Goal: Information Seeking & Learning: Compare options

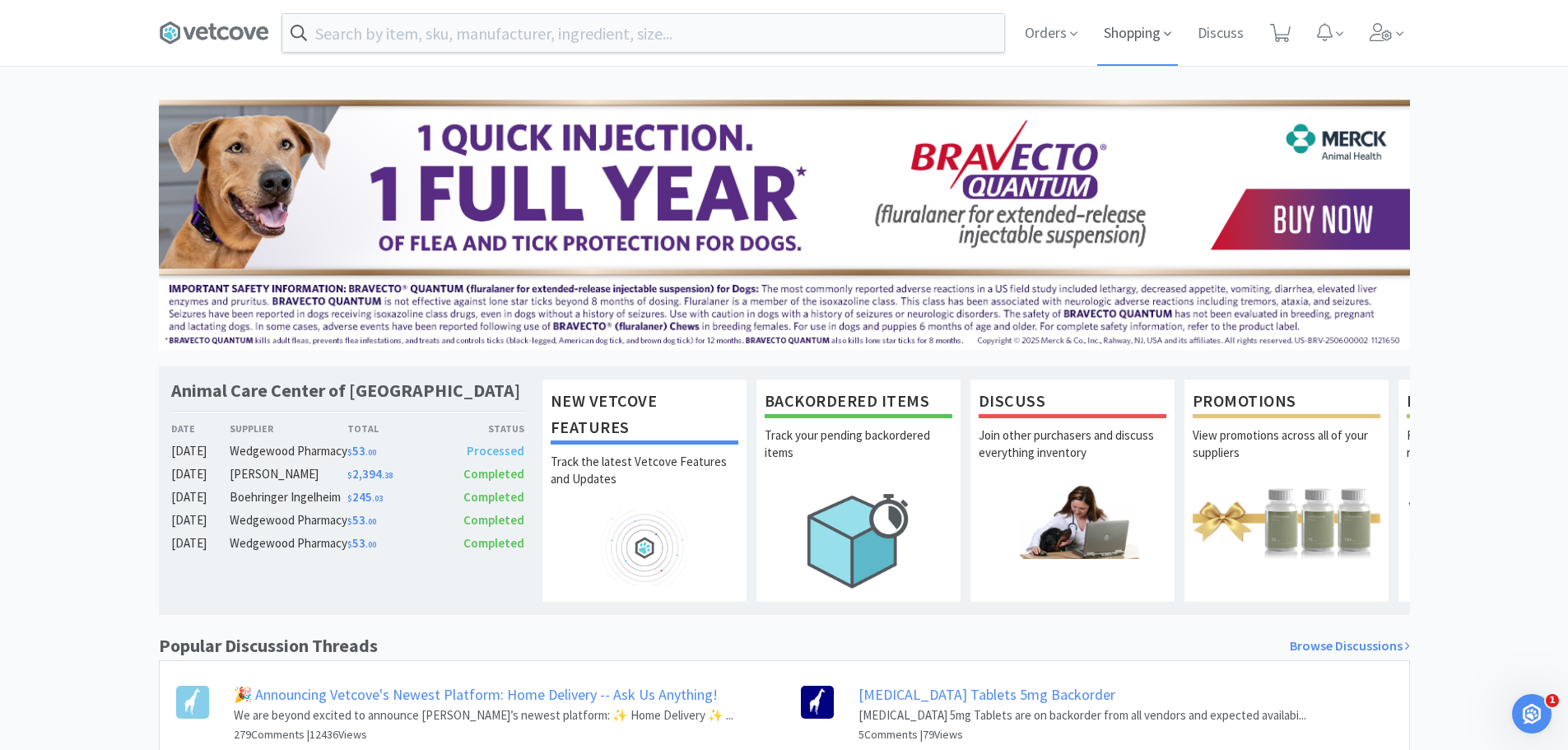
click at [1131, 30] on span "Shopping" at bounding box center [1137, 33] width 81 height 66
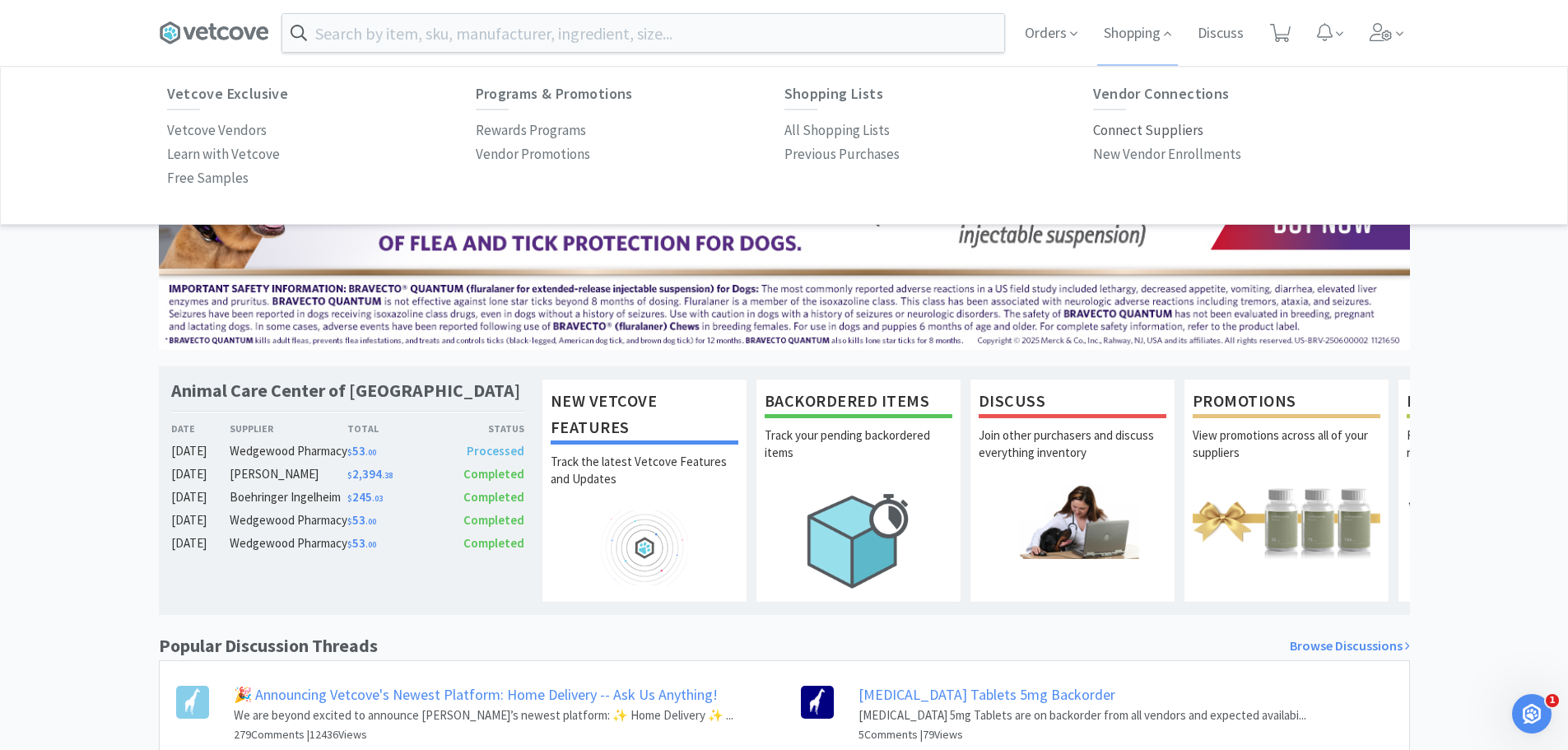
click at [1148, 130] on p "Connect Suppliers" at bounding box center [1148, 130] width 110 height 22
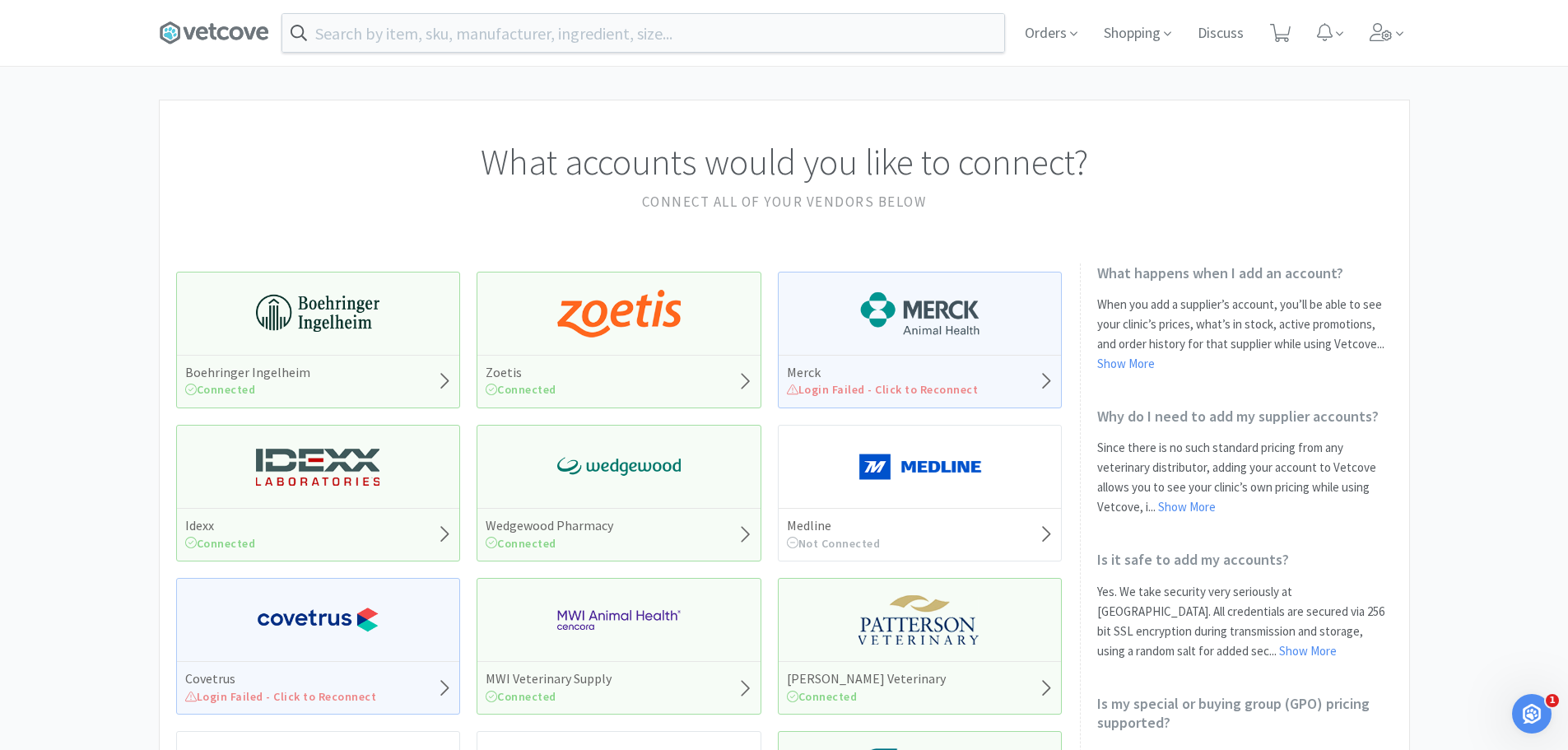
click at [949, 387] on span "Login Failed - Click to Reconnect" at bounding box center [883, 389] width 192 height 15
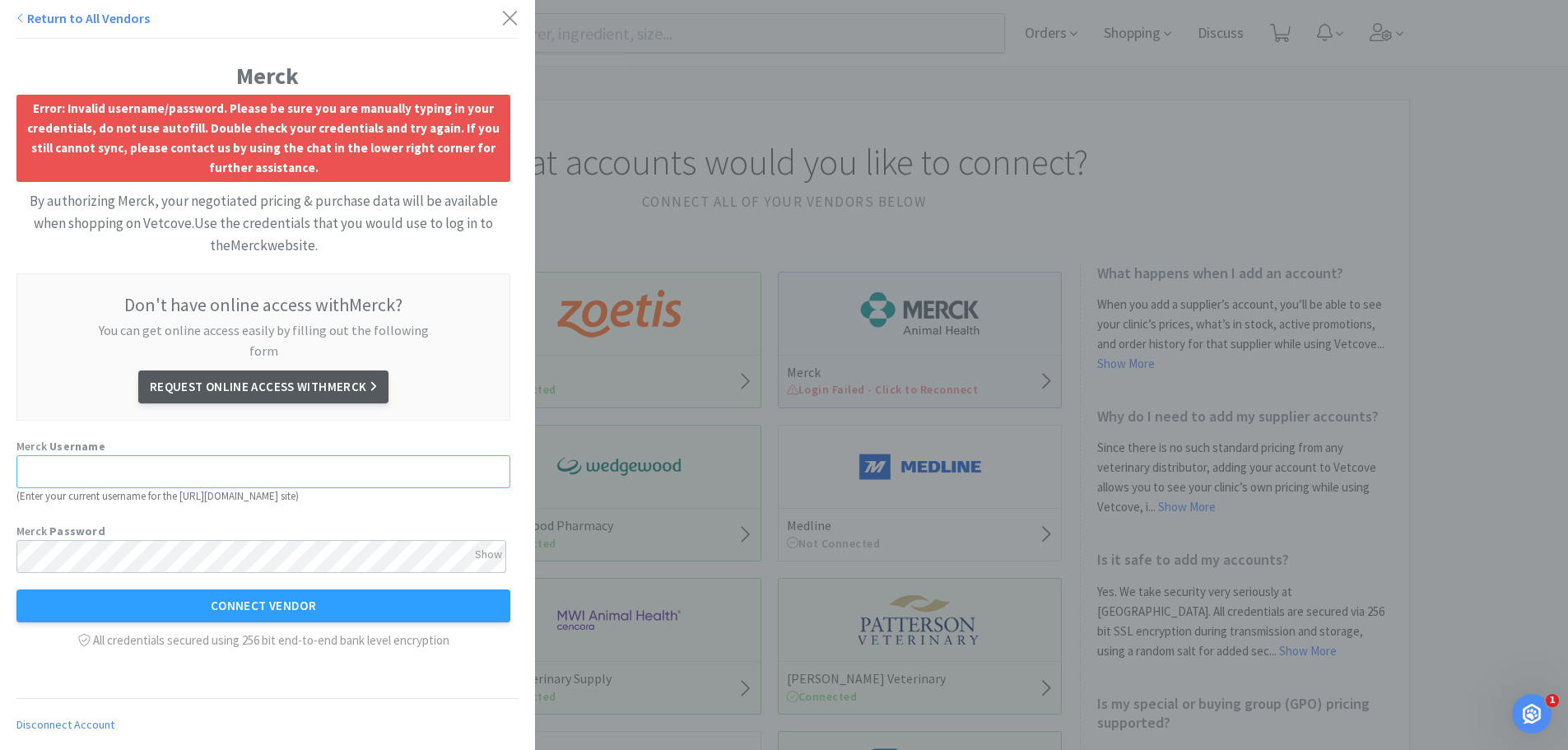
type input "kcochell@accpetvet.com"
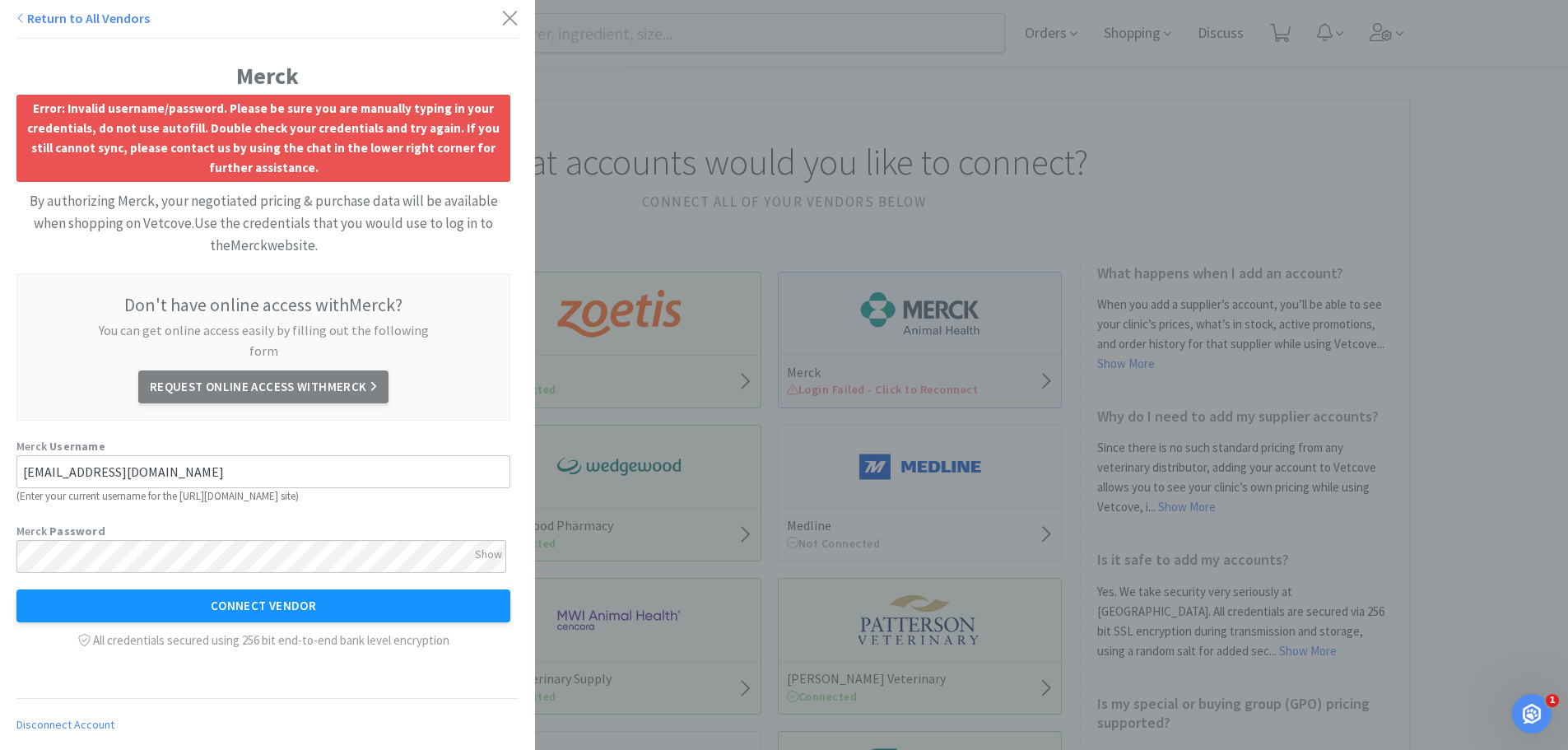
click at [265, 589] on button "Connect Vendor" at bounding box center [264, 605] width 493 height 33
click at [488, 540] on div "Show" at bounding box center [488, 554] width 28 height 28
click at [0, 532] on div "Merck Error: Error: Invalid username/password. Please be sure you are manually …" at bounding box center [267, 343] width 535 height 687
click at [221, 455] on input "kcochell@accpetvet.com" at bounding box center [264, 471] width 493 height 33
click at [175, 437] on div "Merck Username kcochell@accpetvet.com ( Enter your current username for the htt…" at bounding box center [264, 470] width 493 height 68
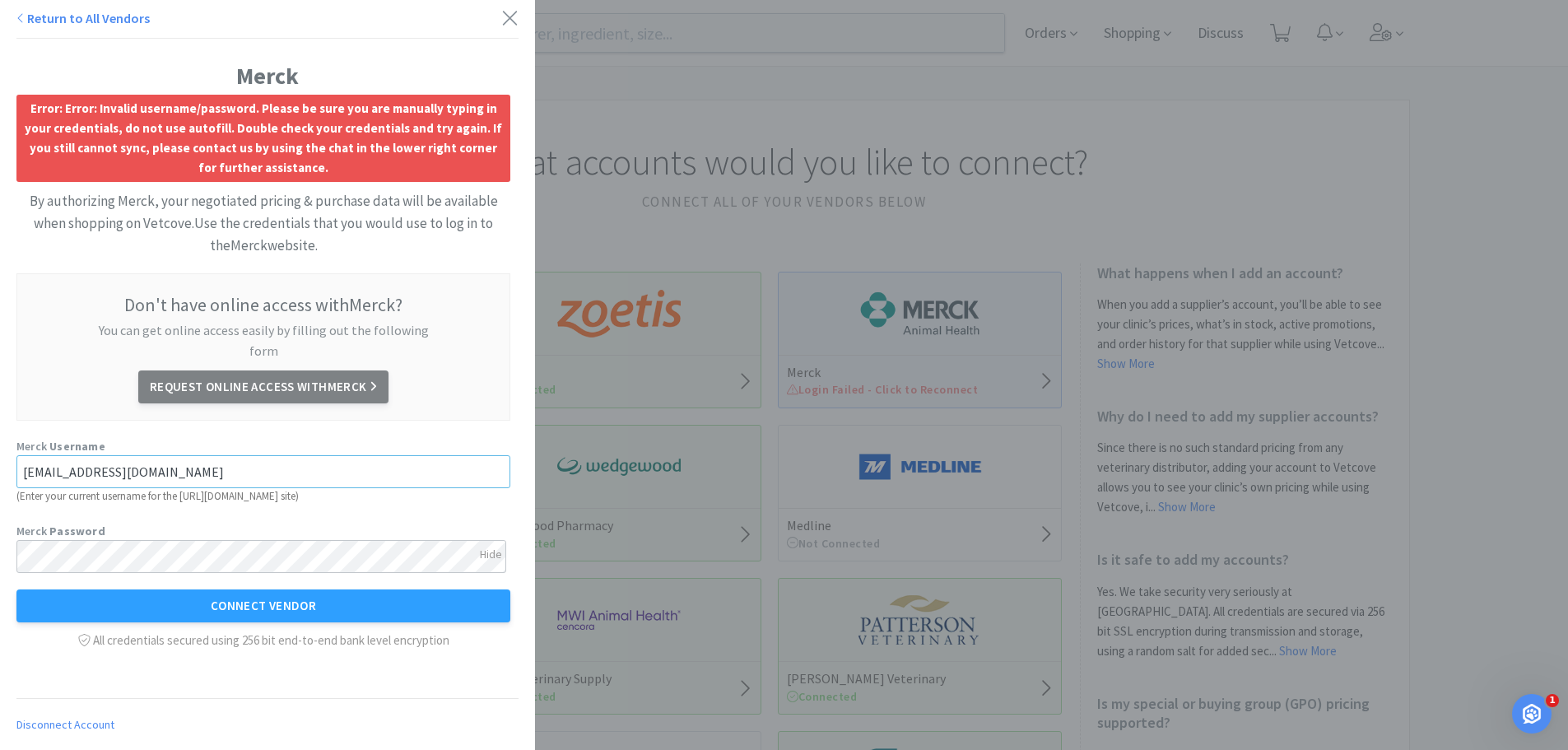
click at [176, 455] on input "kcochell@accpetvet.com" at bounding box center [264, 471] width 493 height 33
drag, startPoint x: 175, startPoint y: 459, endPoint x: 0, endPoint y: 434, distance: 176.8
click at [0, 436] on div "Merck Error: Error: Invalid username/password. Please be sure you are manually …" at bounding box center [267, 343] width 535 height 687
type input "info@accofpburg.com"
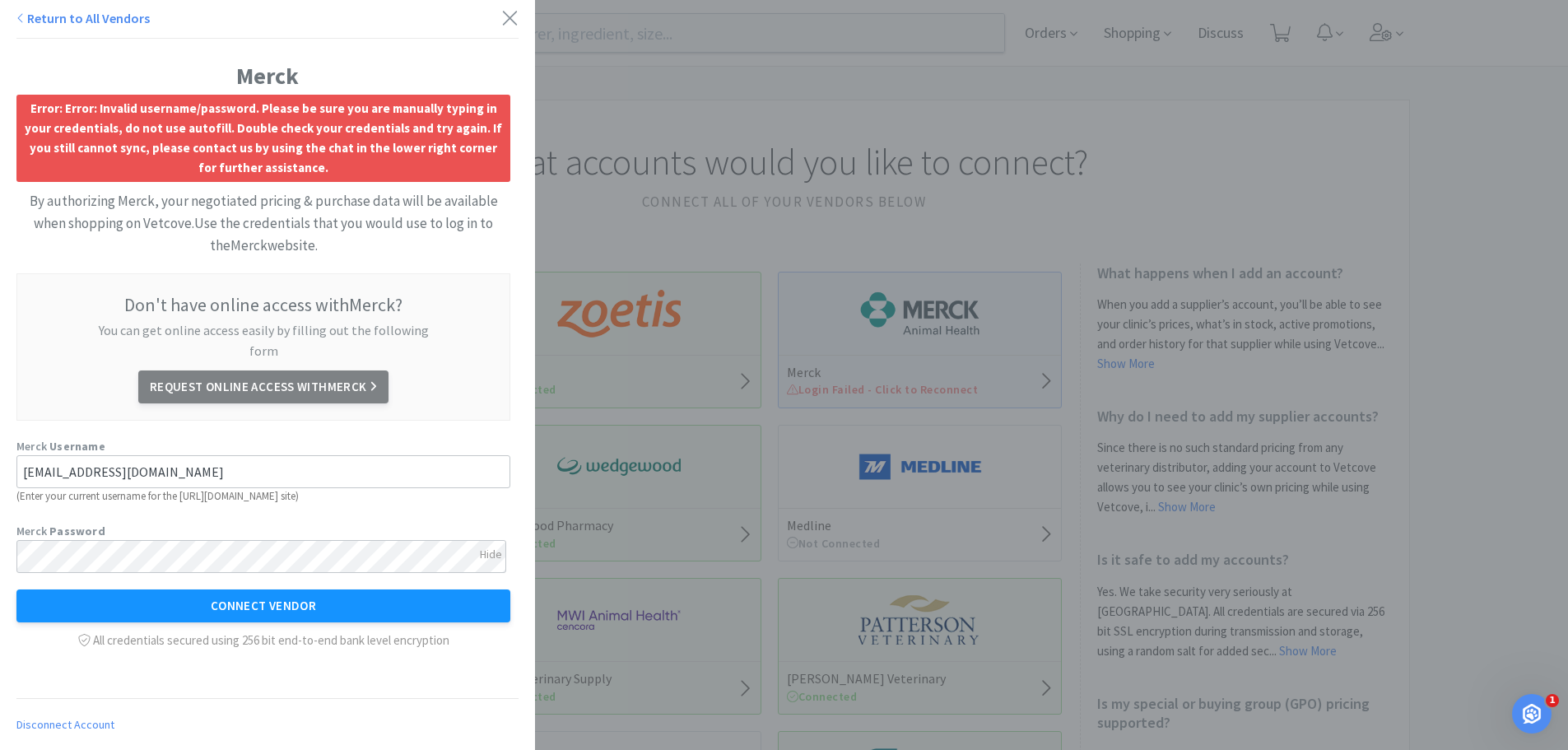
click at [217, 589] on button "Connect Vendor" at bounding box center [264, 605] width 493 height 33
click at [170, 455] on input "info@accofpburg.com" at bounding box center [264, 471] width 493 height 33
drag, startPoint x: 149, startPoint y: 451, endPoint x: 2, endPoint y: 446, distance: 147.1
click at [2, 446] on div "Merck Error: Error: Invalid username/password. Please be sure you are manually …" at bounding box center [267, 343] width 535 height 687
type input "info@accofpburg.com"
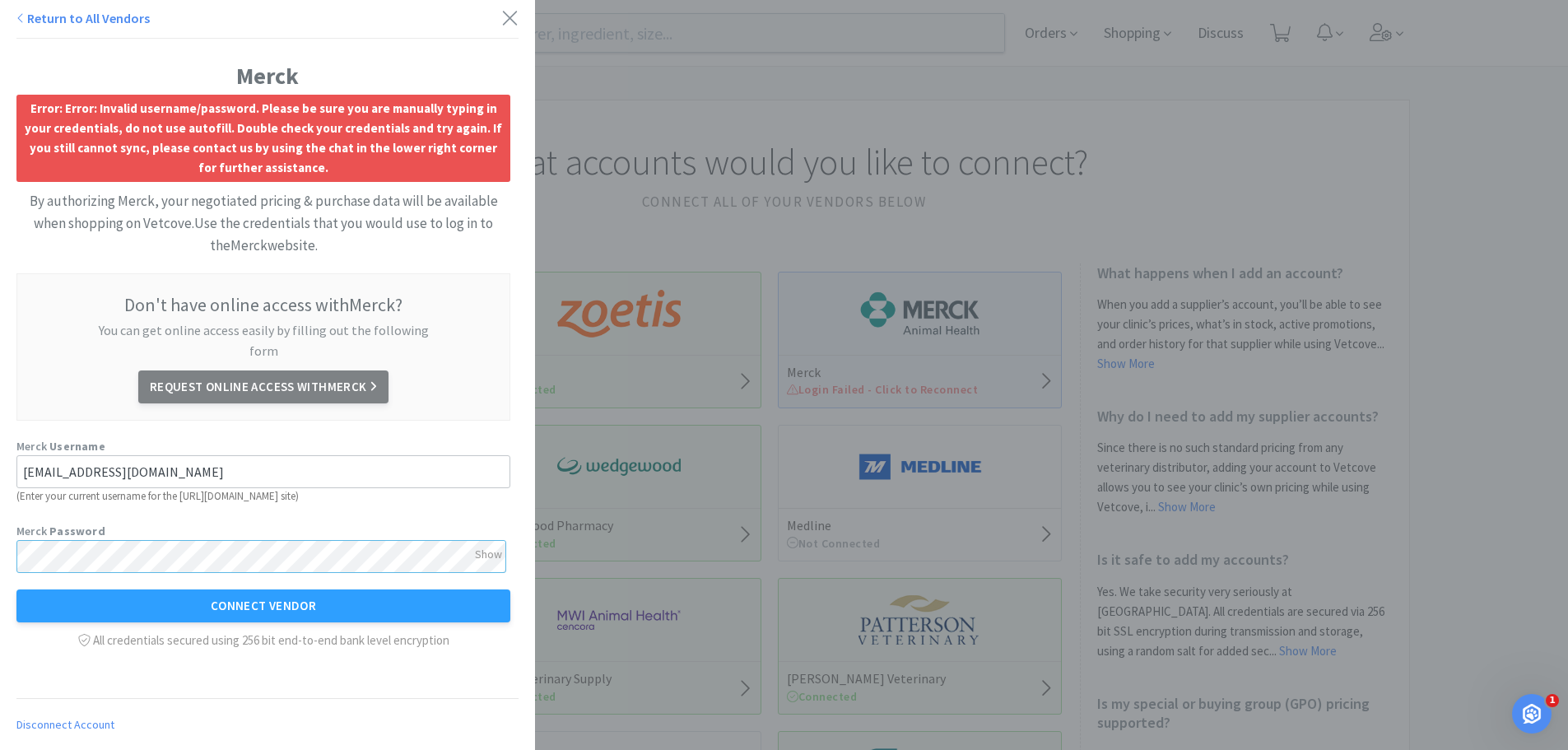
click at [0, 537] on div "Merck Error: Error: Invalid username/password. Please be sure you are manually …" at bounding box center [267, 343] width 535 height 687
click at [329, 589] on button "Connect Vendor" at bounding box center [264, 605] width 493 height 33
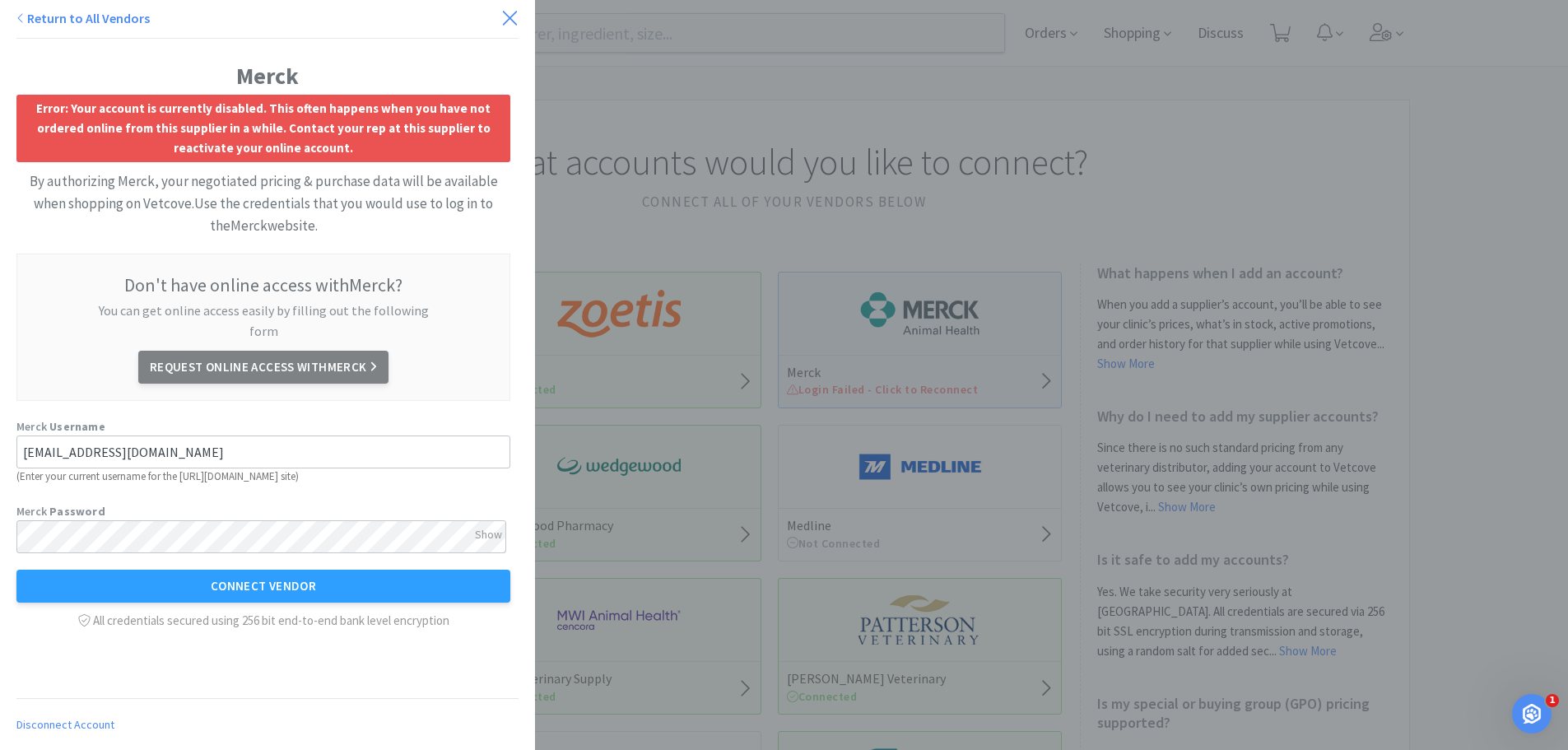
click at [503, 15] on icon at bounding box center [510, 18] width 14 height 14
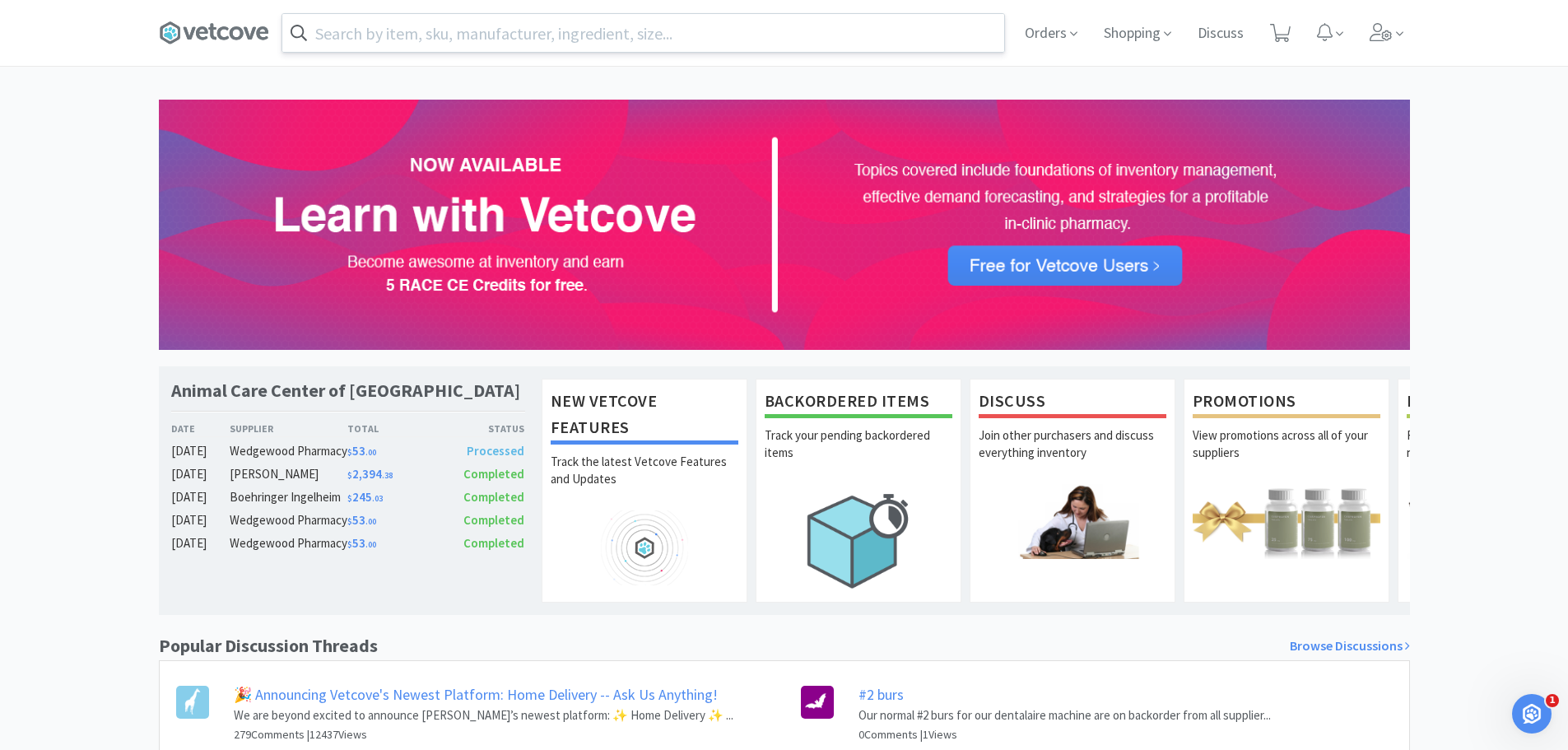
click at [517, 36] on input "text" at bounding box center [642, 33] width 721 height 38
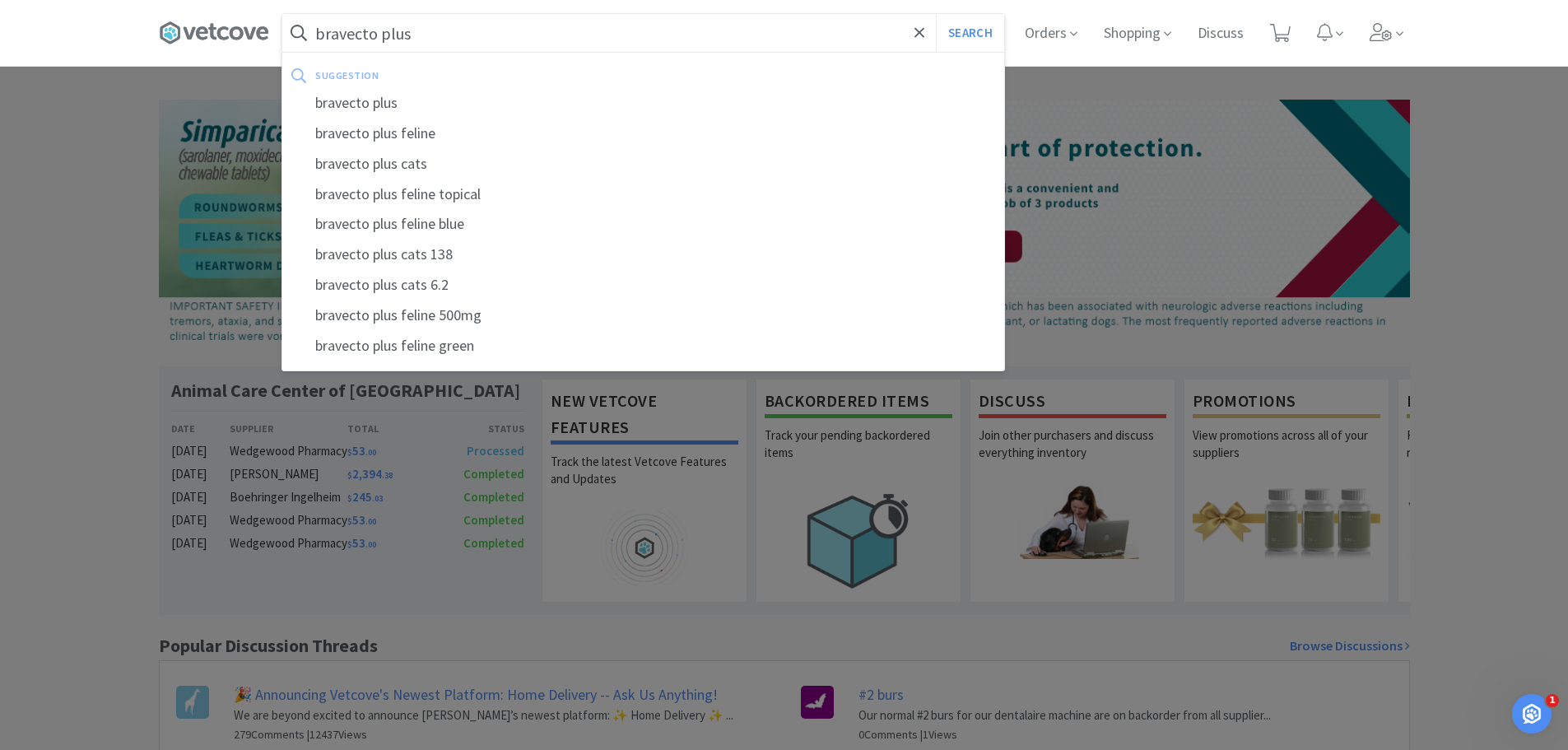
type input "bravecto plus"
click at [935, 14] on button "Search" at bounding box center [969, 33] width 68 height 38
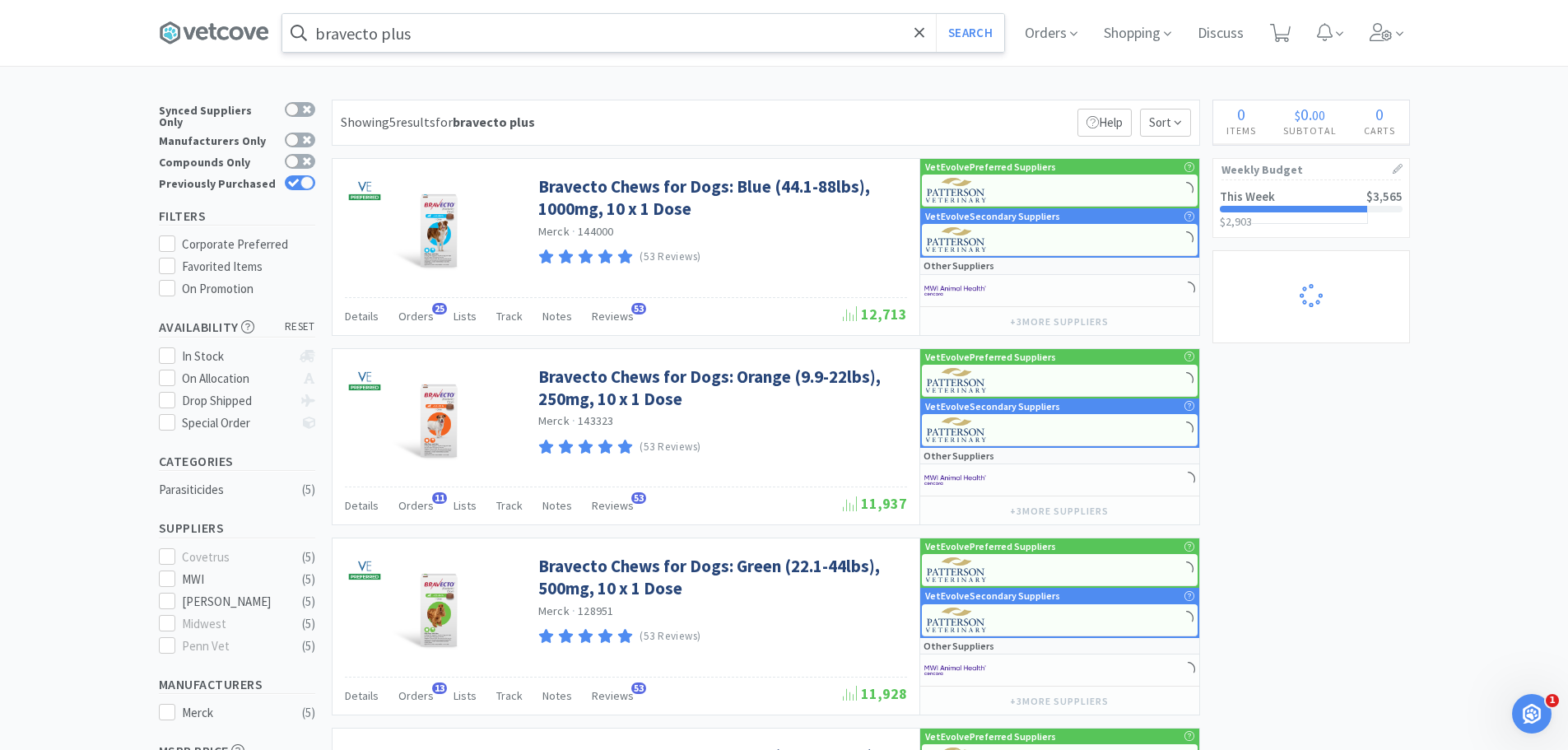
select select "1"
select select "2"
select select "5"
select select "1"
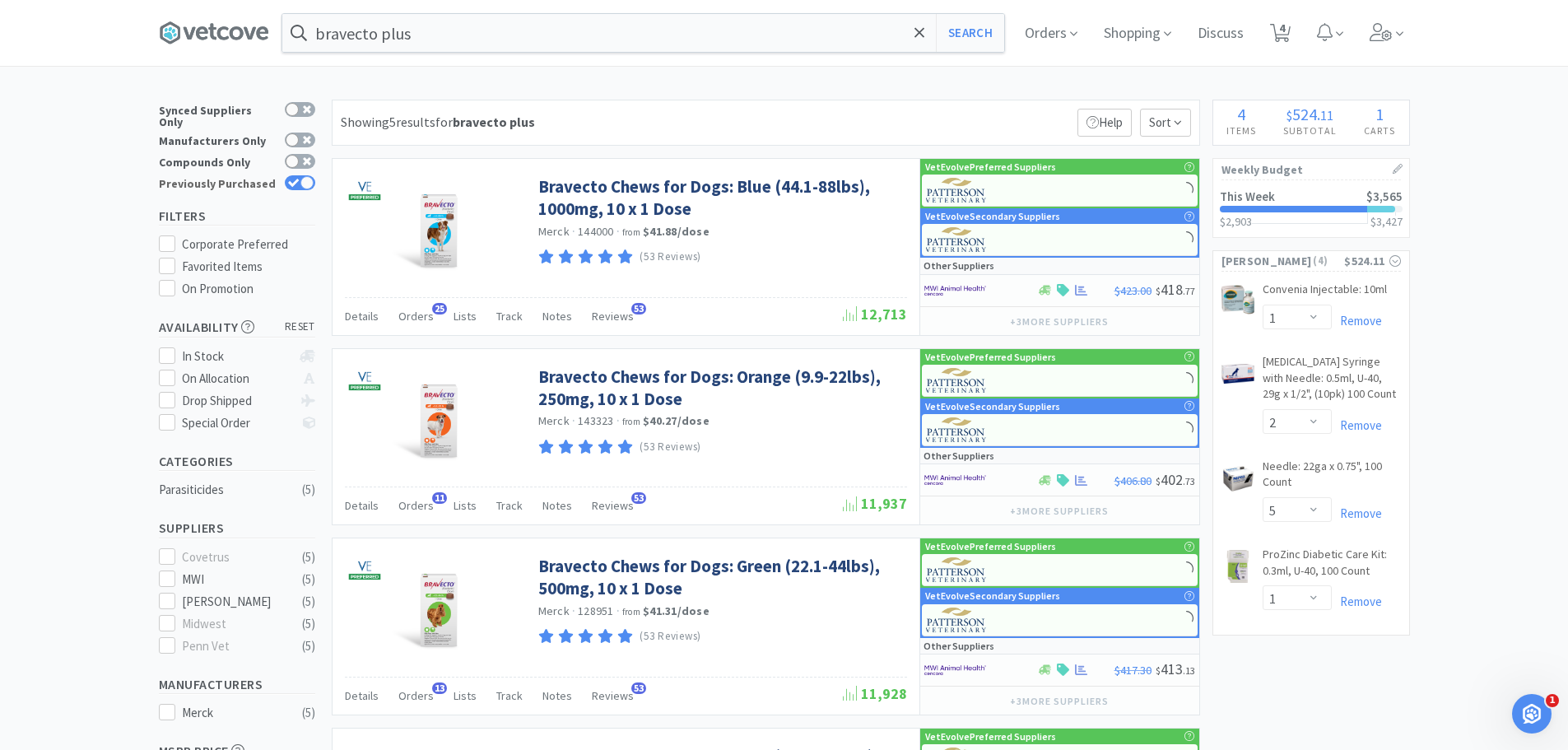
click at [303, 176] on div at bounding box center [306, 182] width 13 height 13
checkbox input "false"
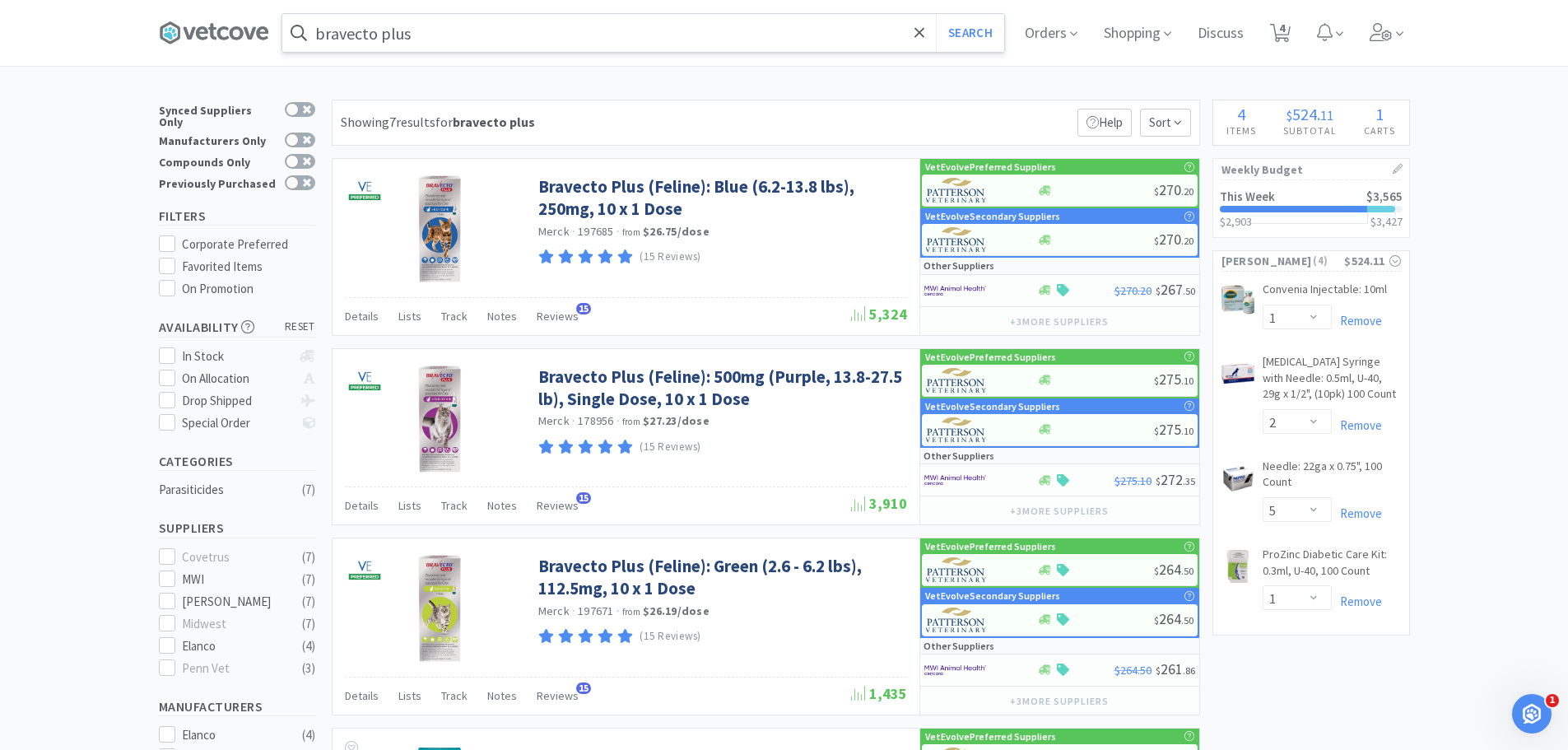
click at [461, 33] on input "bravecto plus" at bounding box center [642, 33] width 721 height 38
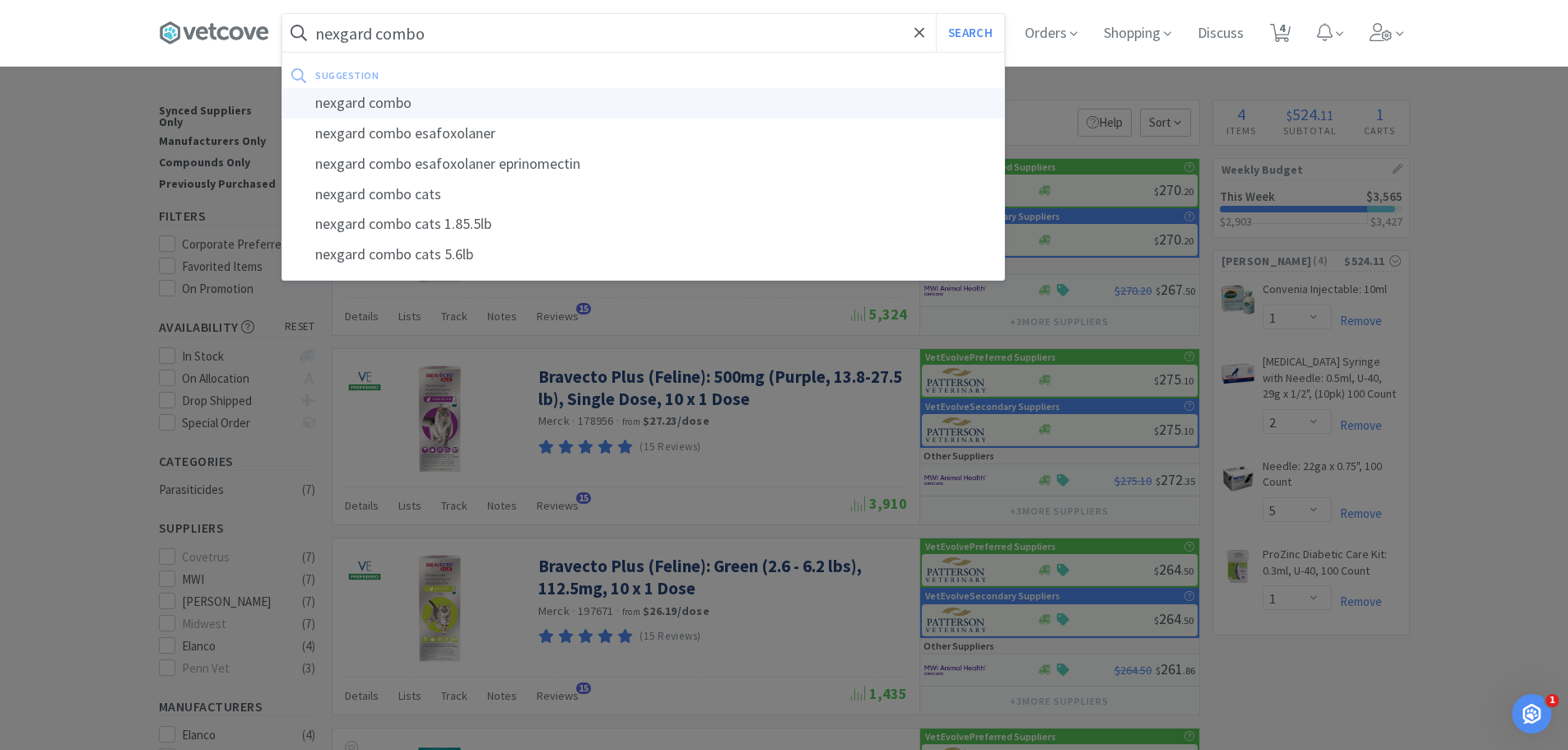
click at [414, 99] on div "nexgard combo" at bounding box center [642, 103] width 721 height 30
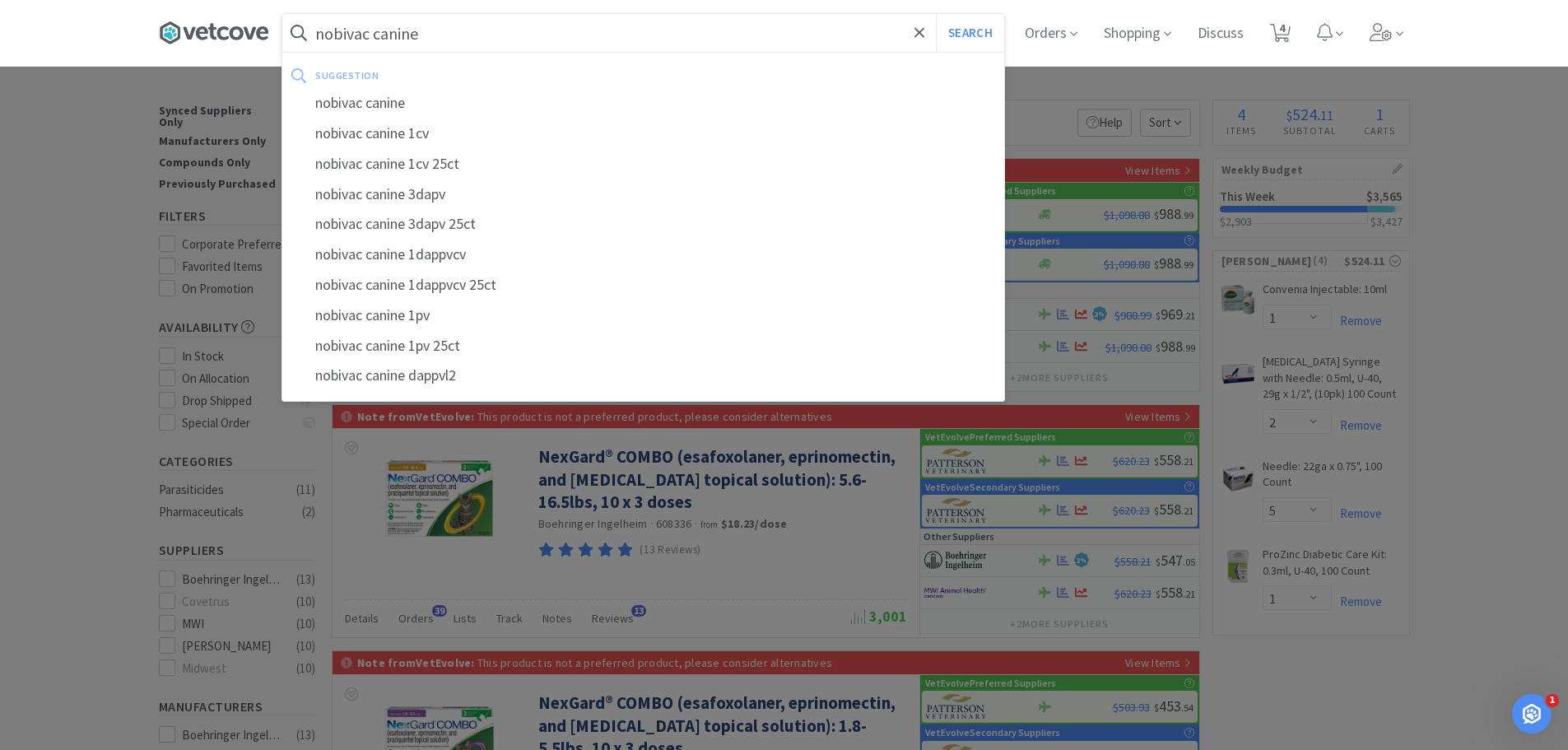
type input "nobivac canine"
click at [935, 14] on button "Search" at bounding box center [969, 33] width 68 height 38
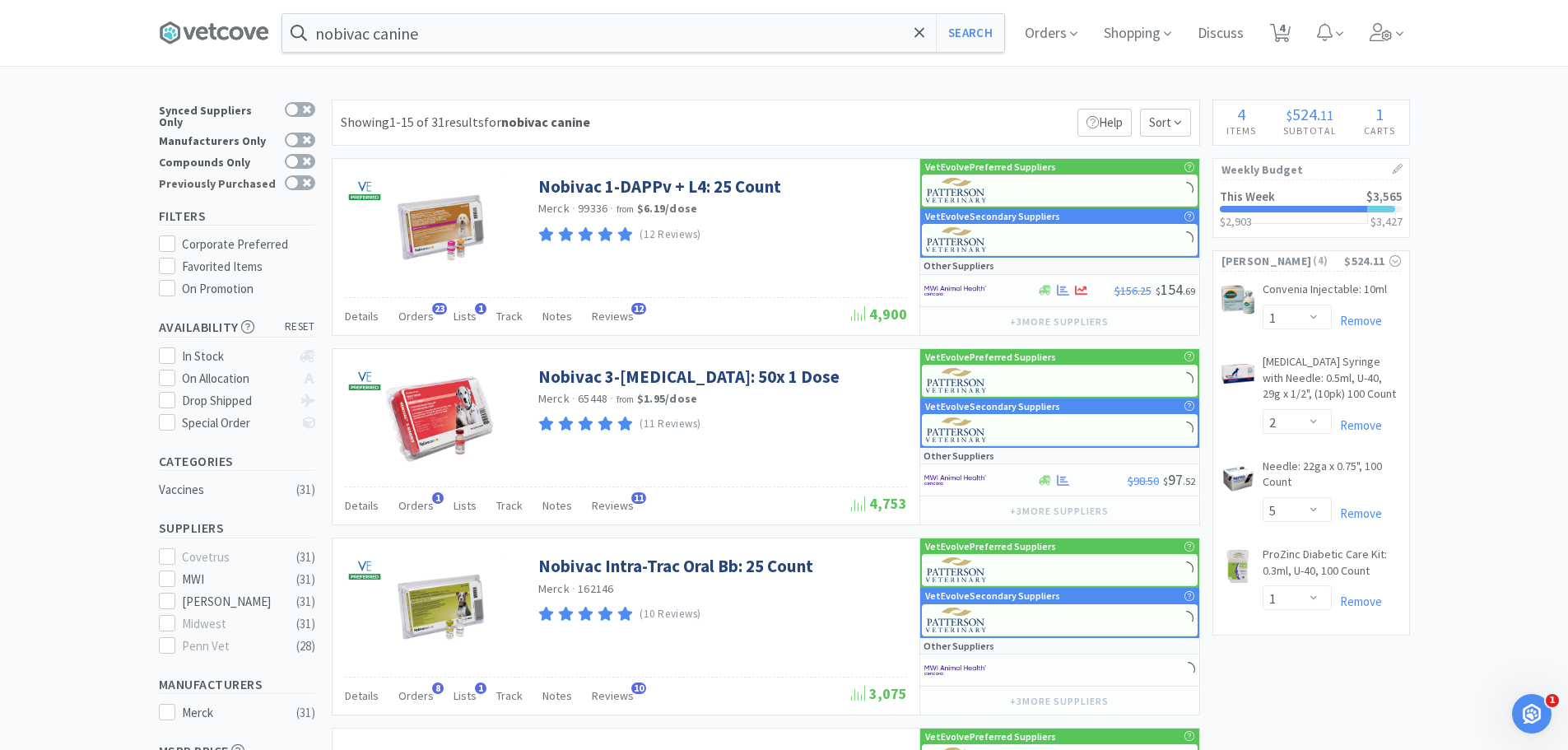
click at [252, 176] on div "Previously Purchased" at bounding box center [217, 183] width 118 height 14
click at [315, 193] on input "Previously Purchased" at bounding box center [315, 193] width 1 height 1
checkbox input "true"
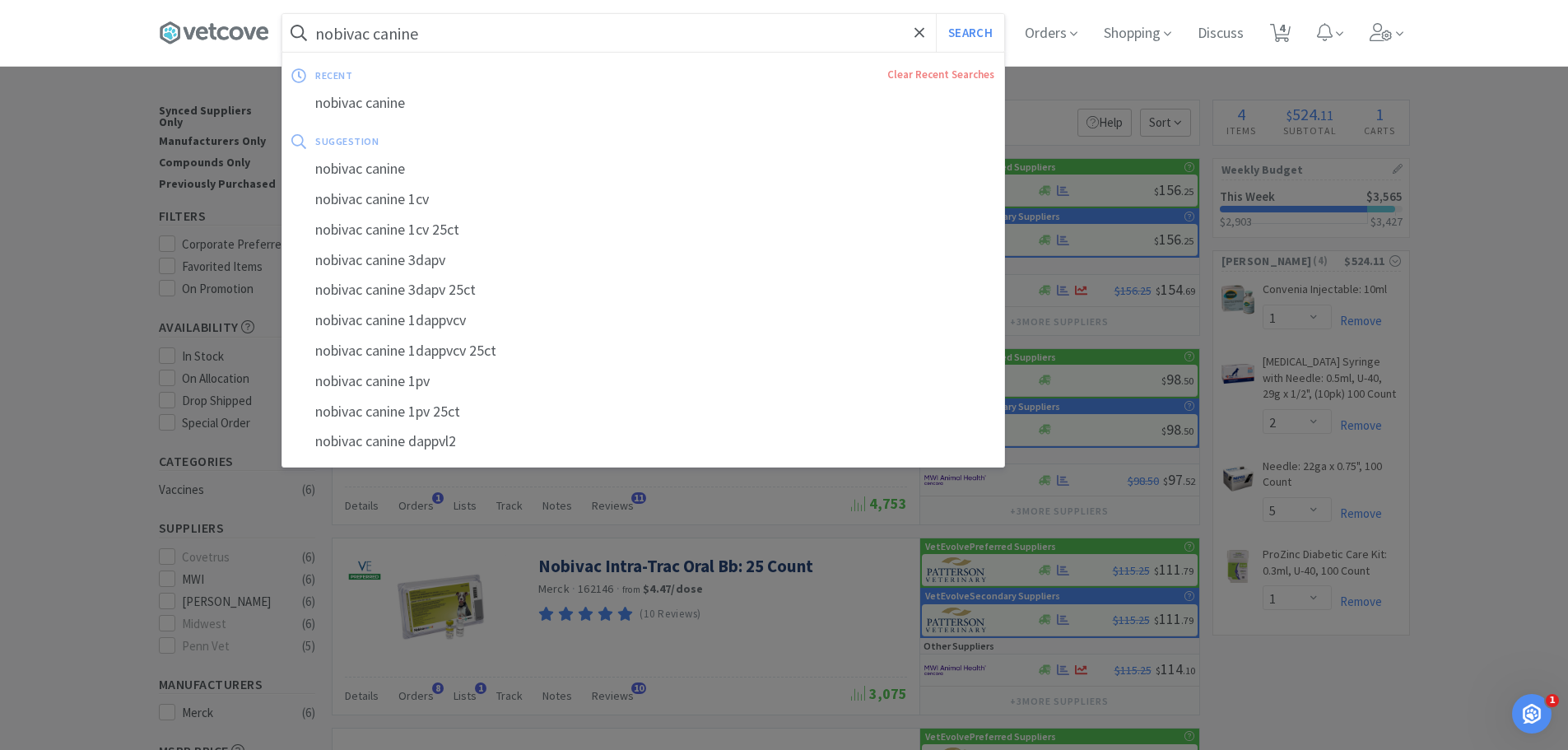
click at [381, 38] on input "nobivac canine" at bounding box center [642, 33] width 721 height 38
click at [474, 34] on input "nobivac canine" at bounding box center [642, 33] width 721 height 38
click at [382, 32] on input "nobivac canine" at bounding box center [642, 33] width 721 height 38
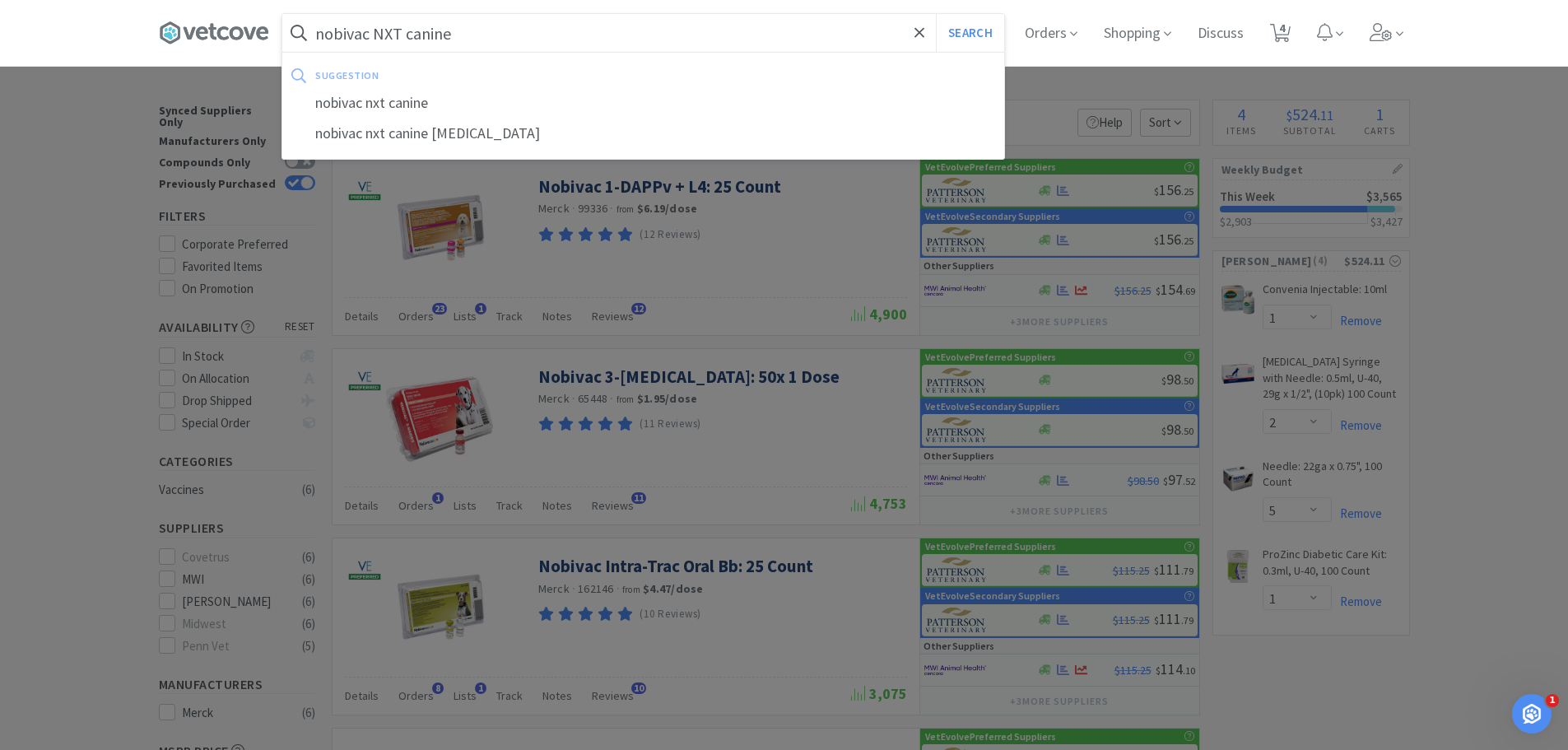
type input "nobivac NXT canine"
click at [935, 14] on button "Search" at bounding box center [969, 33] width 68 height 38
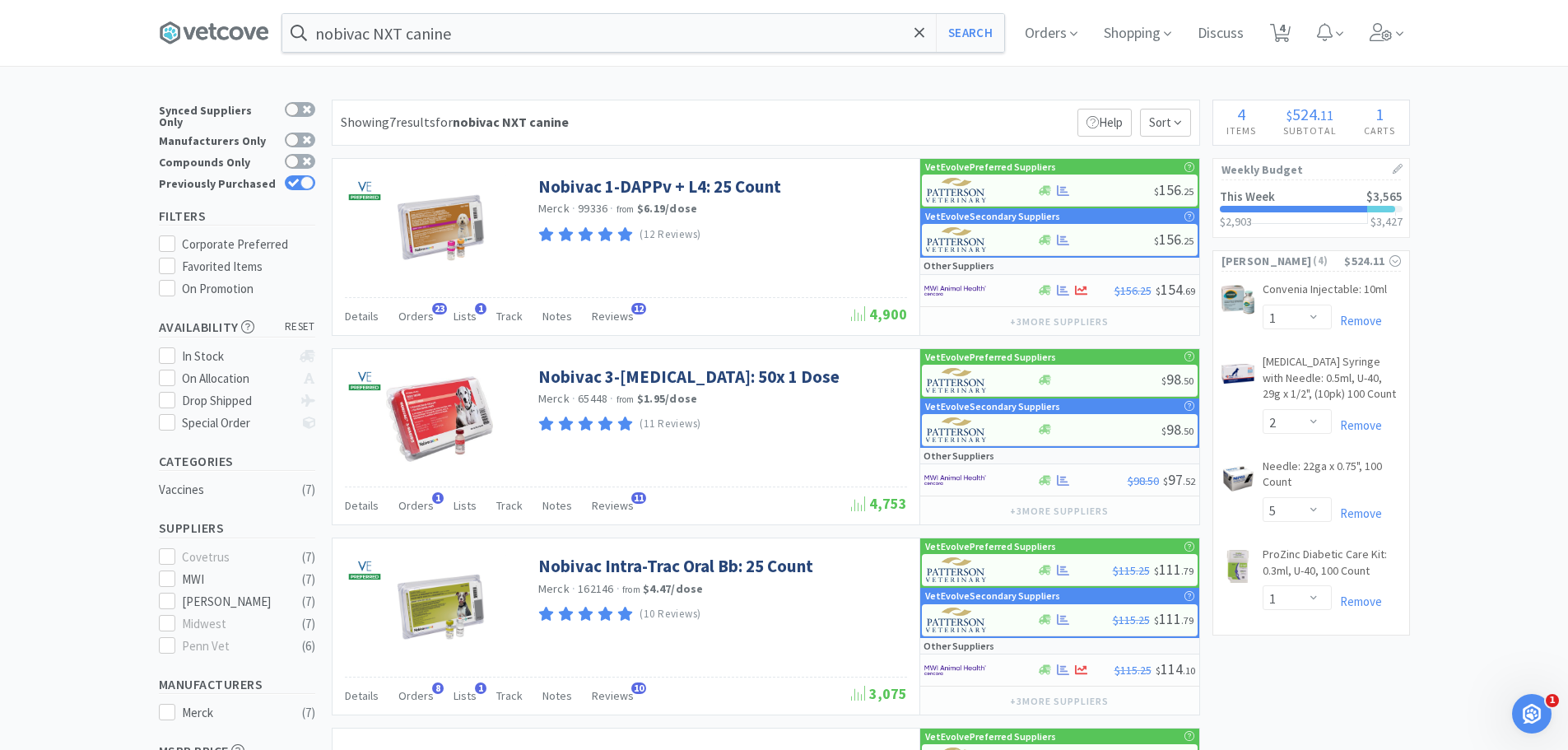
click at [300, 173] on div "Previously Purchased" at bounding box center [237, 184] width 156 height 21
click at [300, 176] on div at bounding box center [306, 182] width 13 height 13
checkbox input "false"
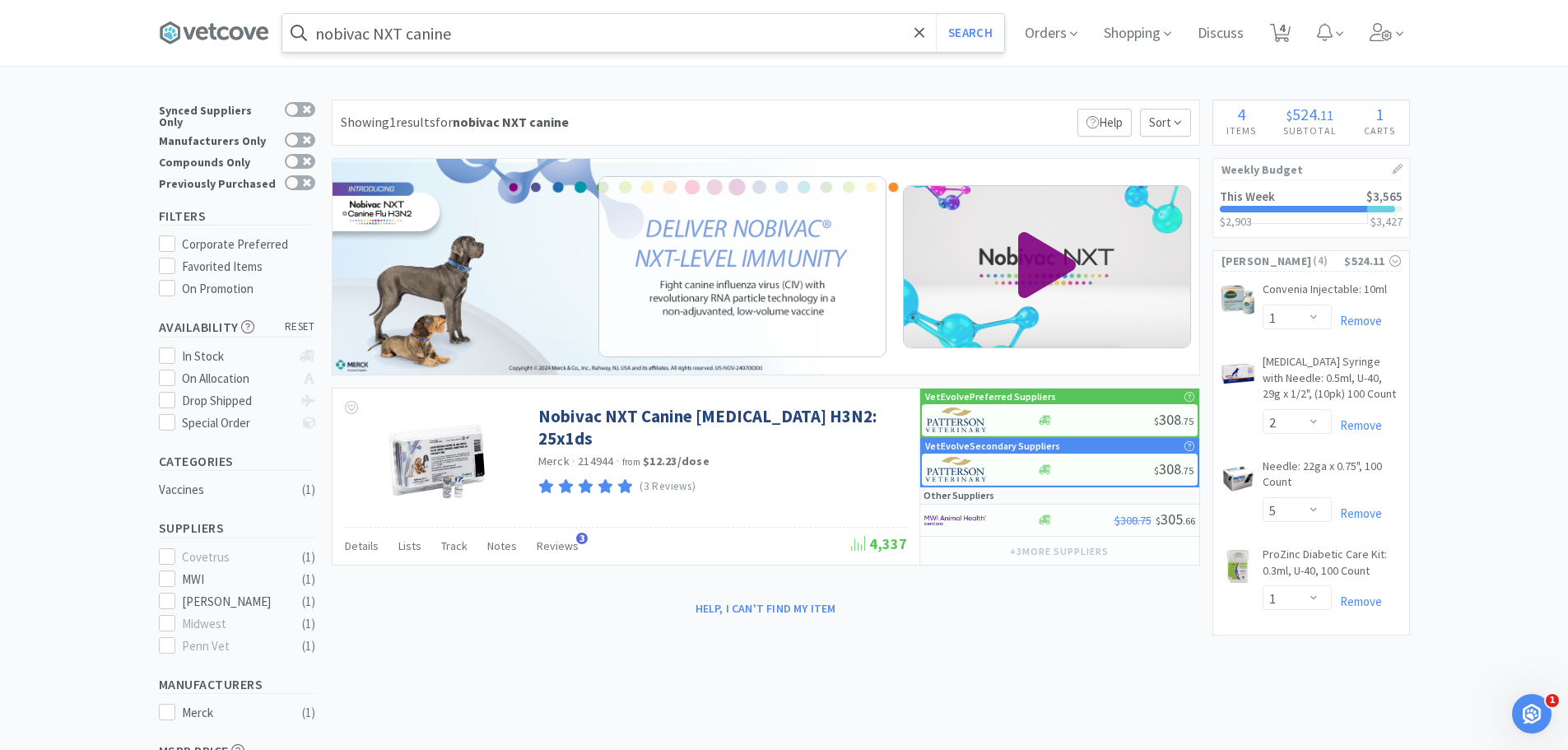
click at [492, 35] on input "nobivac NXT canine" at bounding box center [642, 33] width 721 height 38
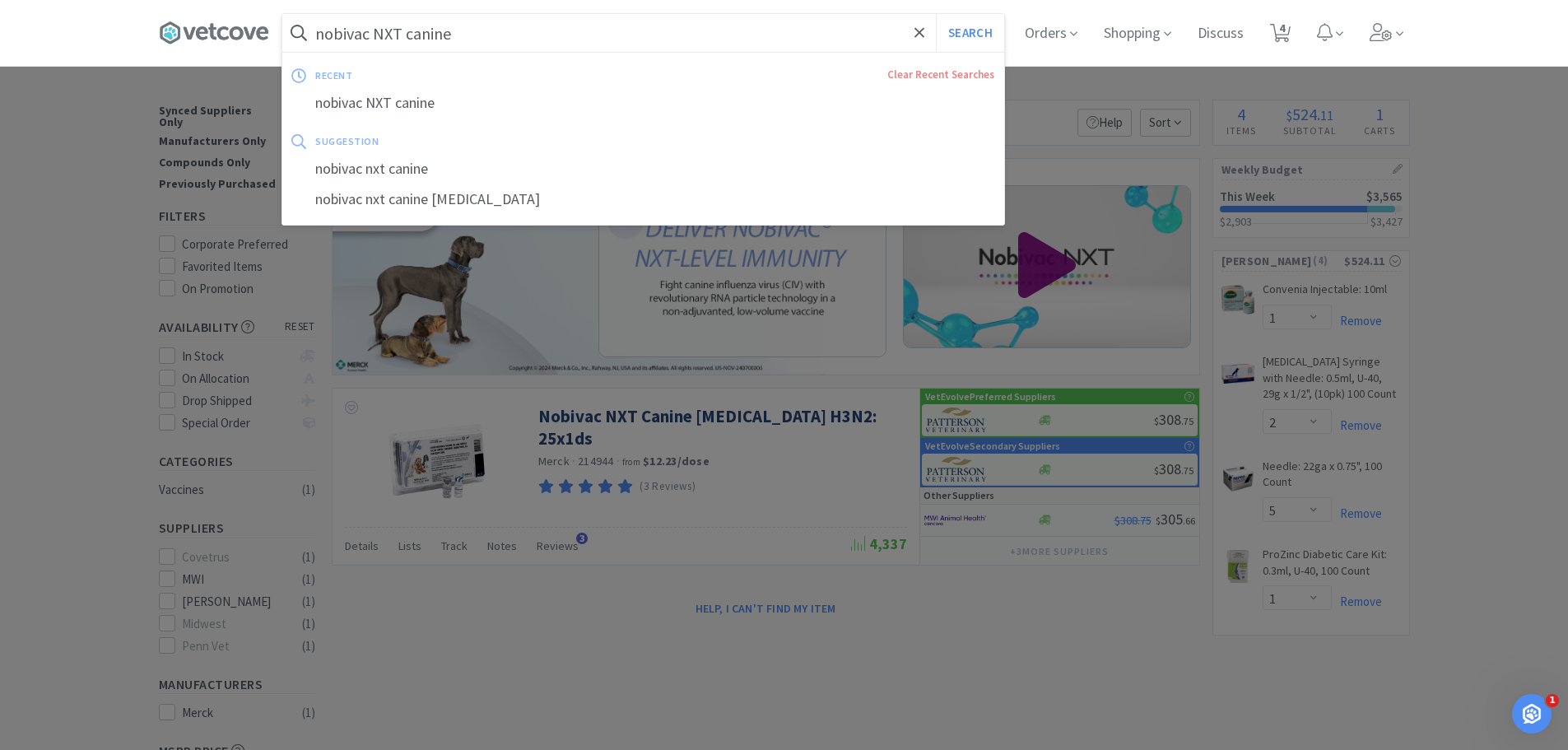
click at [492, 35] on input "nobivac NXT canine" at bounding box center [642, 33] width 721 height 38
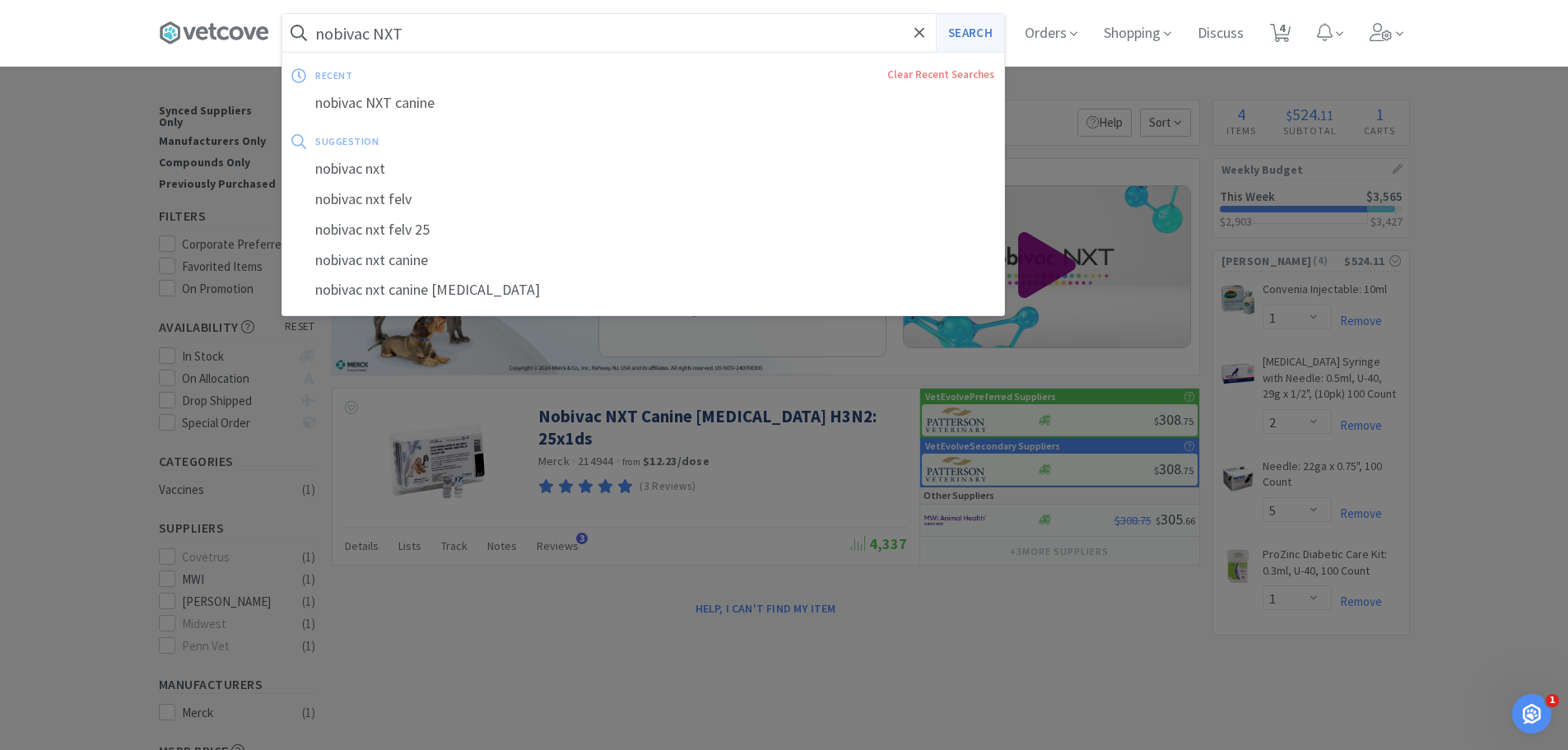
type input "nobivac NXT"
click at [986, 33] on button "Search" at bounding box center [969, 33] width 68 height 38
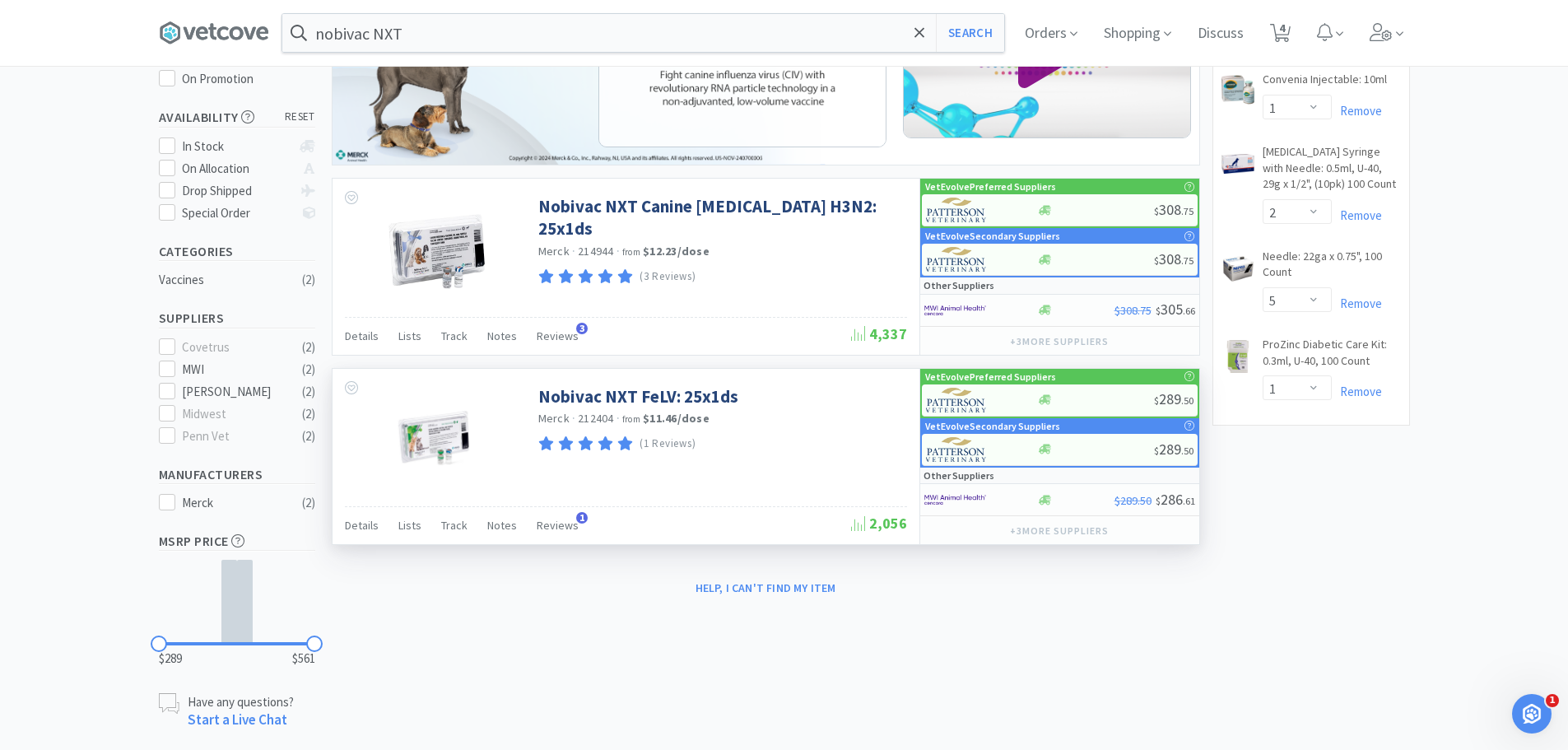
scroll to position [231, 0]
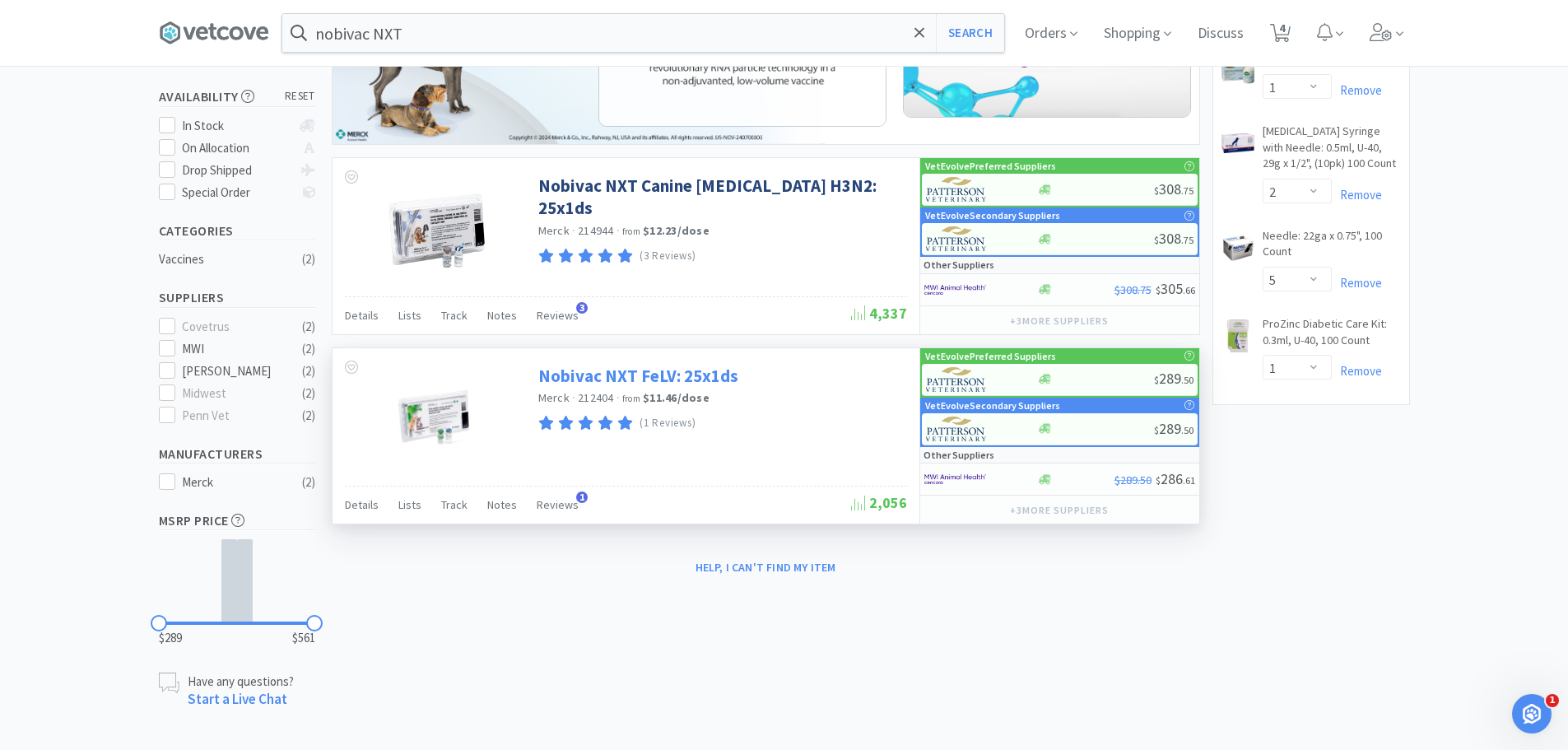
click at [693, 374] on link "Nobivac NXT FeLV: 25x1ds" at bounding box center [637, 375] width 200 height 22
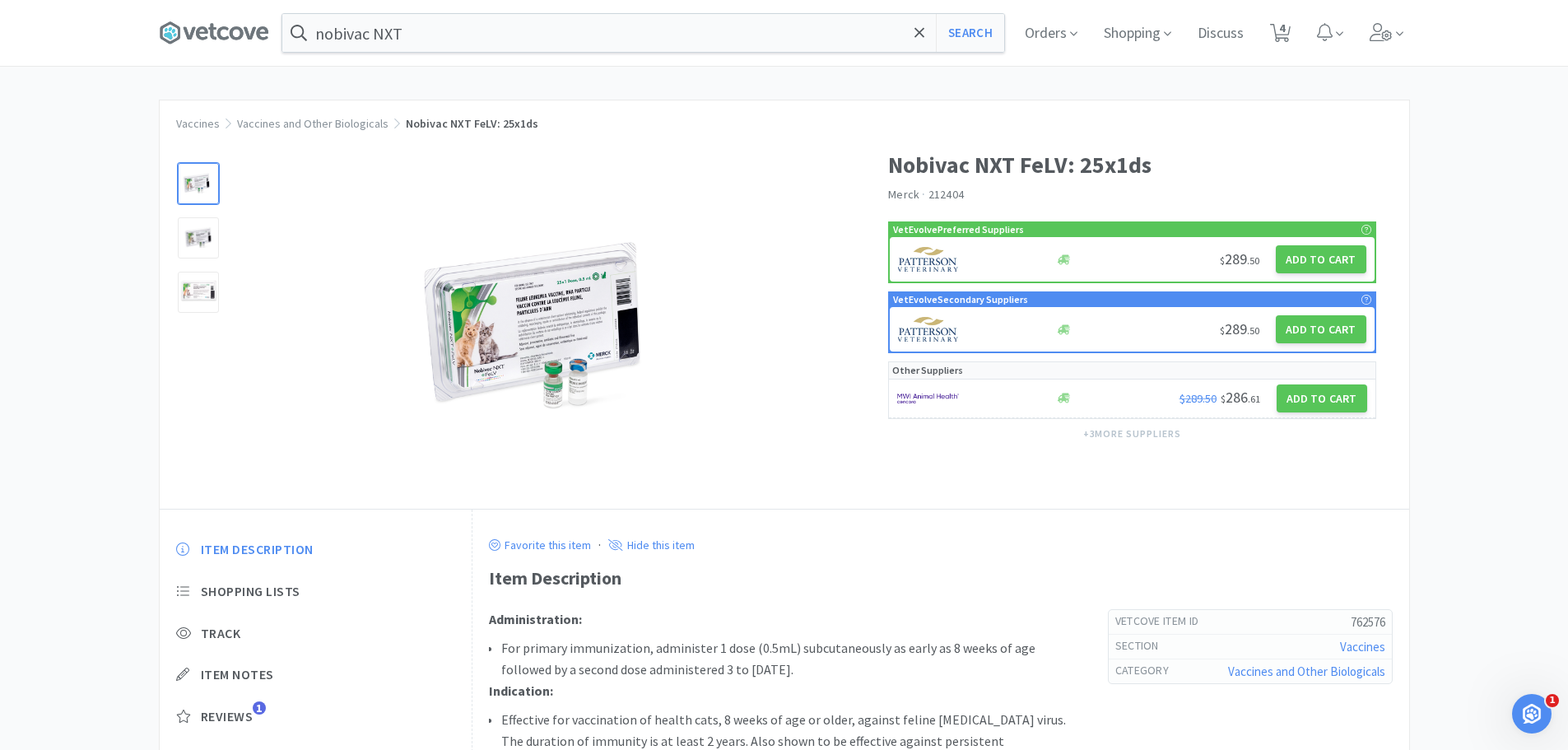
select select "1"
select select "2"
select select "5"
select select "1"
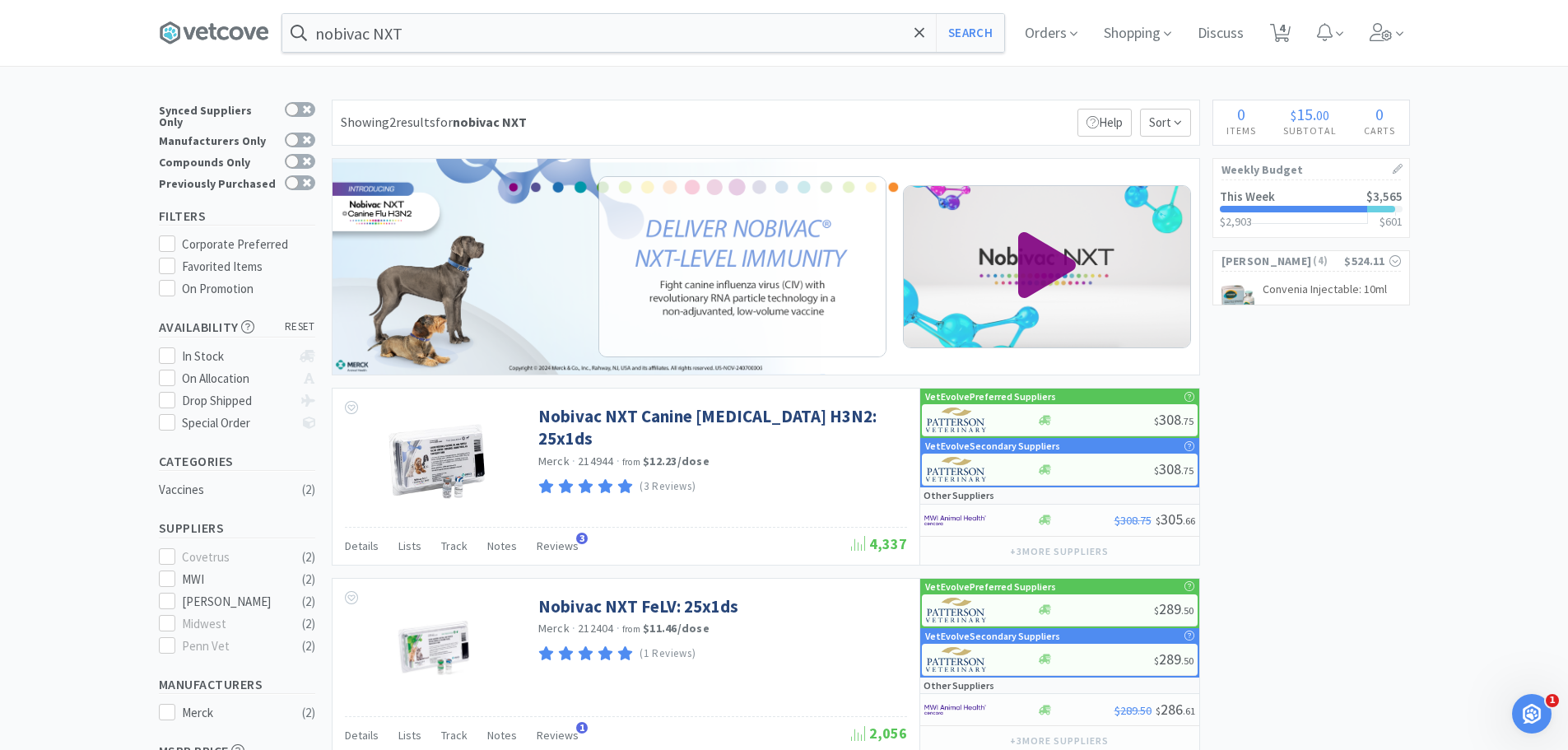
scroll to position [231, 0]
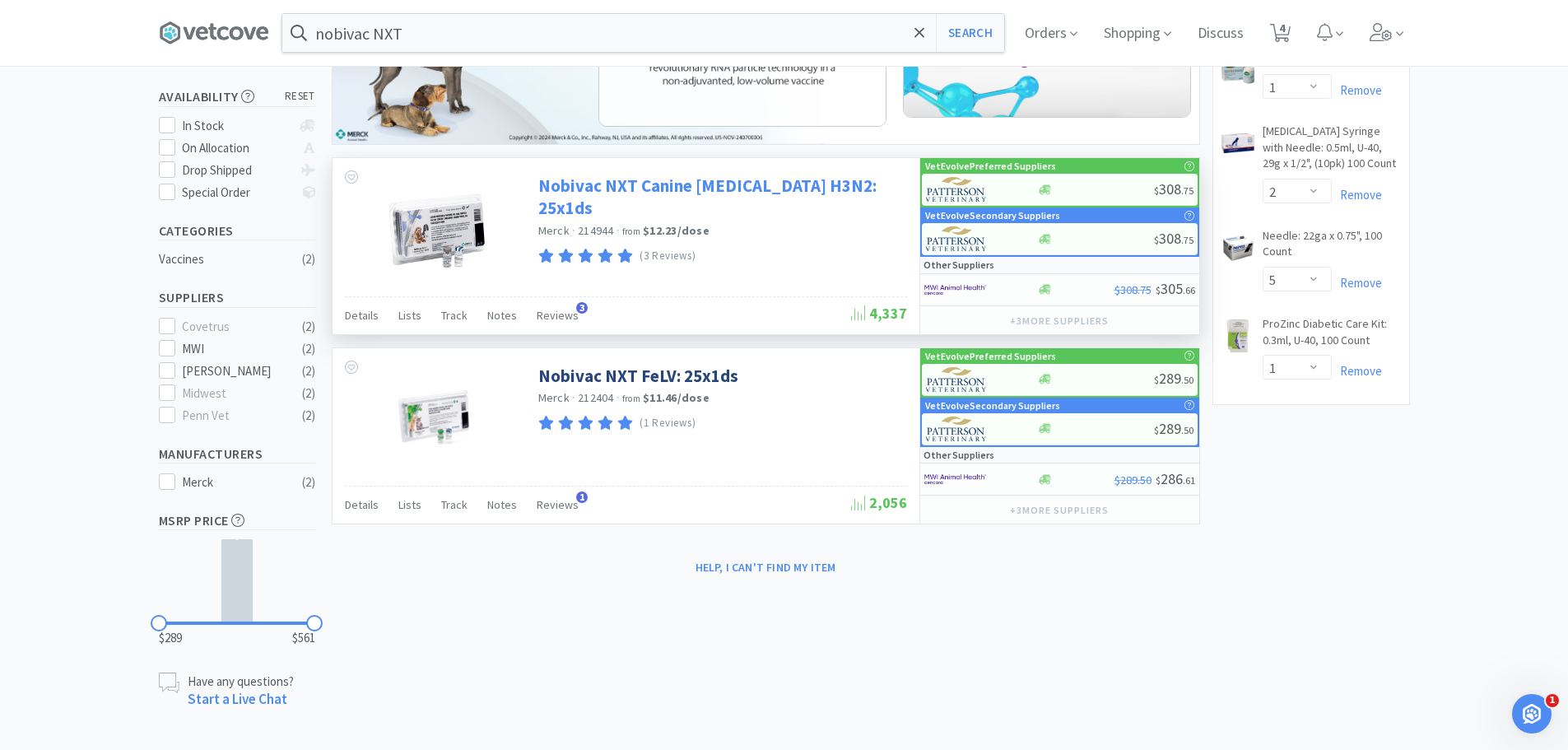
click at [630, 179] on link "Nobivac NXT Canine [MEDICAL_DATA] H3N2: 25x1ds" at bounding box center [720, 197] width 365 height 45
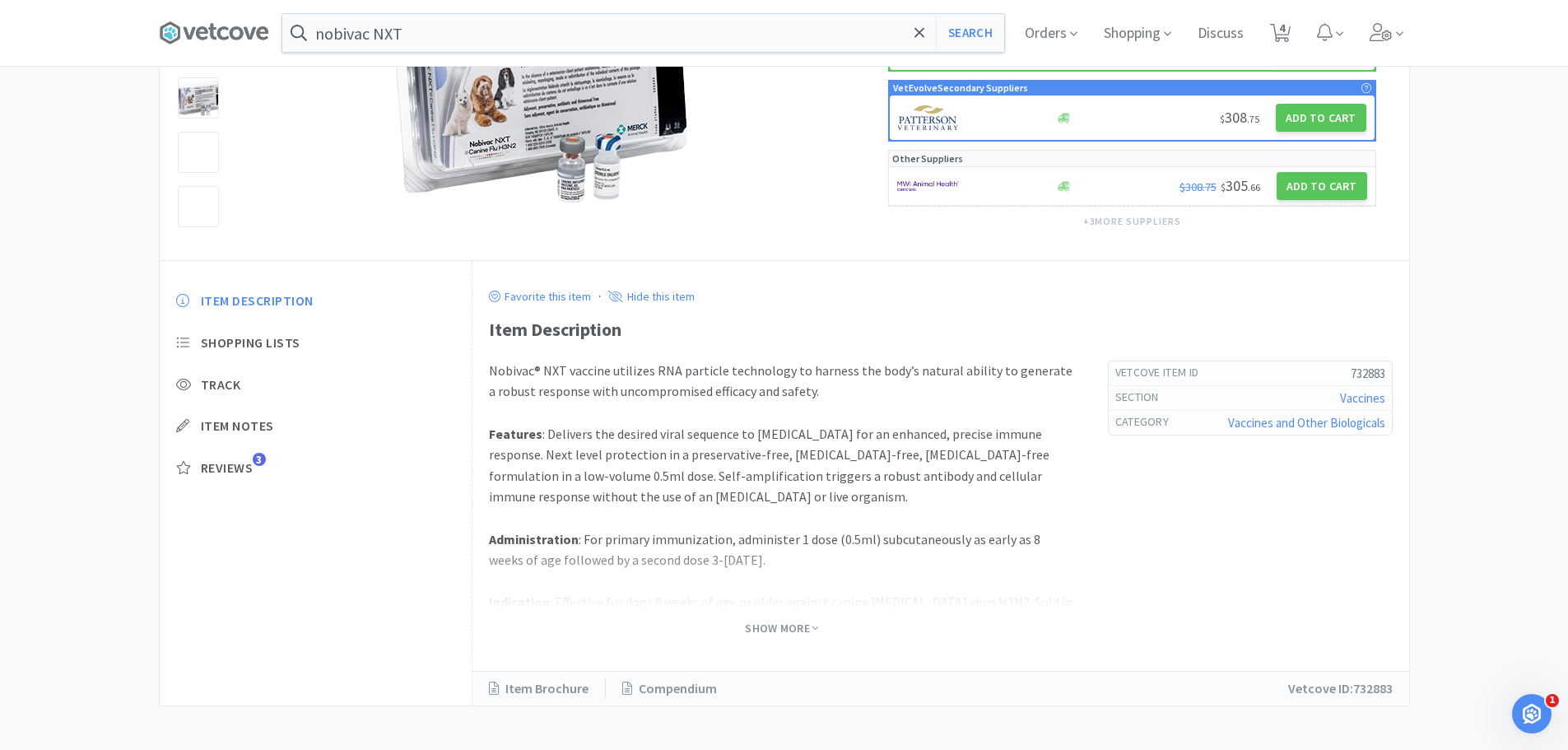
scroll to position [255, 0]
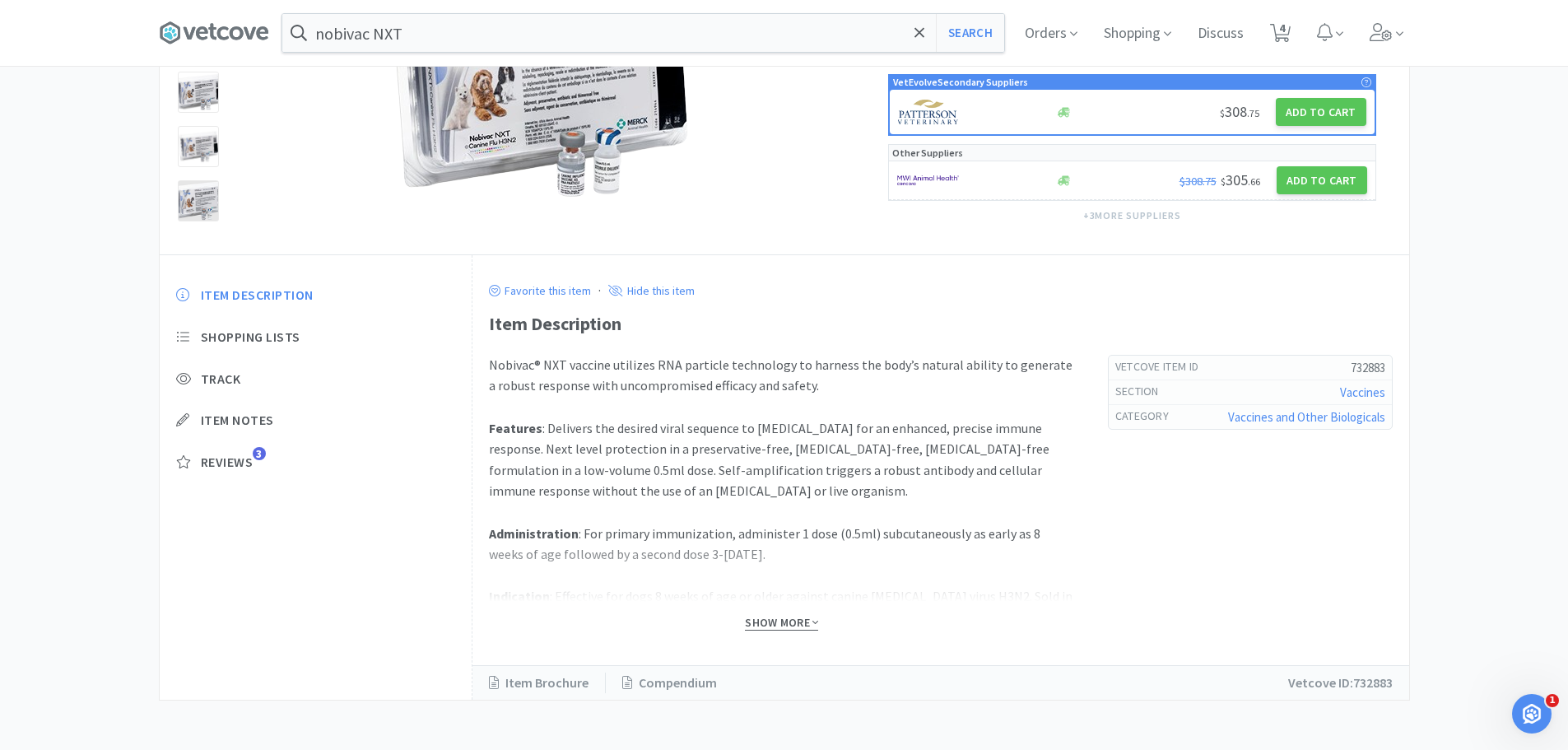
click at [791, 620] on span "Show More" at bounding box center [781, 623] width 74 height 16
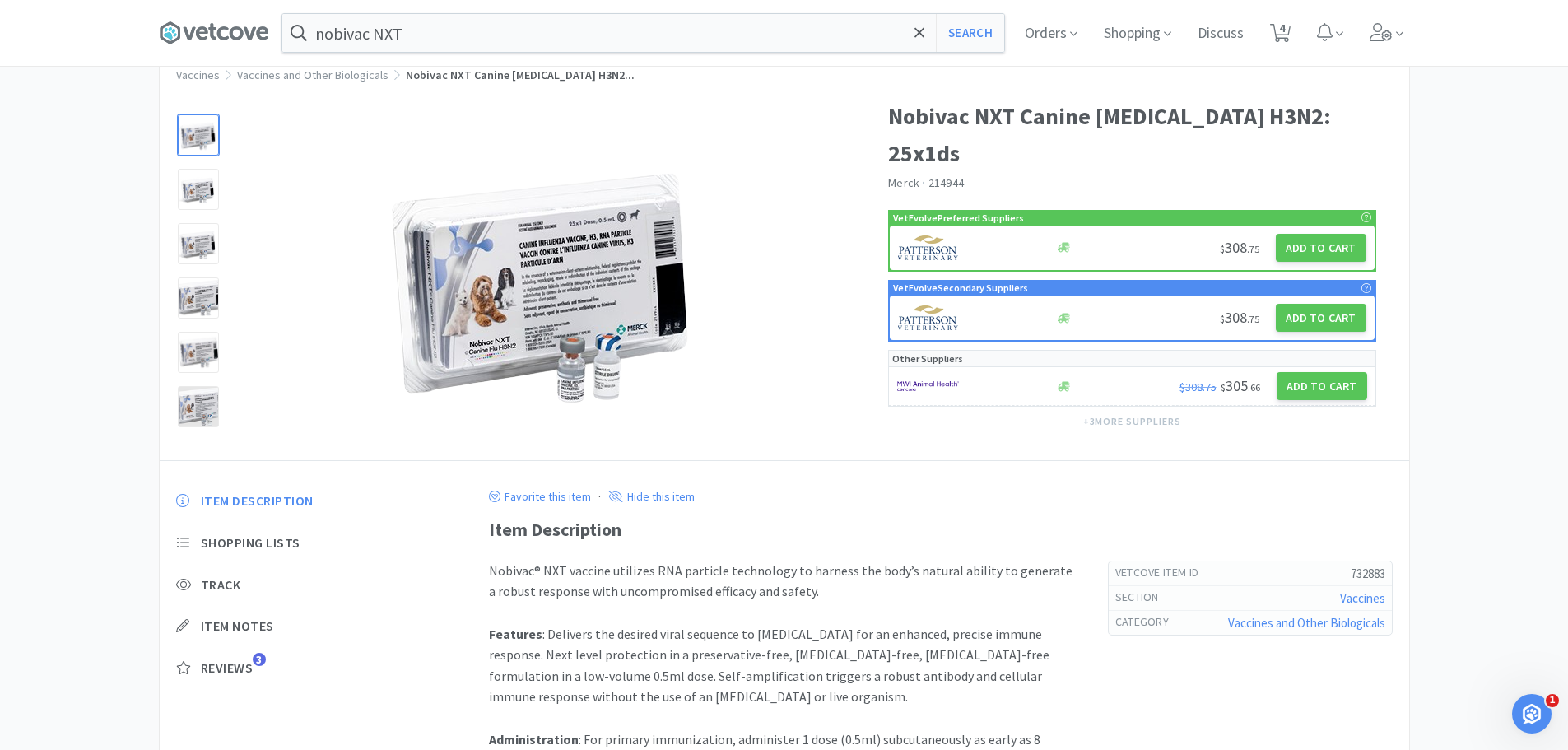
scroll to position [0, 0]
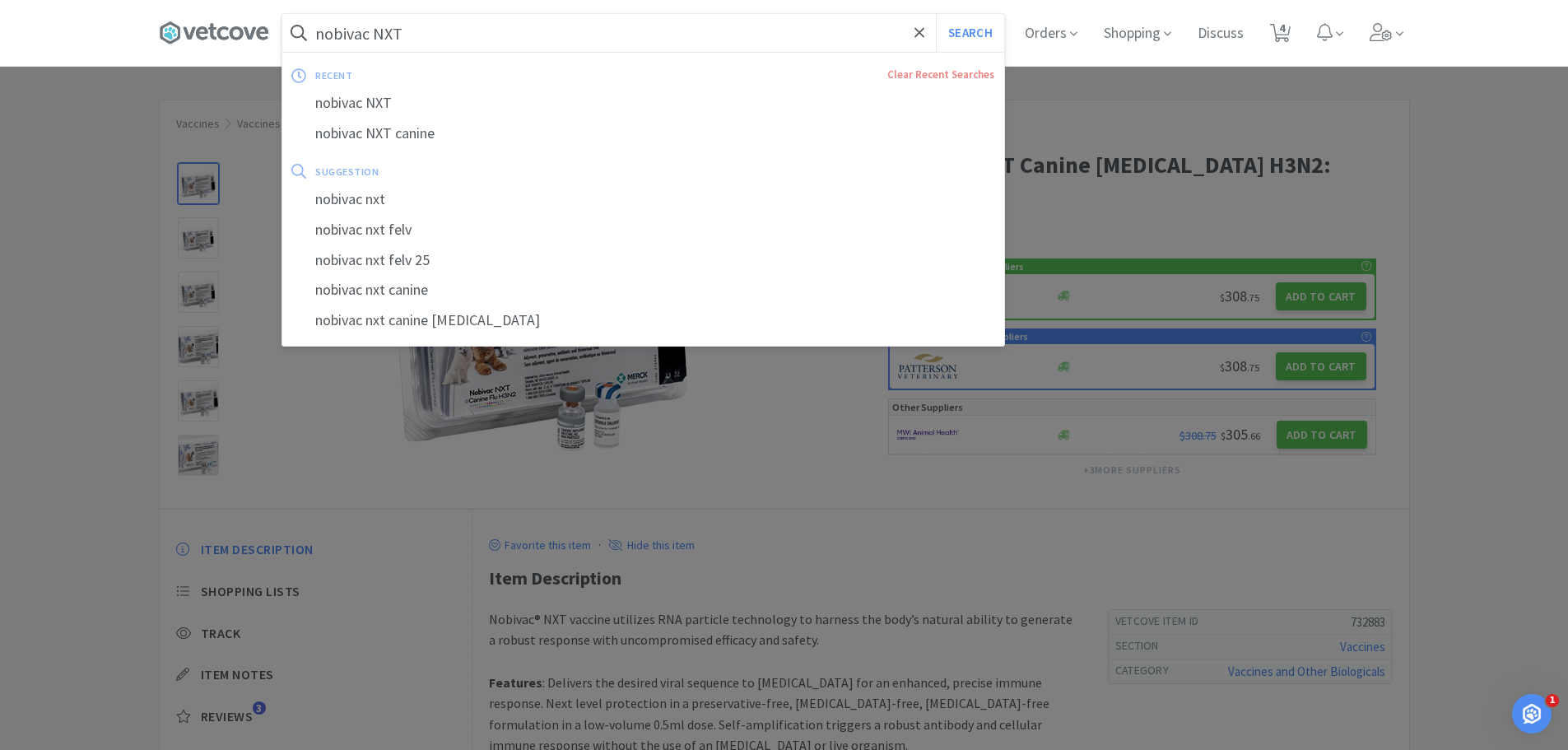
click at [409, 39] on input "nobivac NXT" at bounding box center [642, 33] width 721 height 38
drag, startPoint x: 409, startPoint y: 39, endPoint x: 388, endPoint y: 42, distance: 21.2
click at [388, 42] on input "nobivac NXT" at bounding box center [642, 33] width 721 height 38
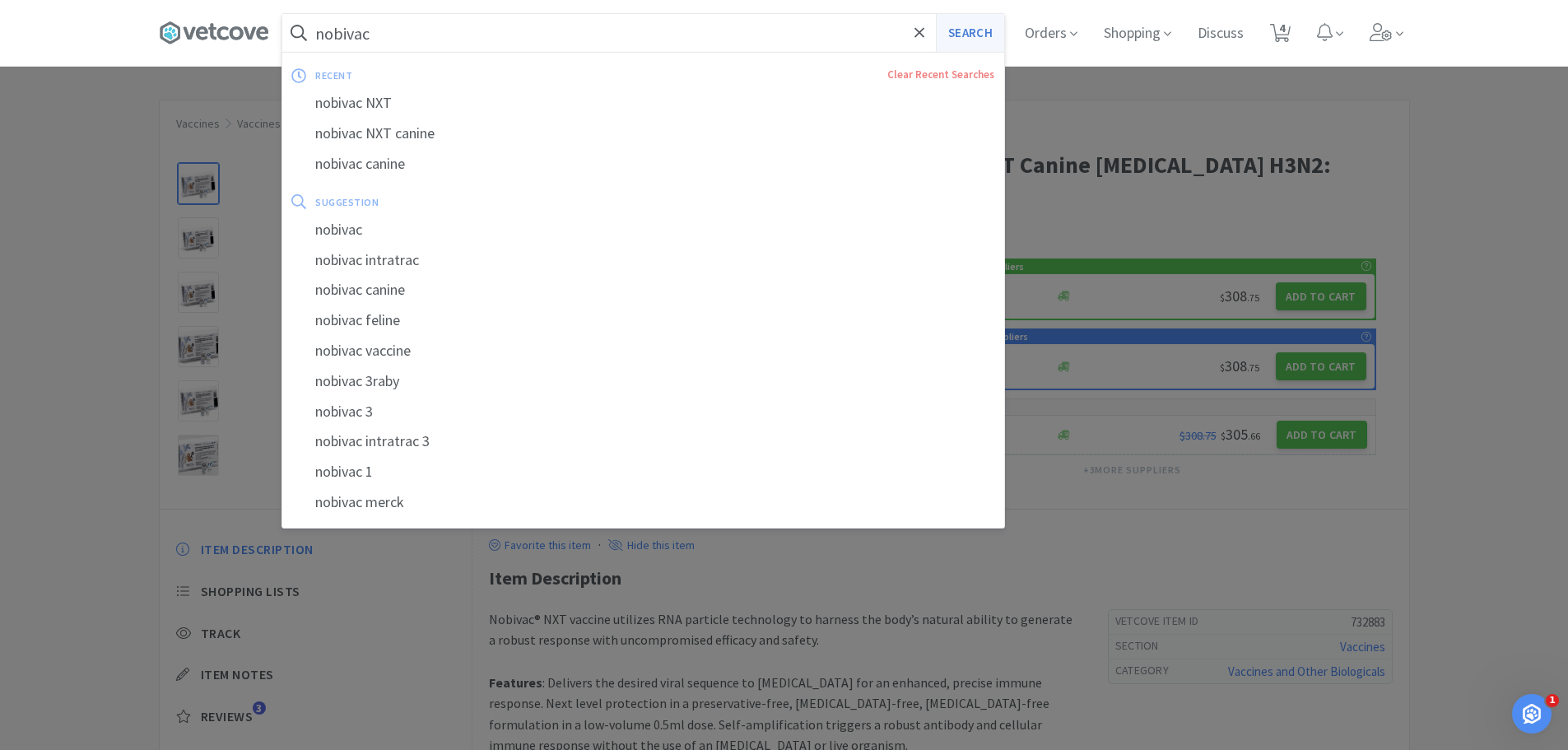
type input "nobivac"
click at [981, 36] on button "Search" at bounding box center [969, 33] width 68 height 38
select select "1"
select select "2"
select select "5"
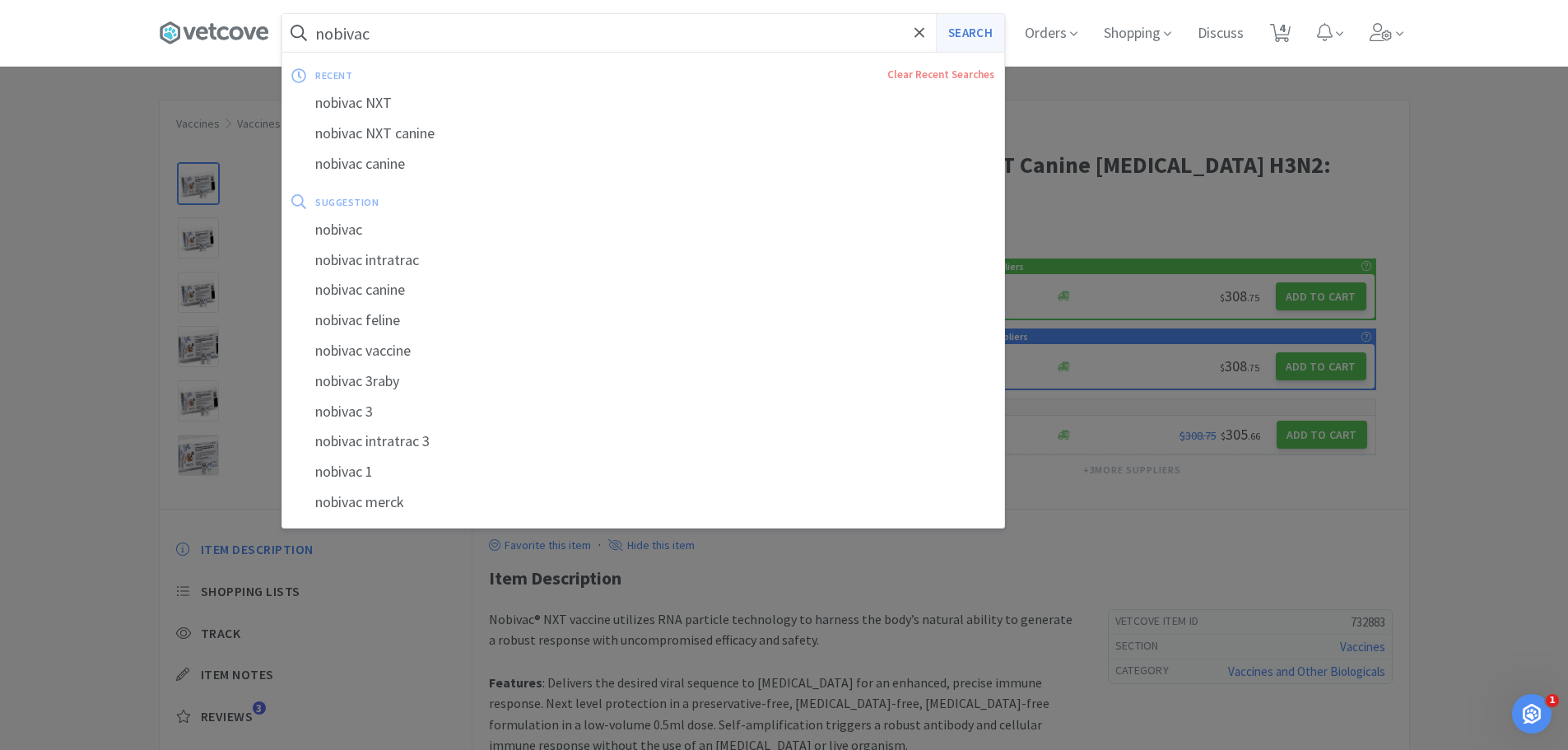
select select "1"
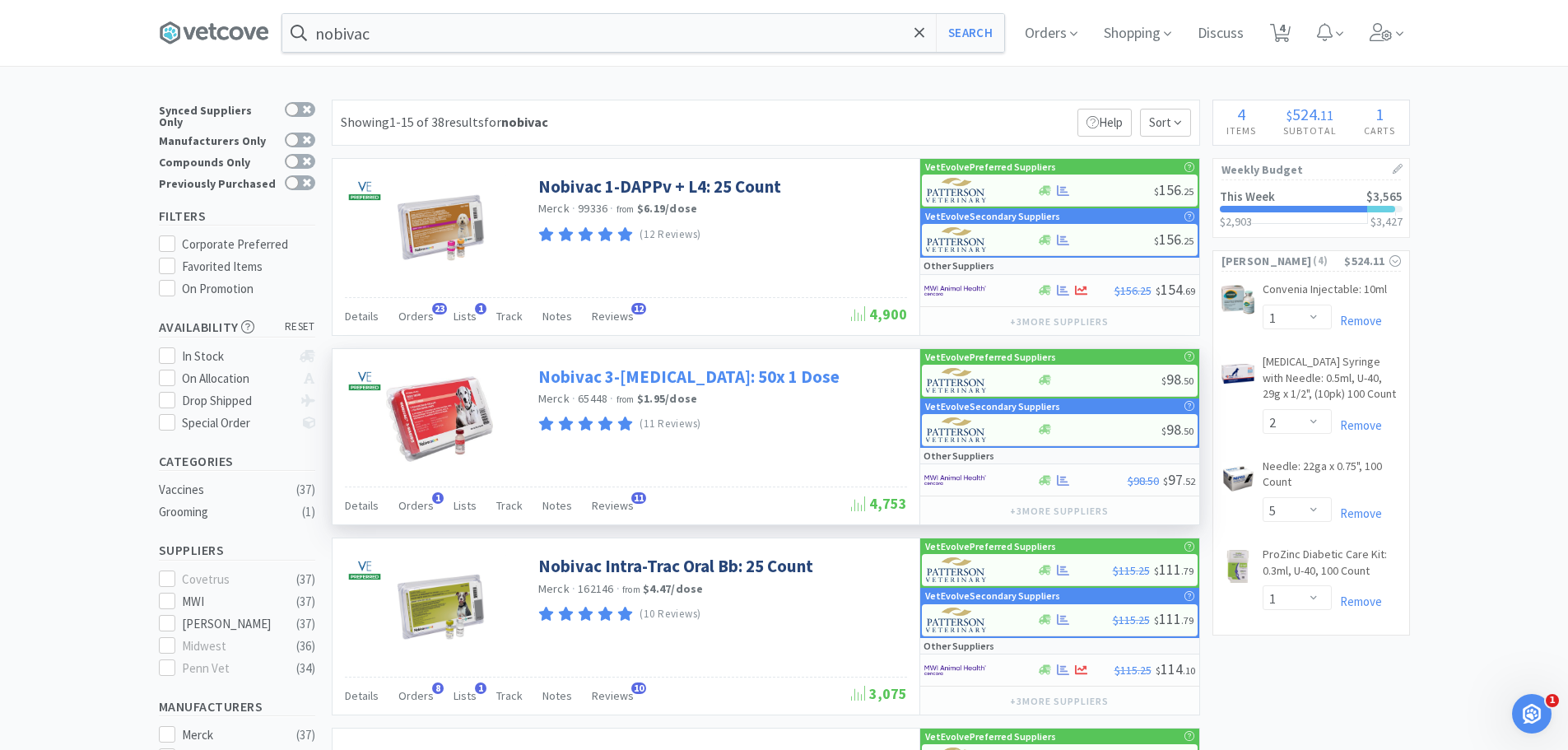
click at [634, 375] on link "Nobivac 3-[MEDICAL_DATA]: 50x 1 Dose" at bounding box center [688, 376] width 301 height 22
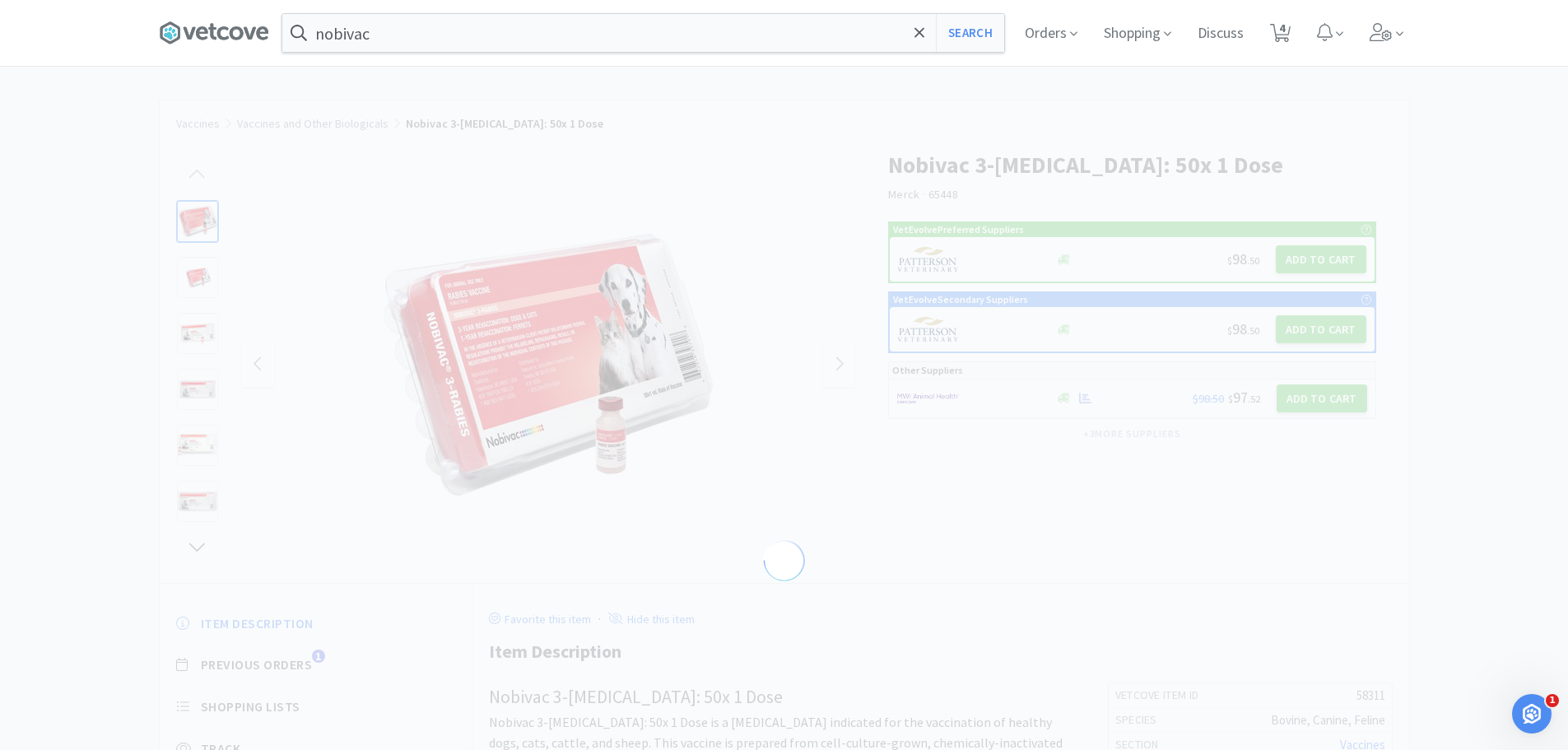
select select "58311"
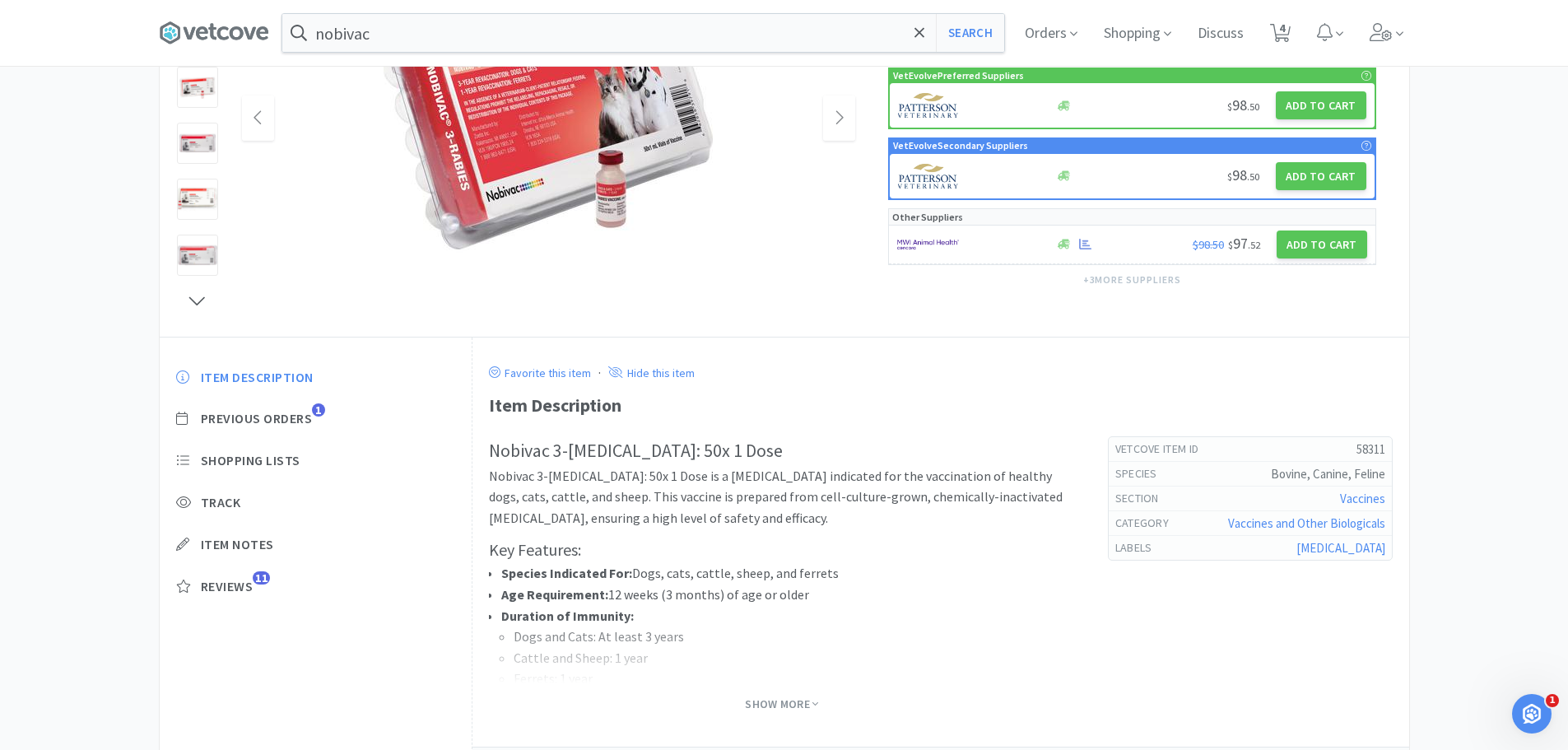
scroll to position [247, 0]
click at [781, 699] on span "Show More" at bounding box center [781, 704] width 74 height 16
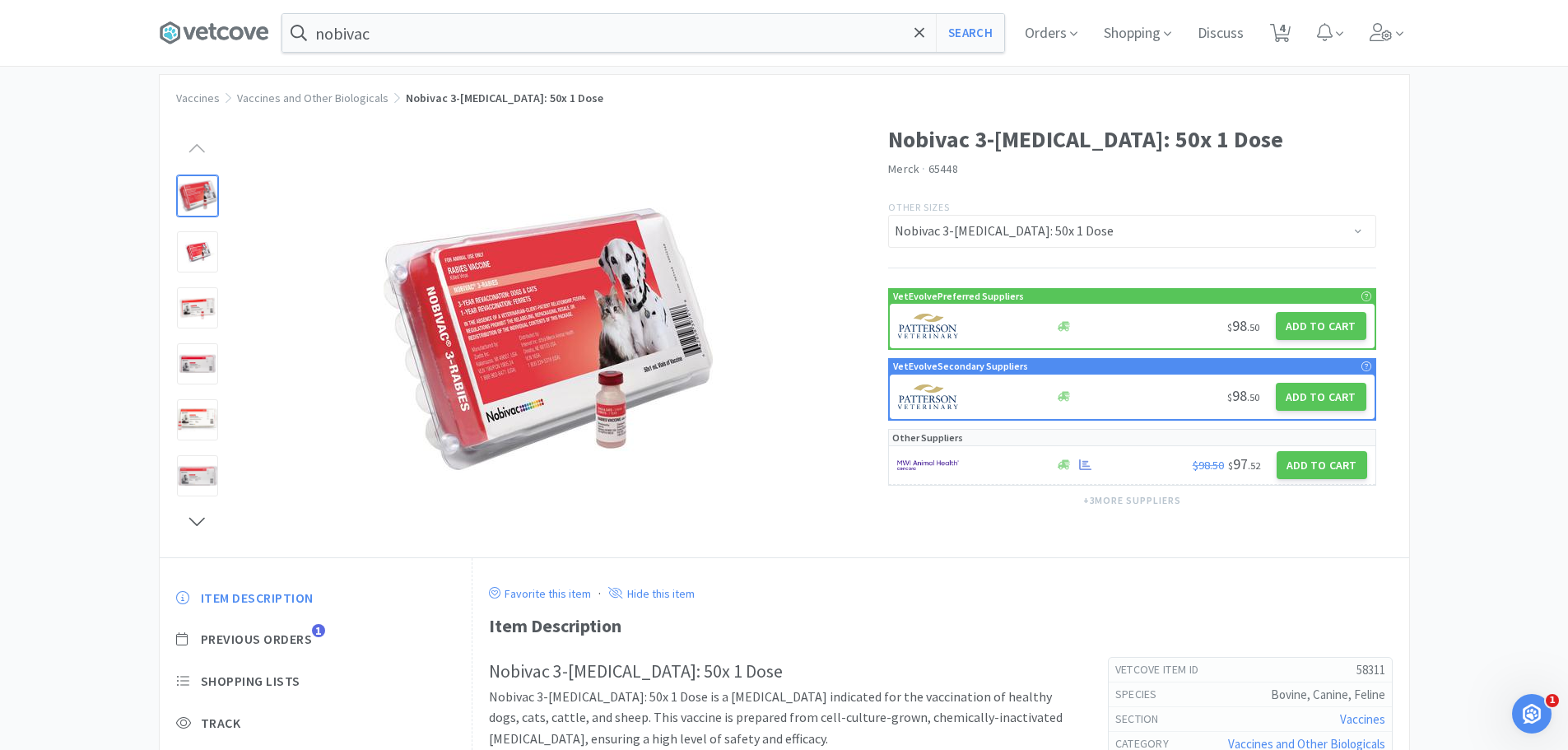
scroll to position [0, 0]
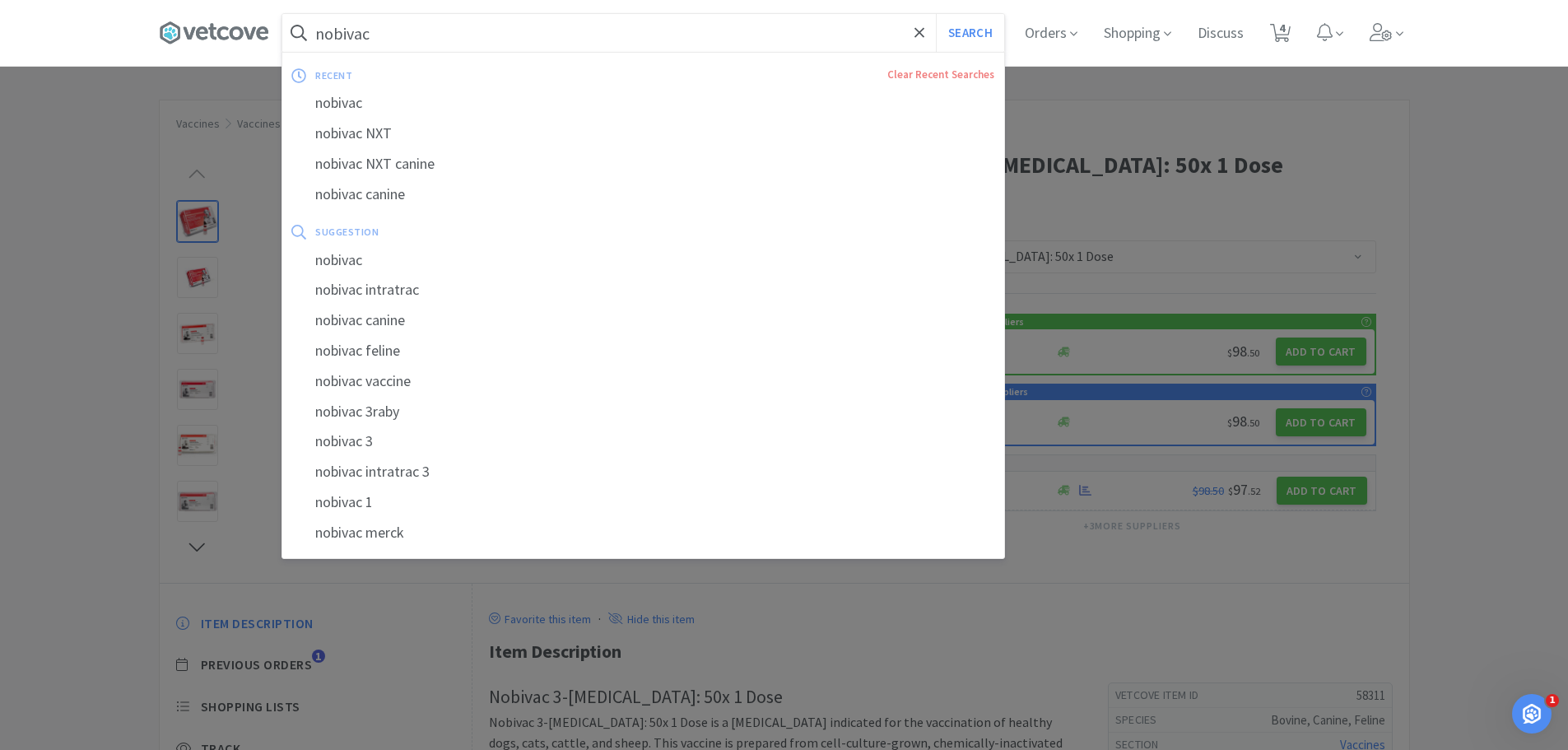
click at [391, 36] on input "nobivac" at bounding box center [642, 33] width 721 height 38
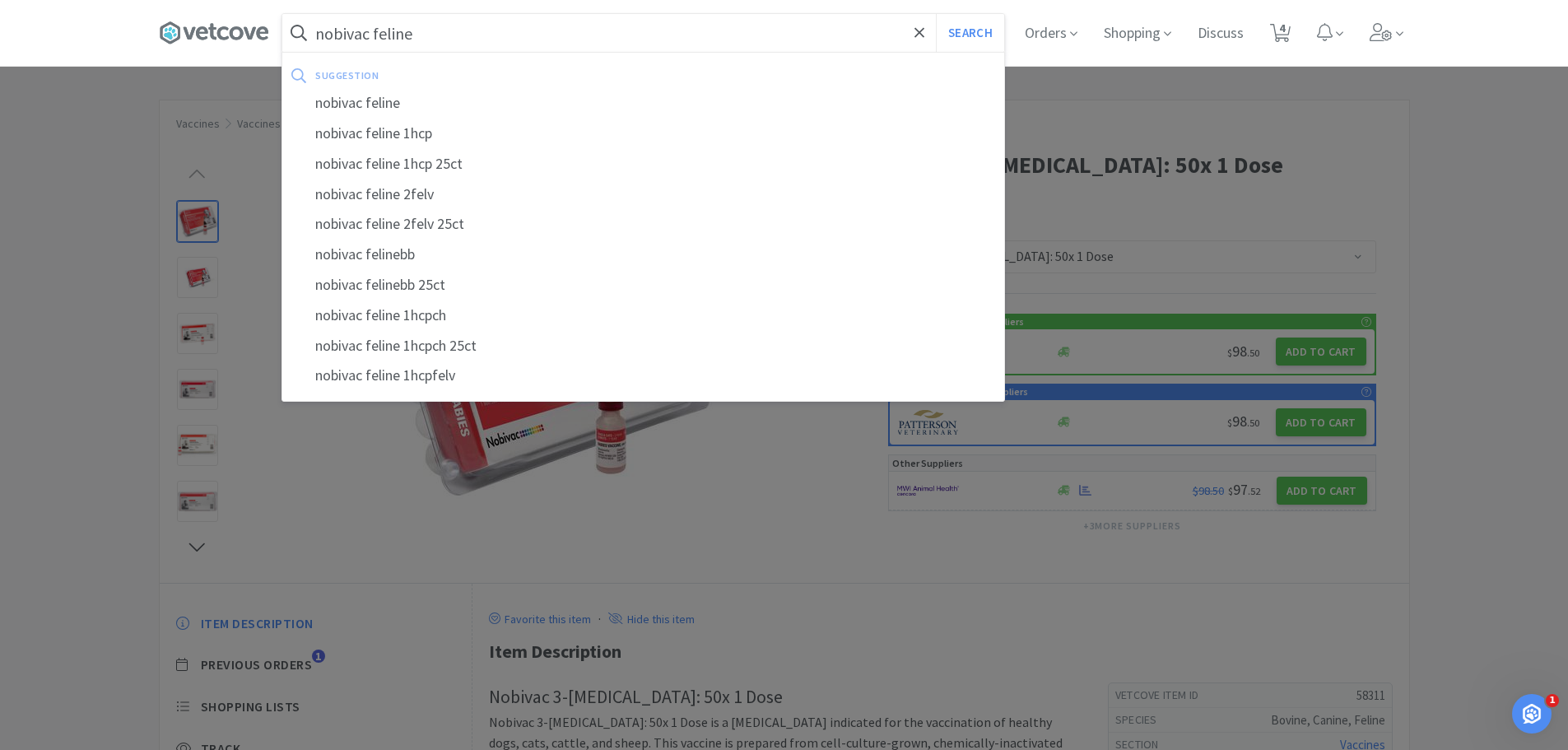
type input "nobivac feline"
click at [935, 14] on button "Search" at bounding box center [969, 33] width 68 height 38
select select "1"
select select "2"
select select "5"
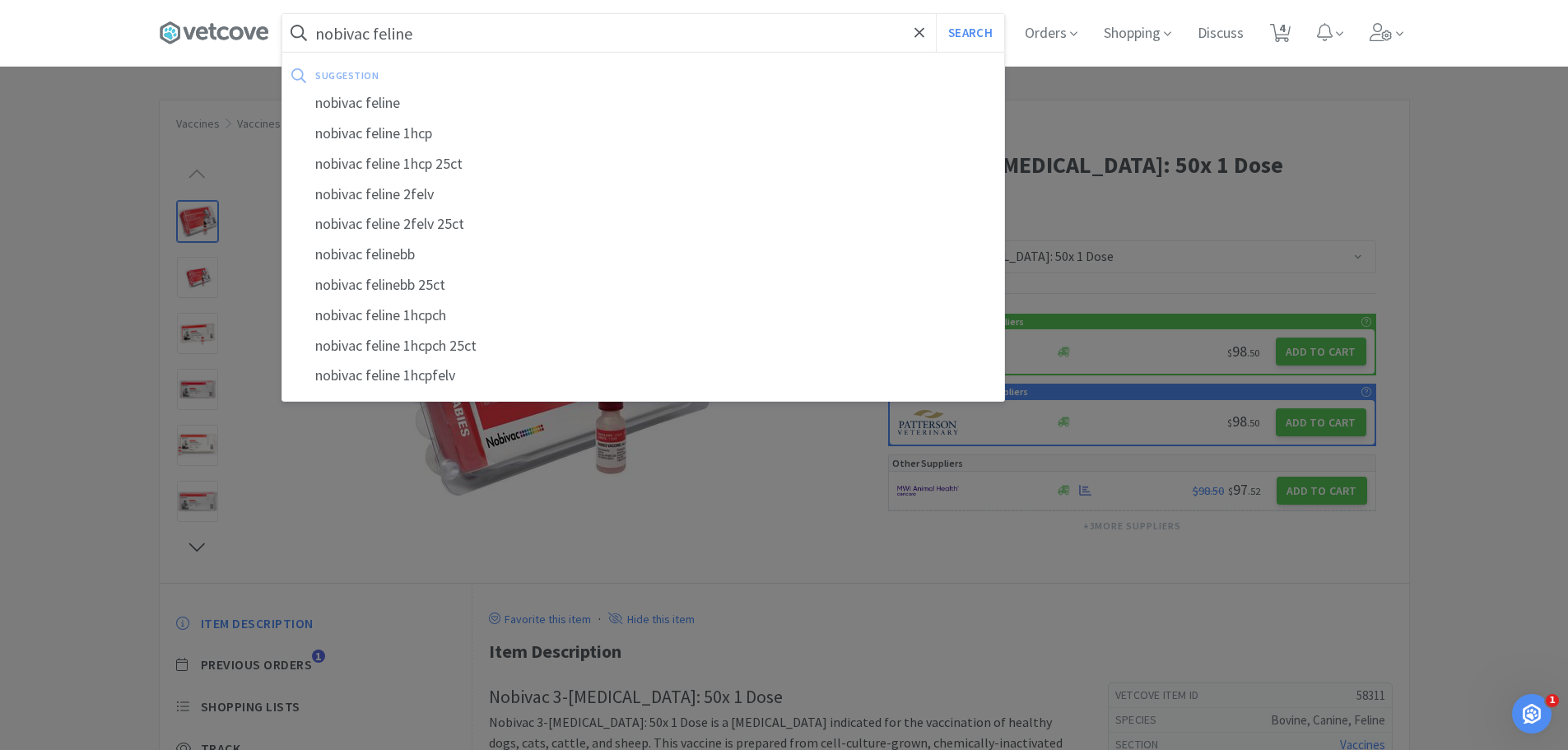
select select "1"
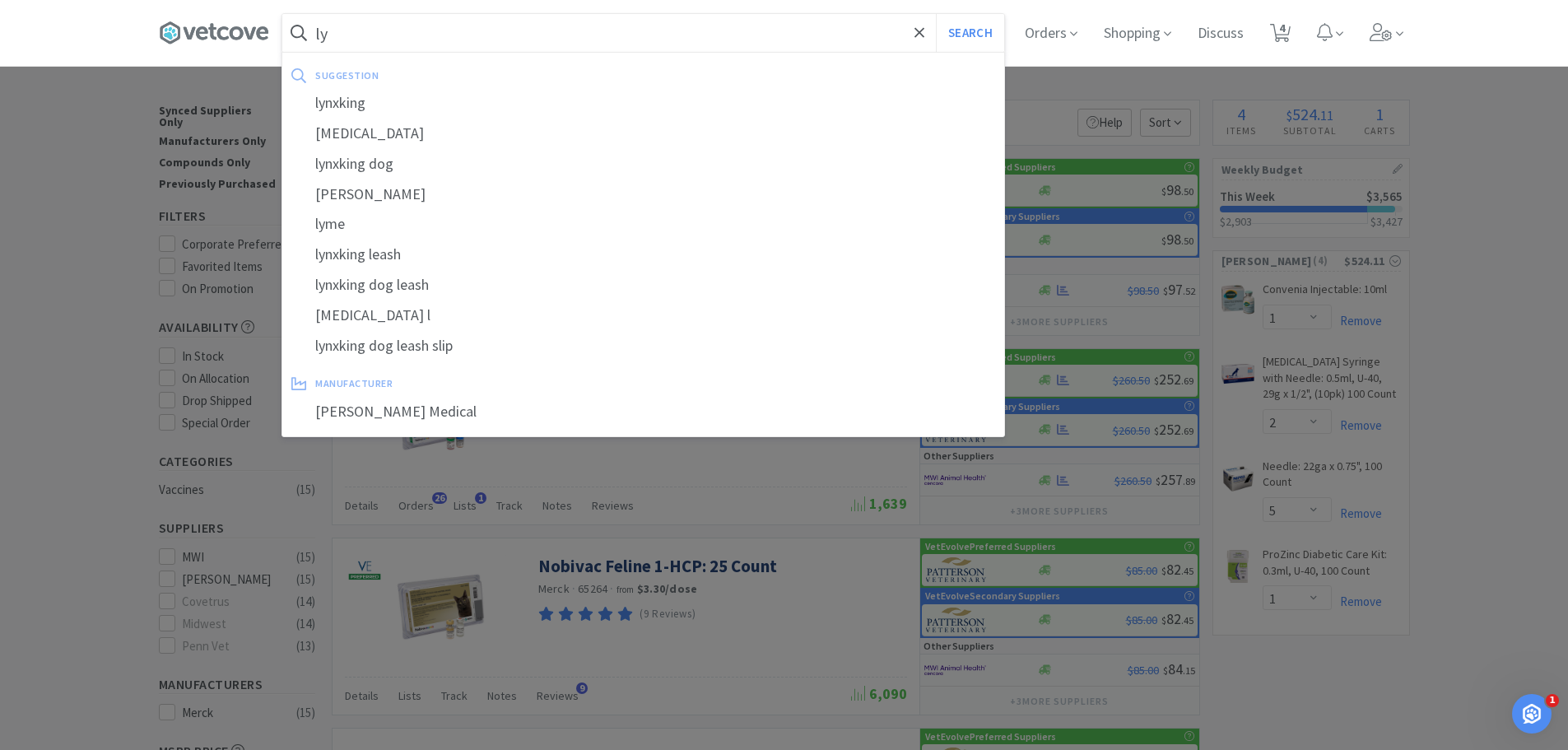
type input "l"
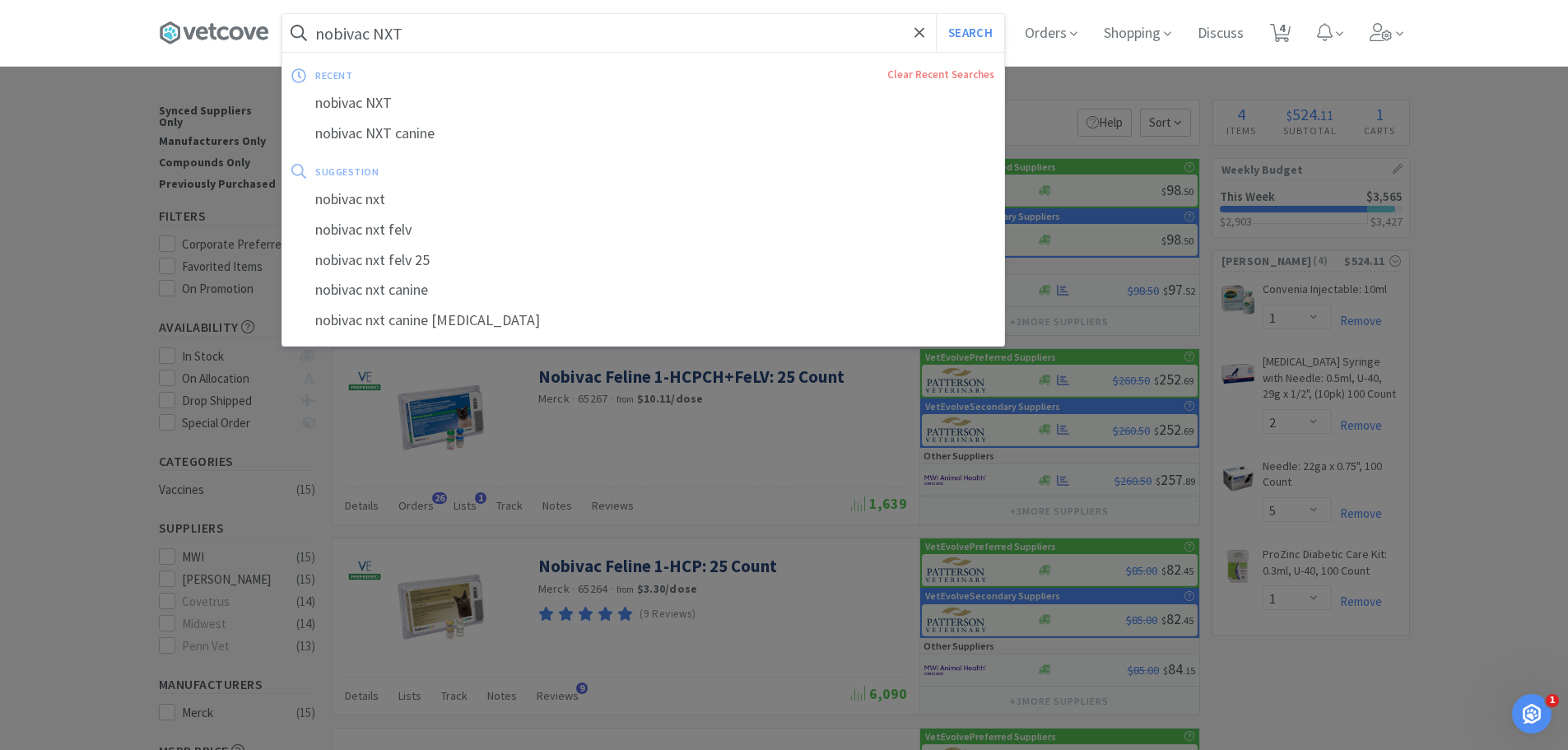
click at [935, 14] on button "Search" at bounding box center [969, 33] width 68 height 38
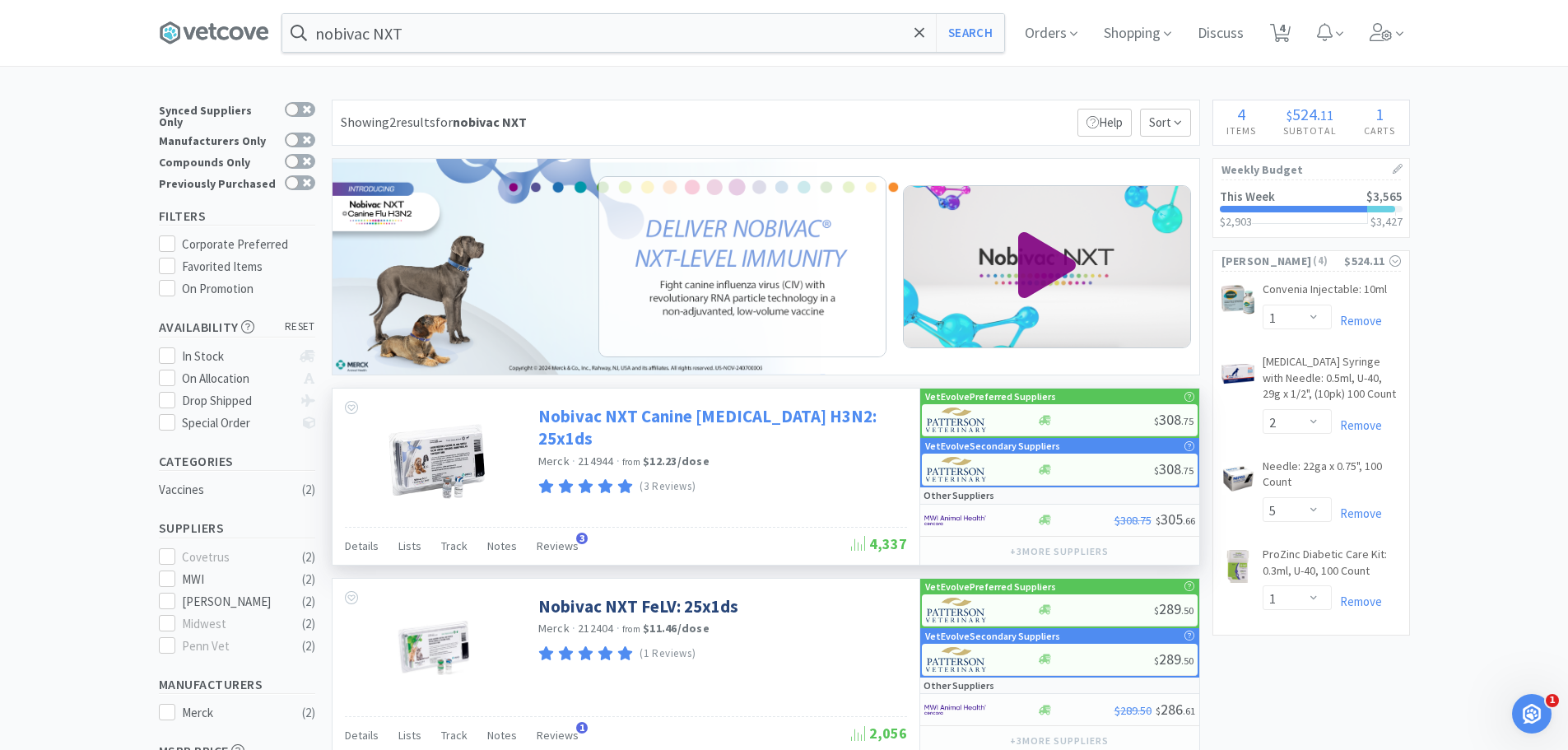
click at [765, 422] on link "Nobivac NXT Canine [MEDICAL_DATA] H3N2: 25x1ds" at bounding box center [720, 427] width 365 height 45
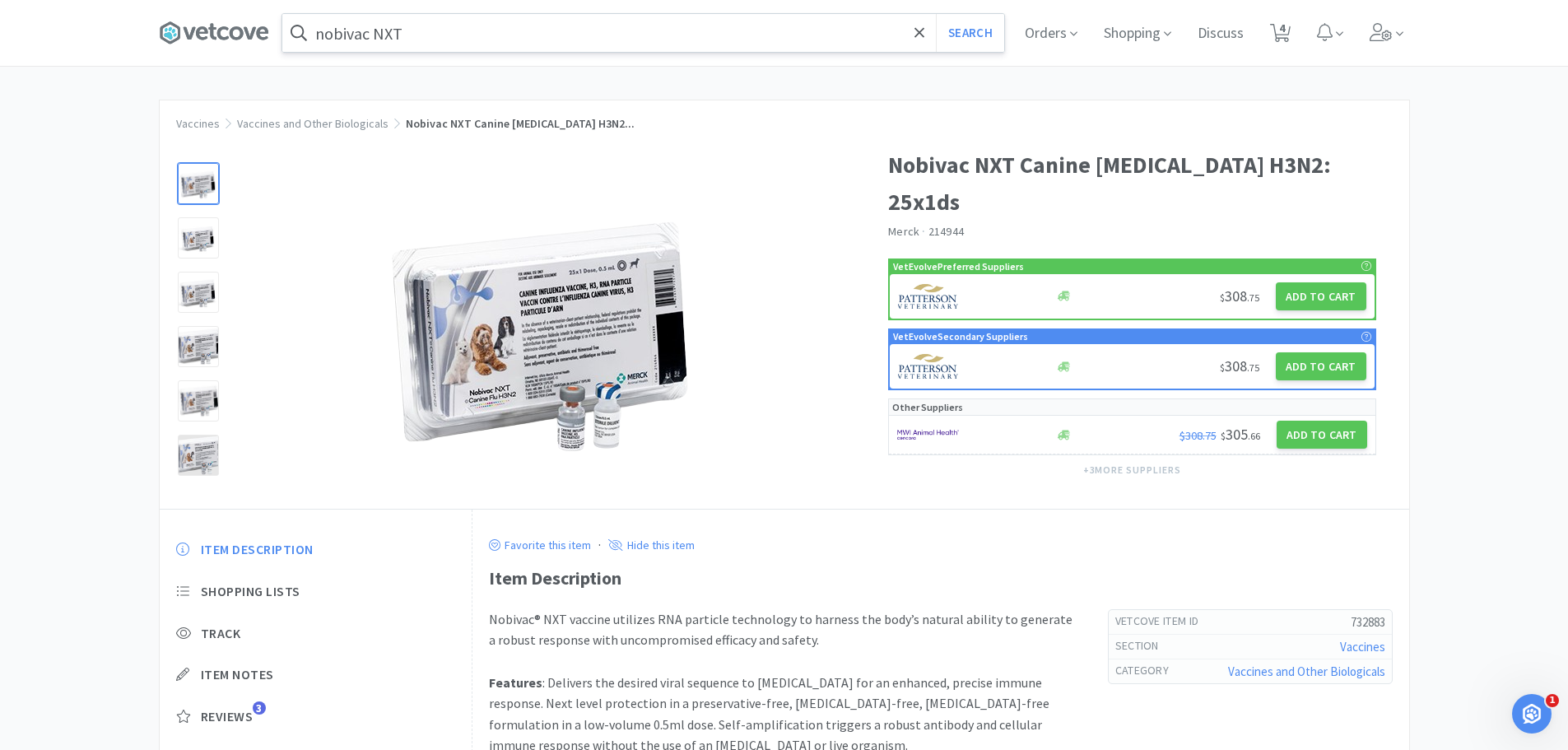
click at [437, 36] on input "nobivac NXT" at bounding box center [642, 33] width 721 height 38
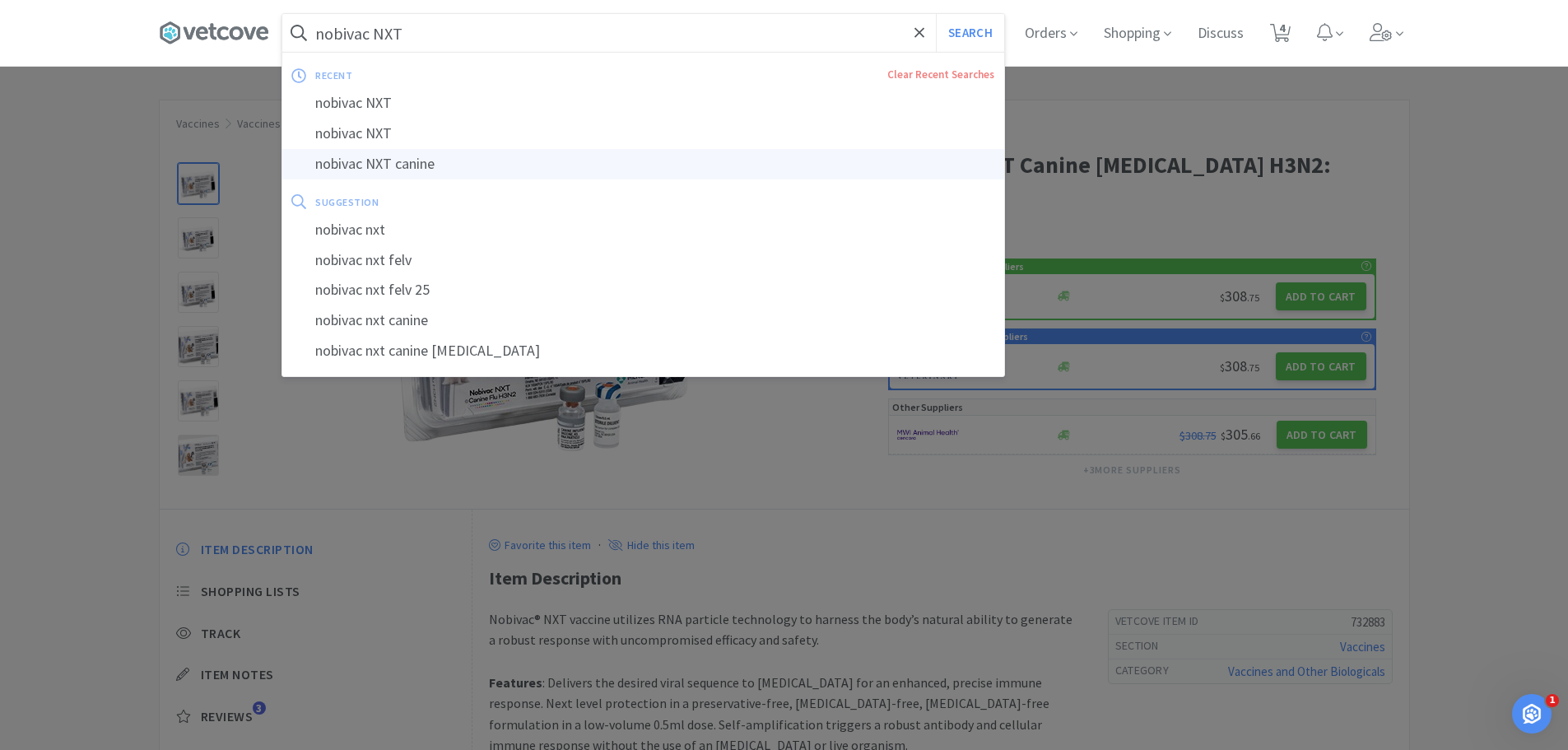
click at [470, 169] on div "nobivac NXT canine" at bounding box center [642, 164] width 721 height 30
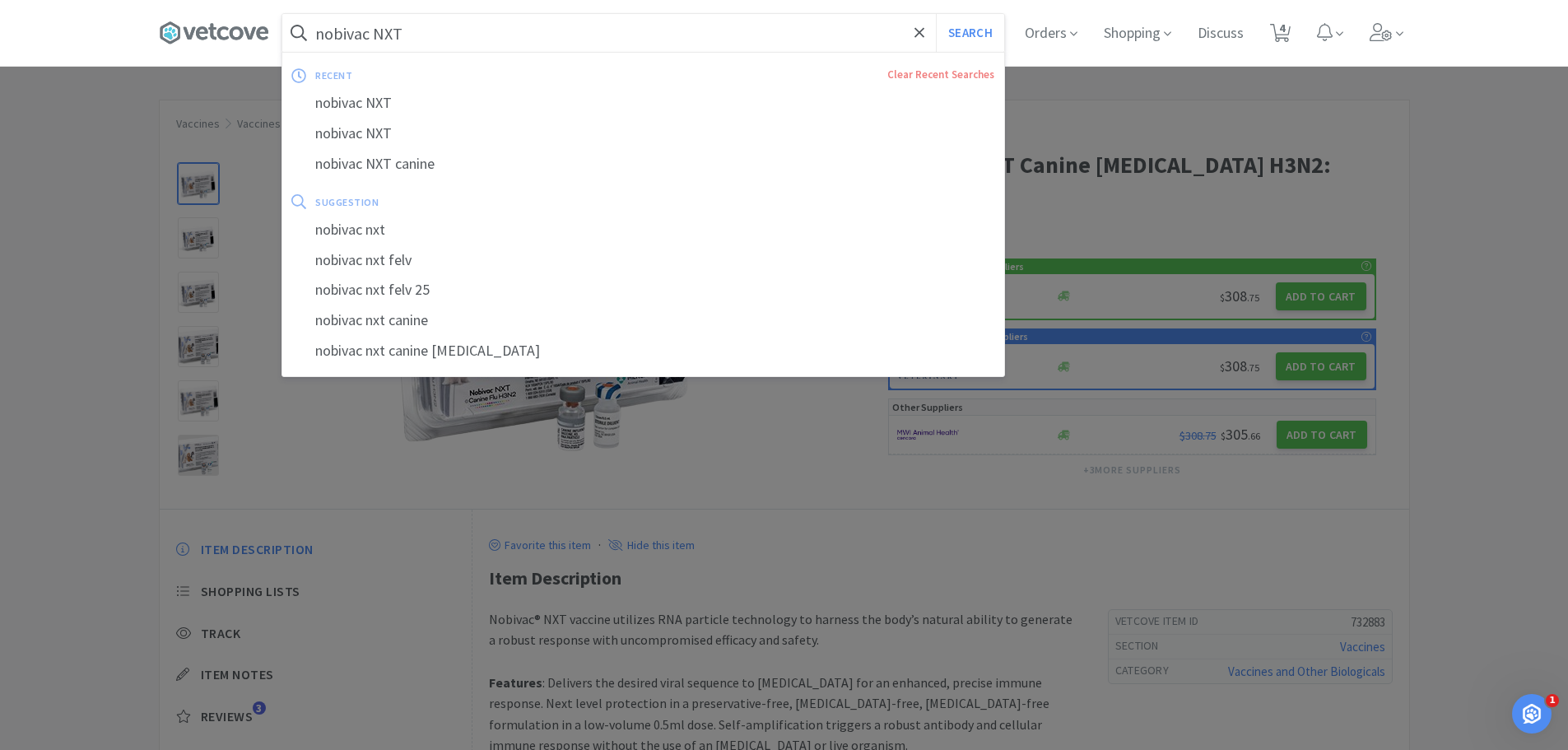
type input "nobivac NXT canine"
select select "1"
select select "2"
select select "5"
select select "1"
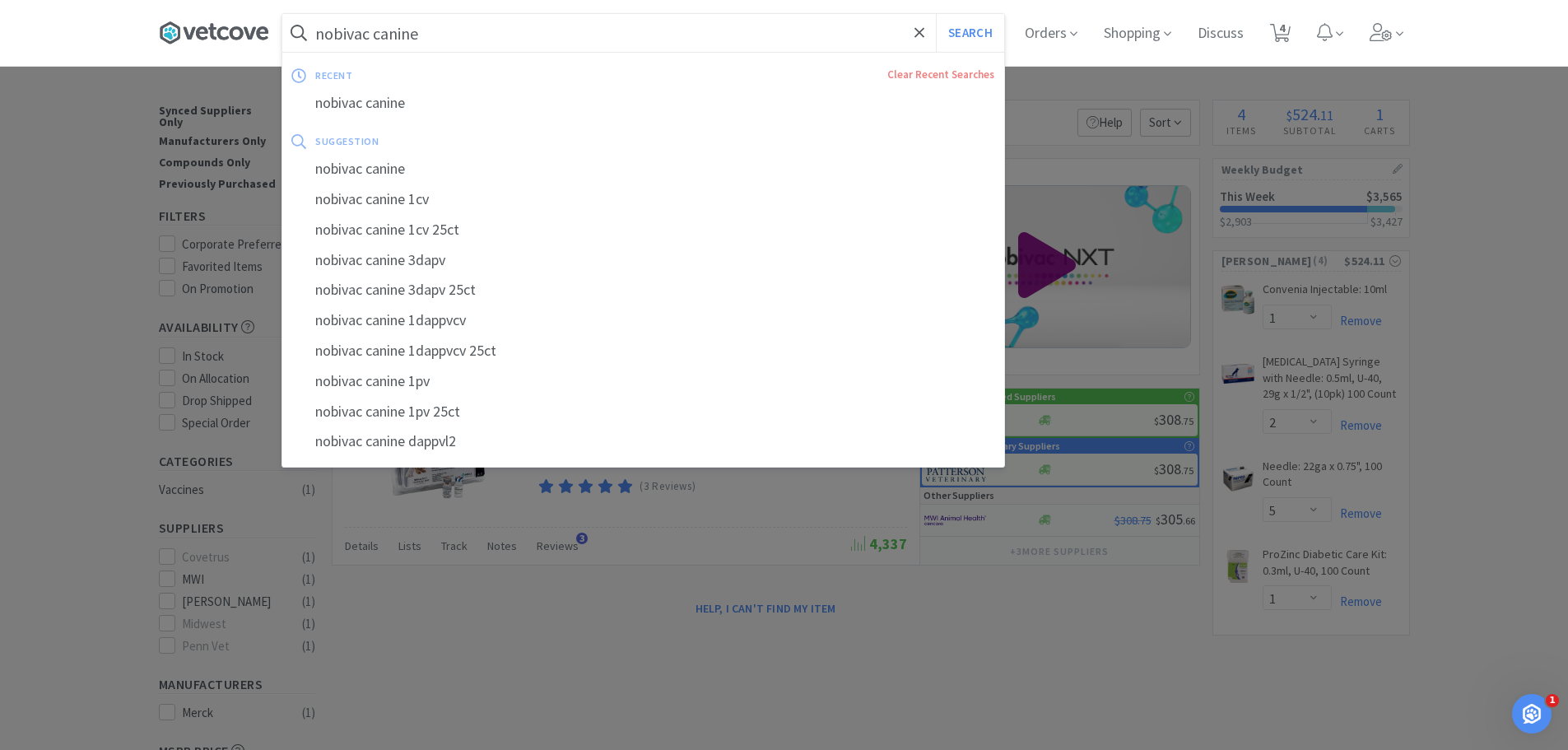
click at [935, 14] on button "Search" at bounding box center [969, 33] width 68 height 38
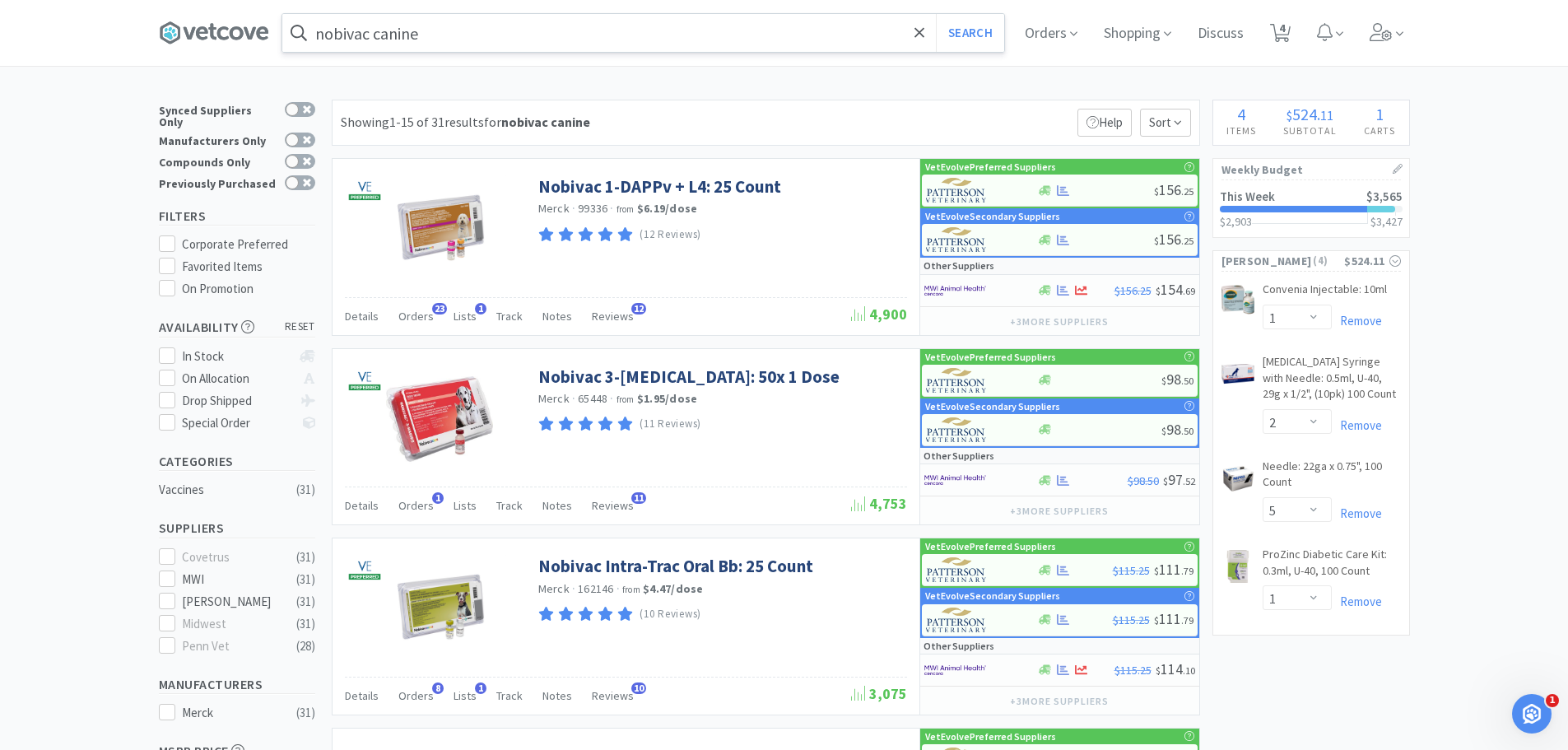
click at [383, 30] on input "nobivac canine" at bounding box center [642, 33] width 721 height 38
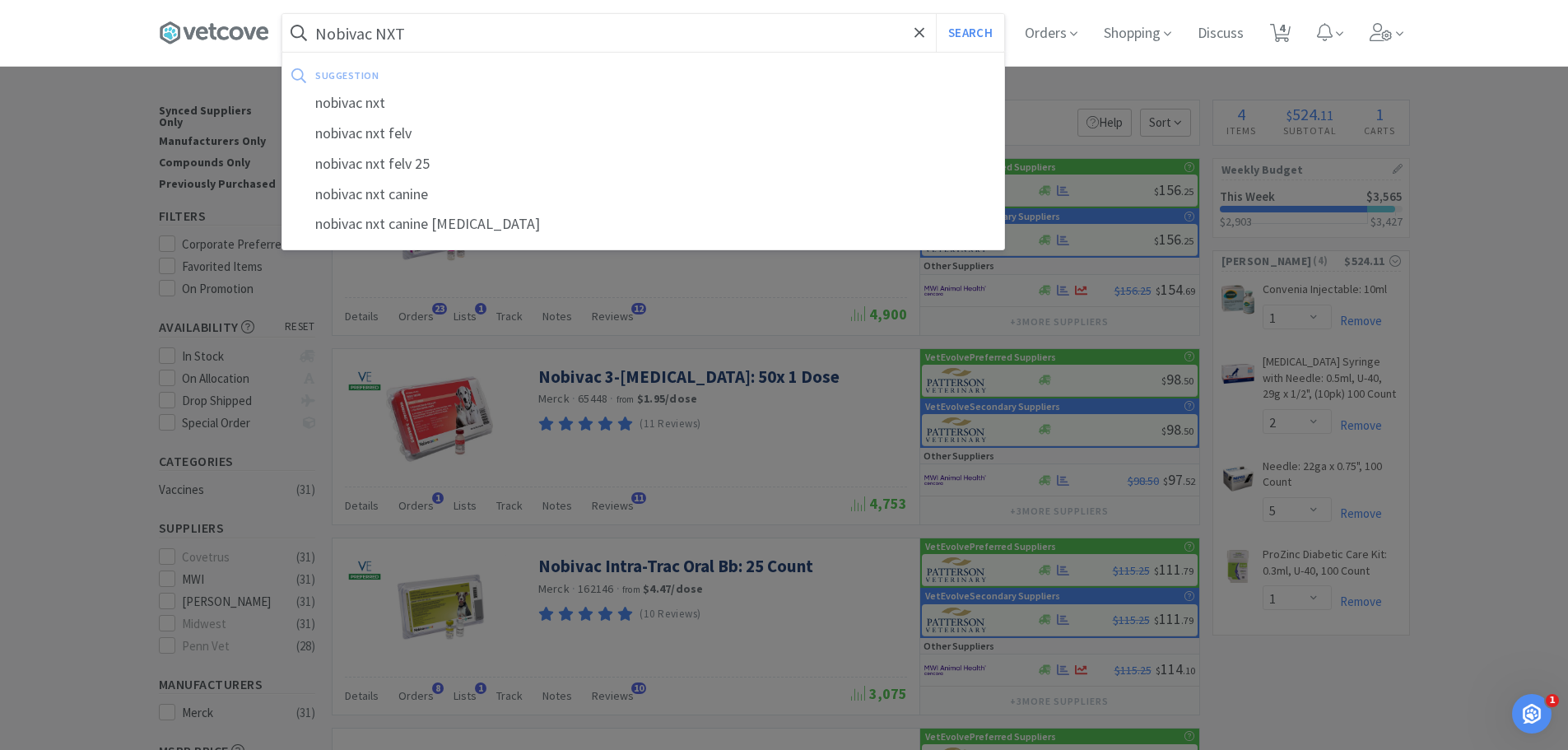
type input "Nobivac NXT"
click at [935, 14] on button "Search" at bounding box center [969, 33] width 68 height 38
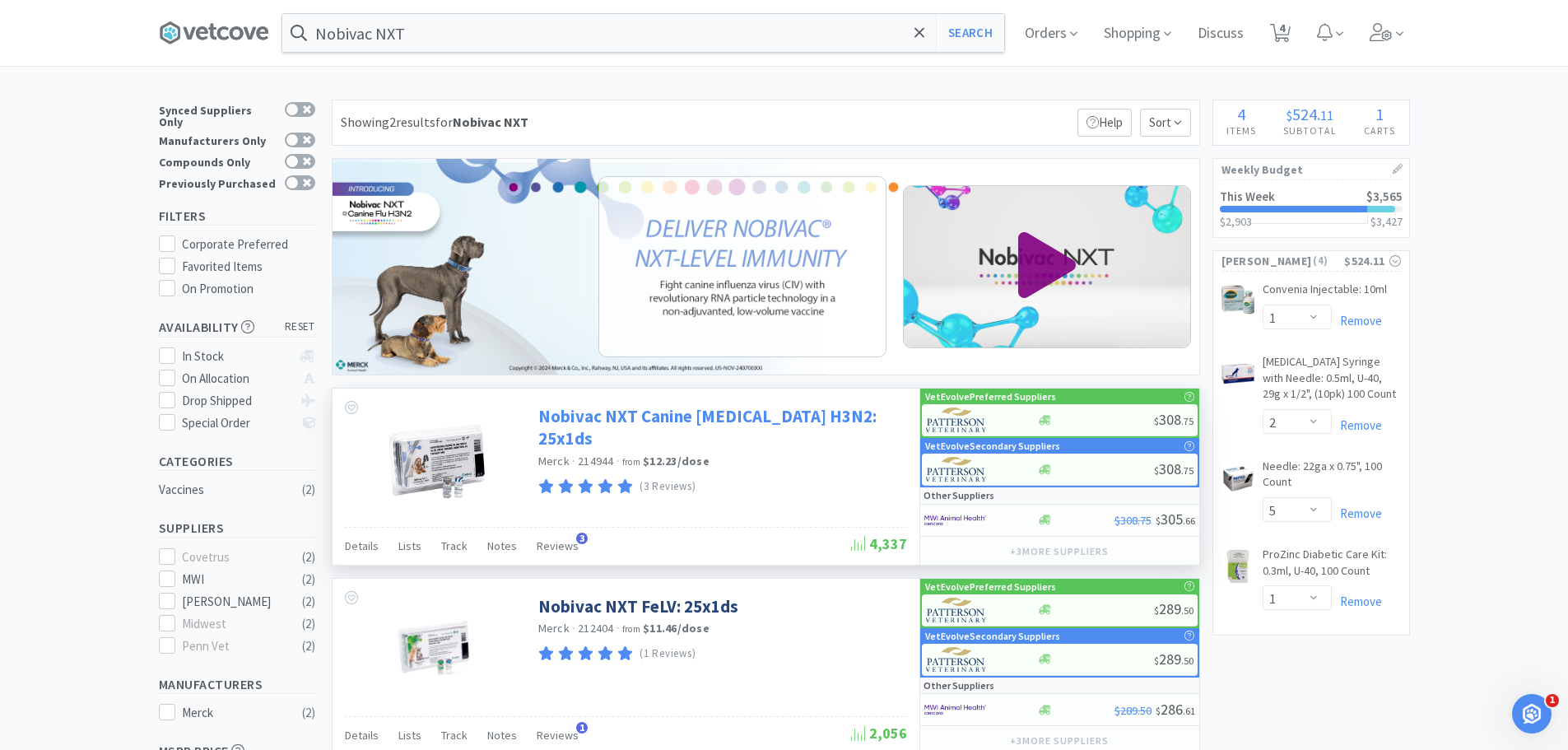
click at [768, 422] on link "Nobivac NXT Canine [MEDICAL_DATA] H3N2: 25x1ds" at bounding box center [720, 427] width 365 height 45
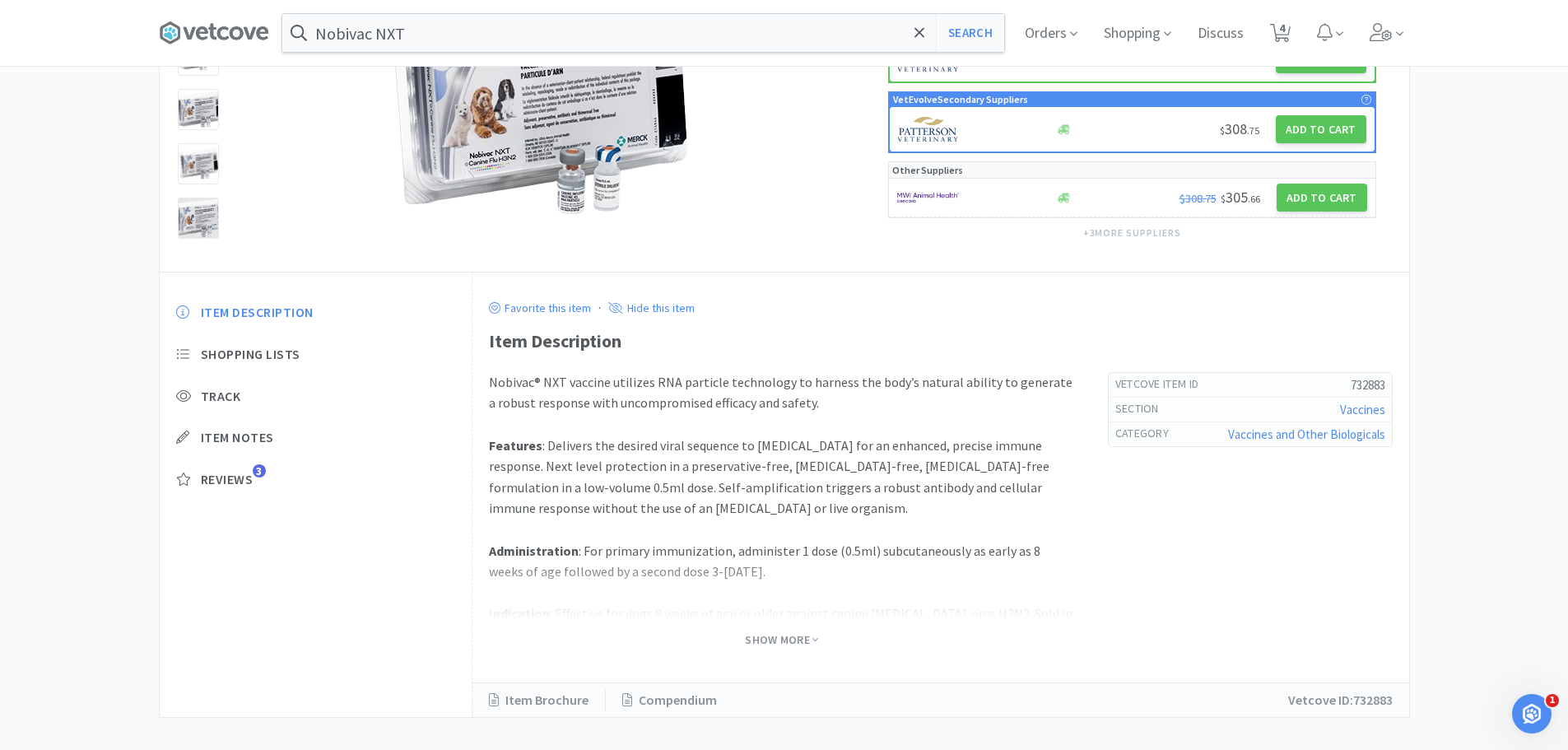
scroll to position [247, 0]
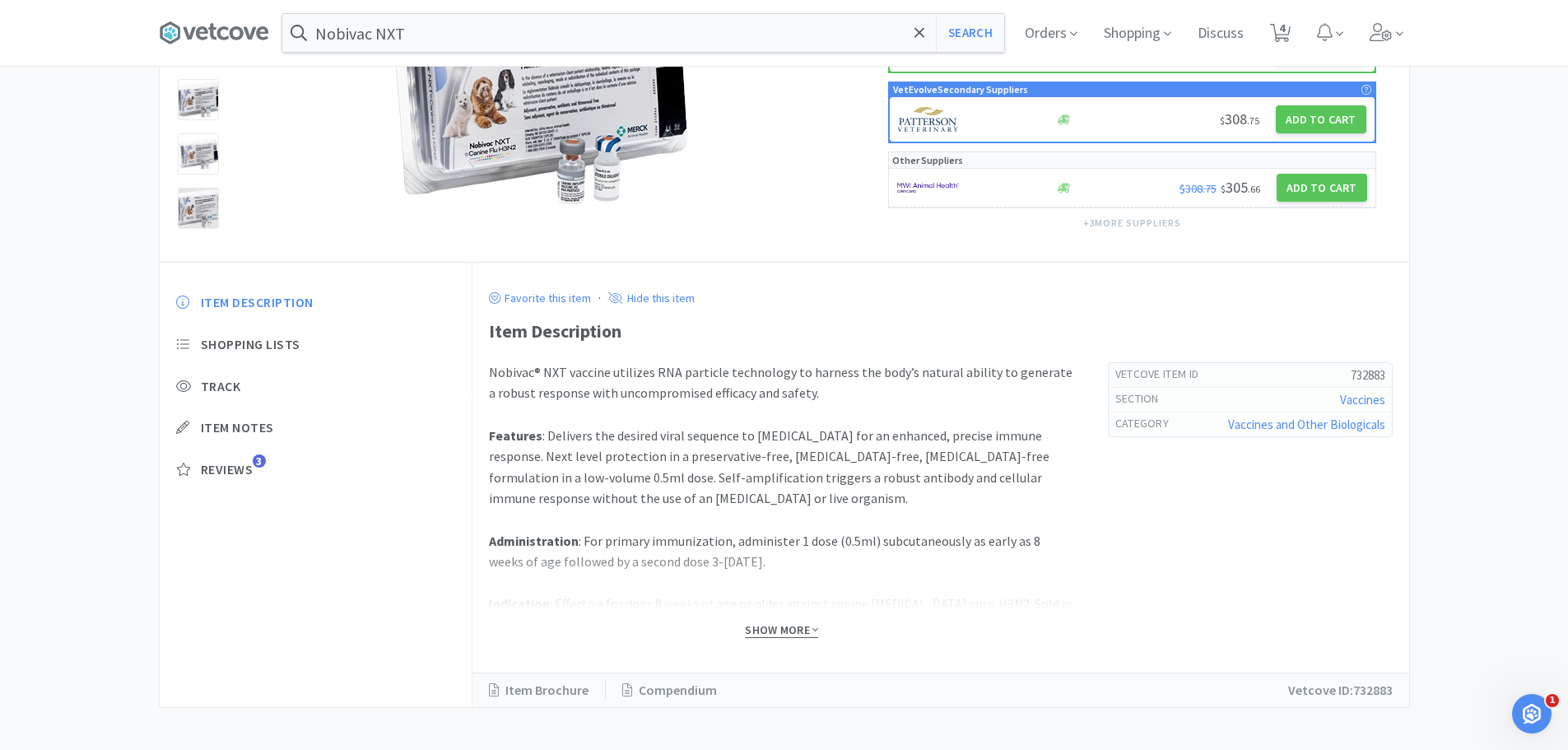
click at [779, 631] on span "Show More" at bounding box center [781, 630] width 74 height 16
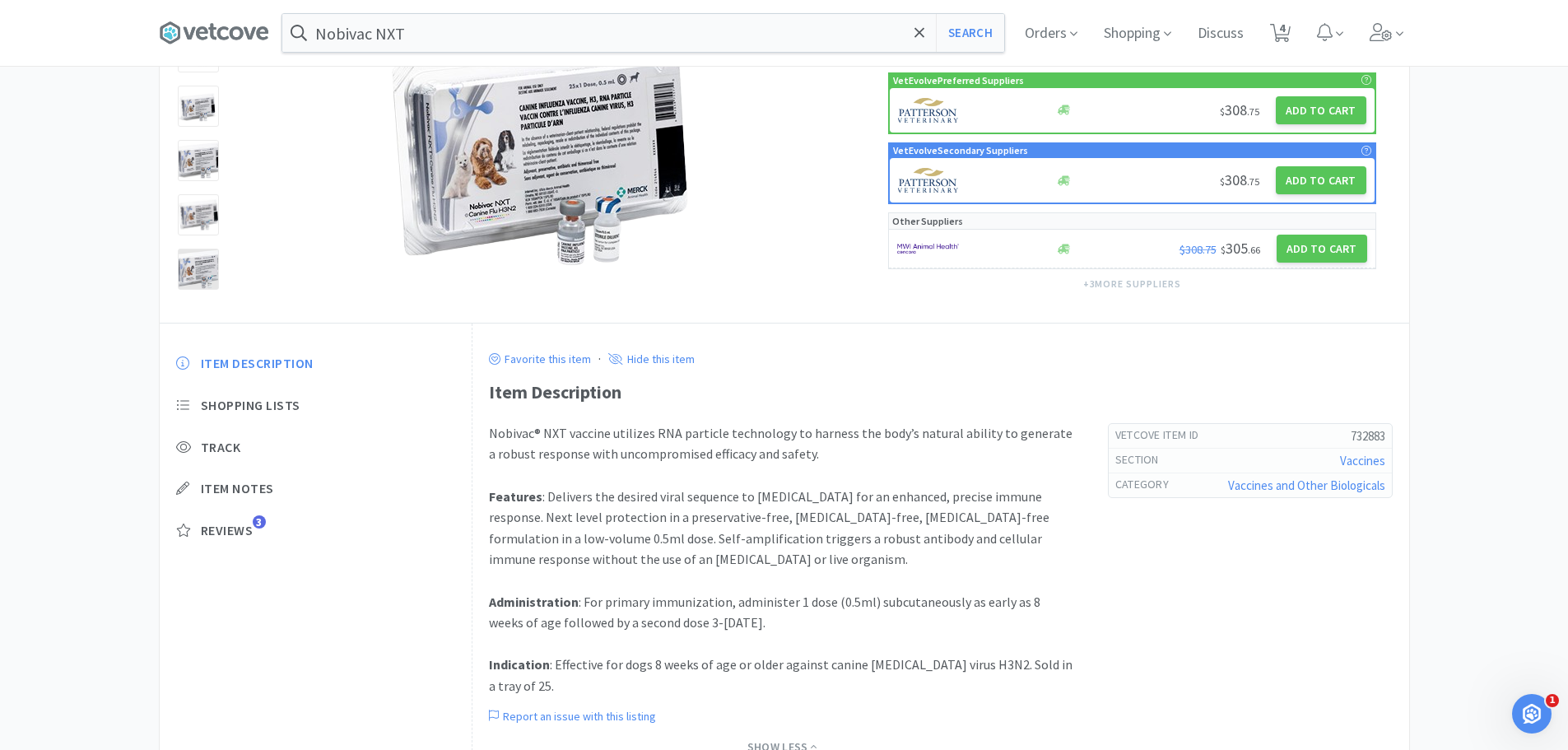
scroll to position [64, 0]
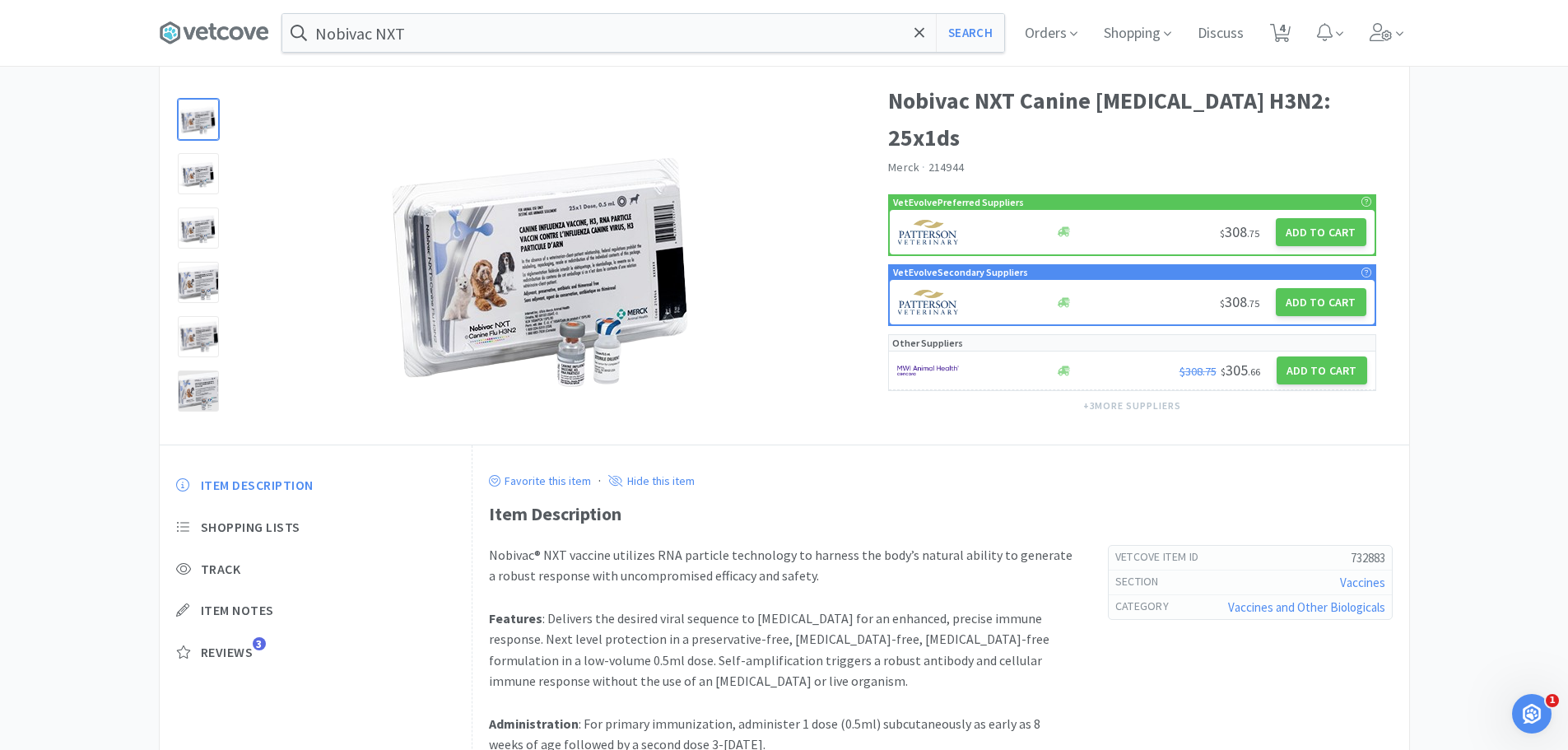
select select "1"
select select "2"
select select "5"
select select "1"
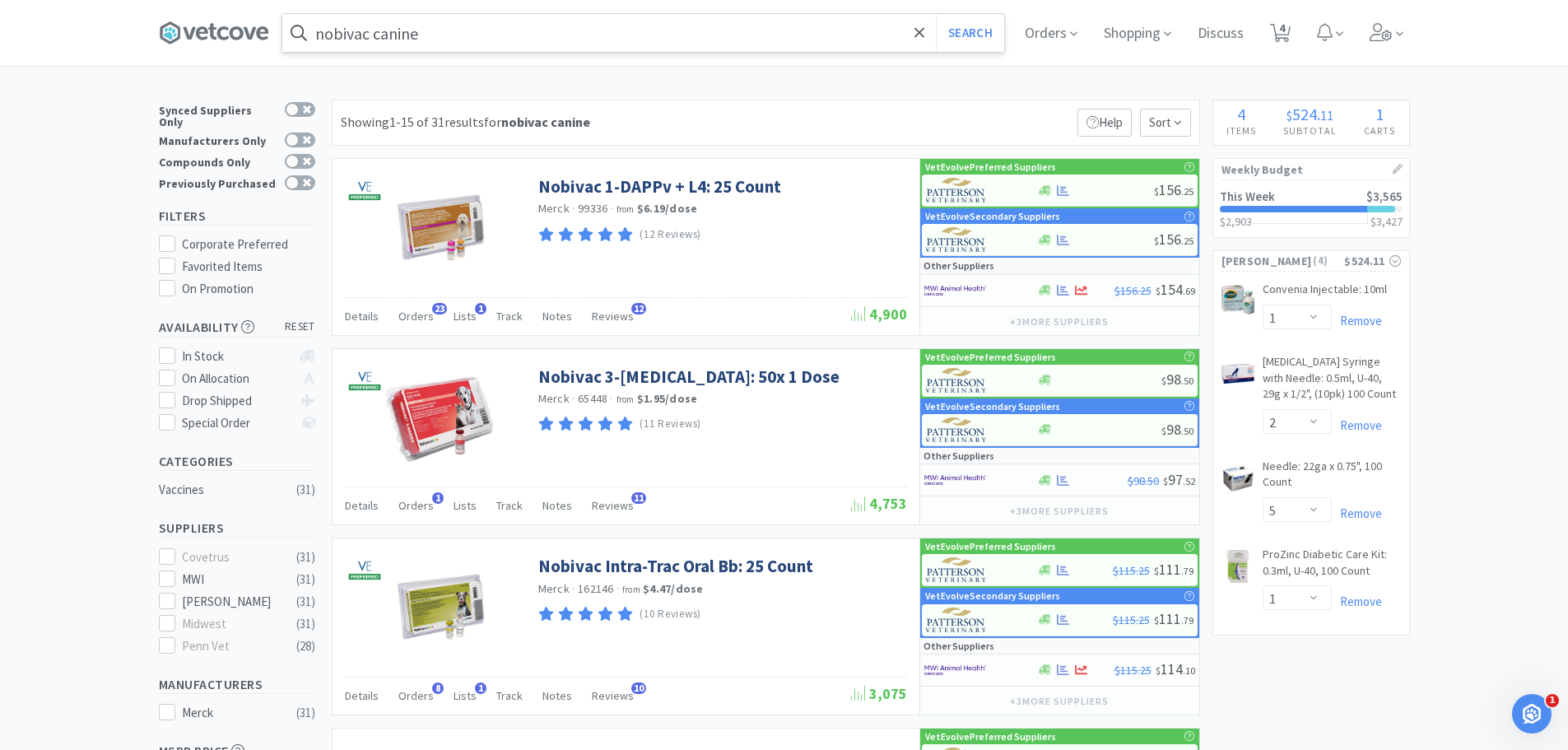
click at [430, 29] on input "nobivac canine" at bounding box center [642, 33] width 721 height 38
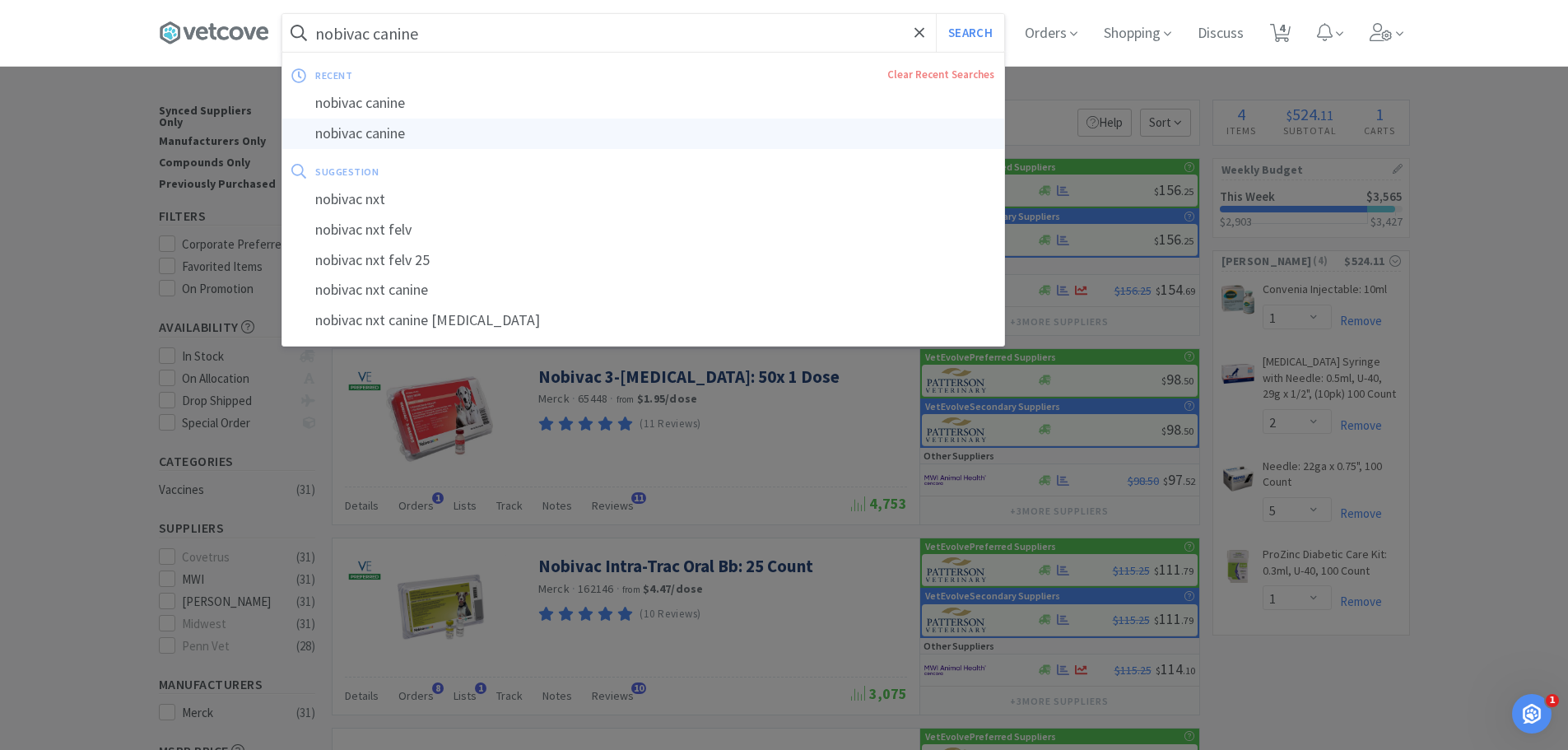
click at [425, 135] on div "nobivac canine" at bounding box center [642, 134] width 721 height 30
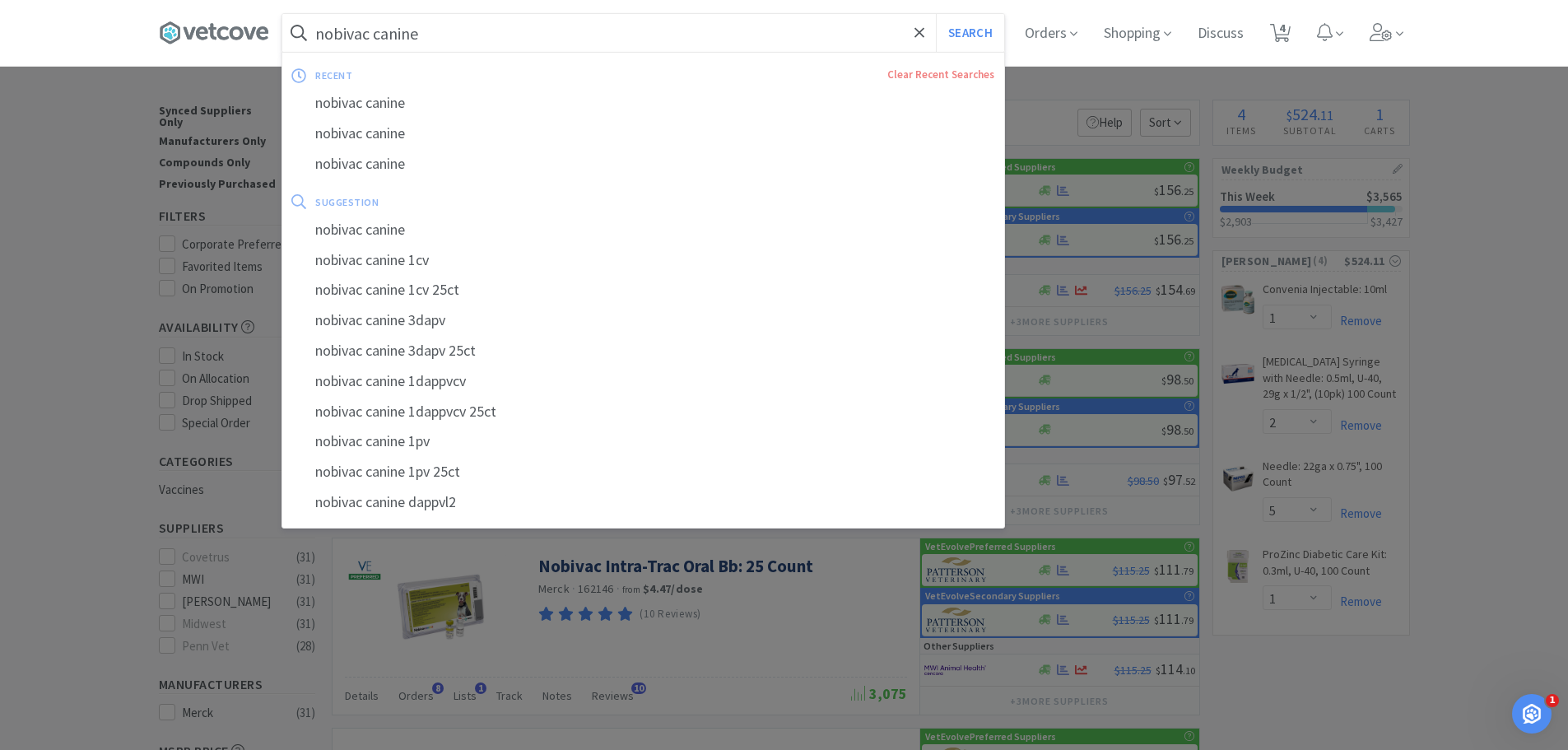
click at [453, 33] on input "nobivac canine" at bounding box center [642, 33] width 721 height 38
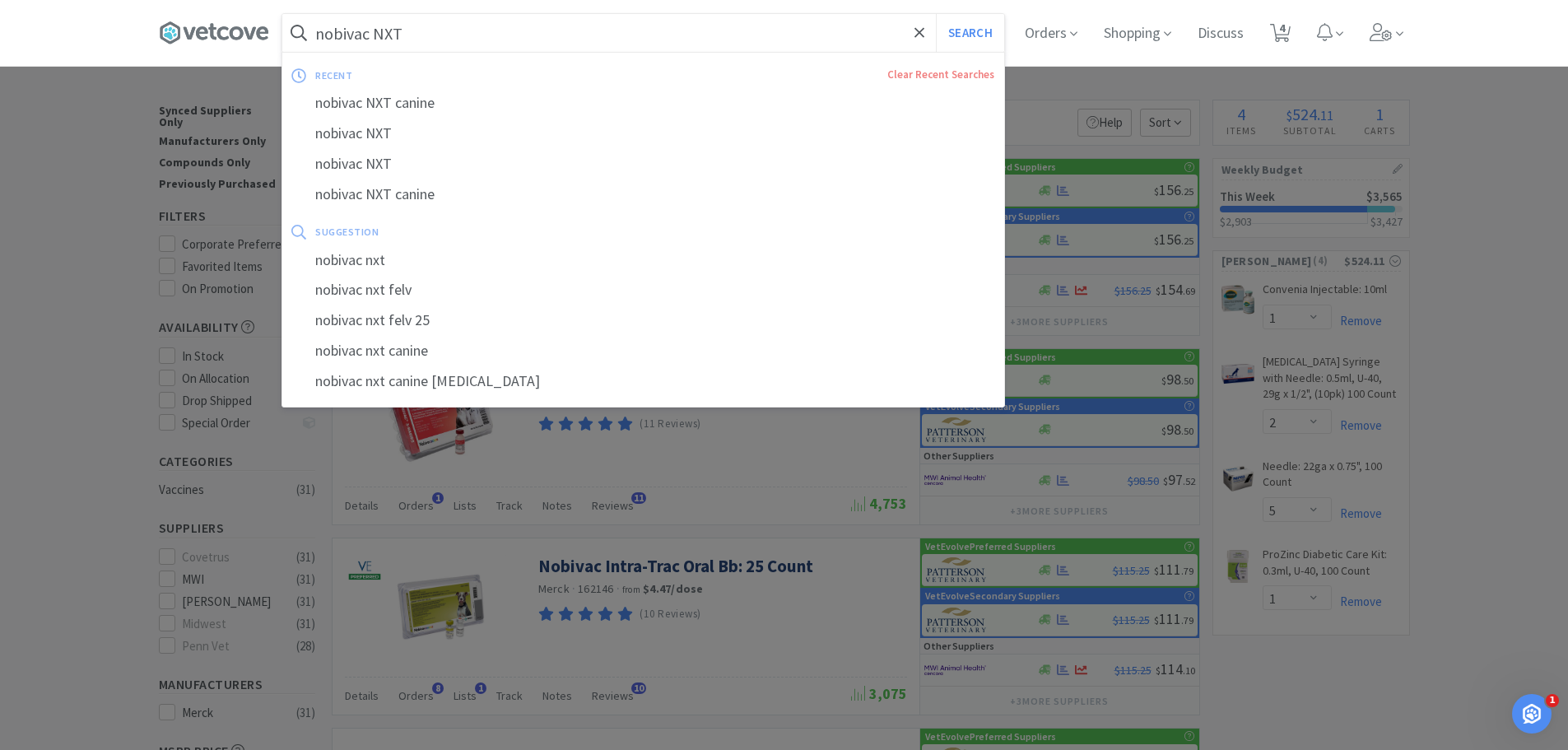
click at [935, 14] on button "Search" at bounding box center [969, 33] width 68 height 38
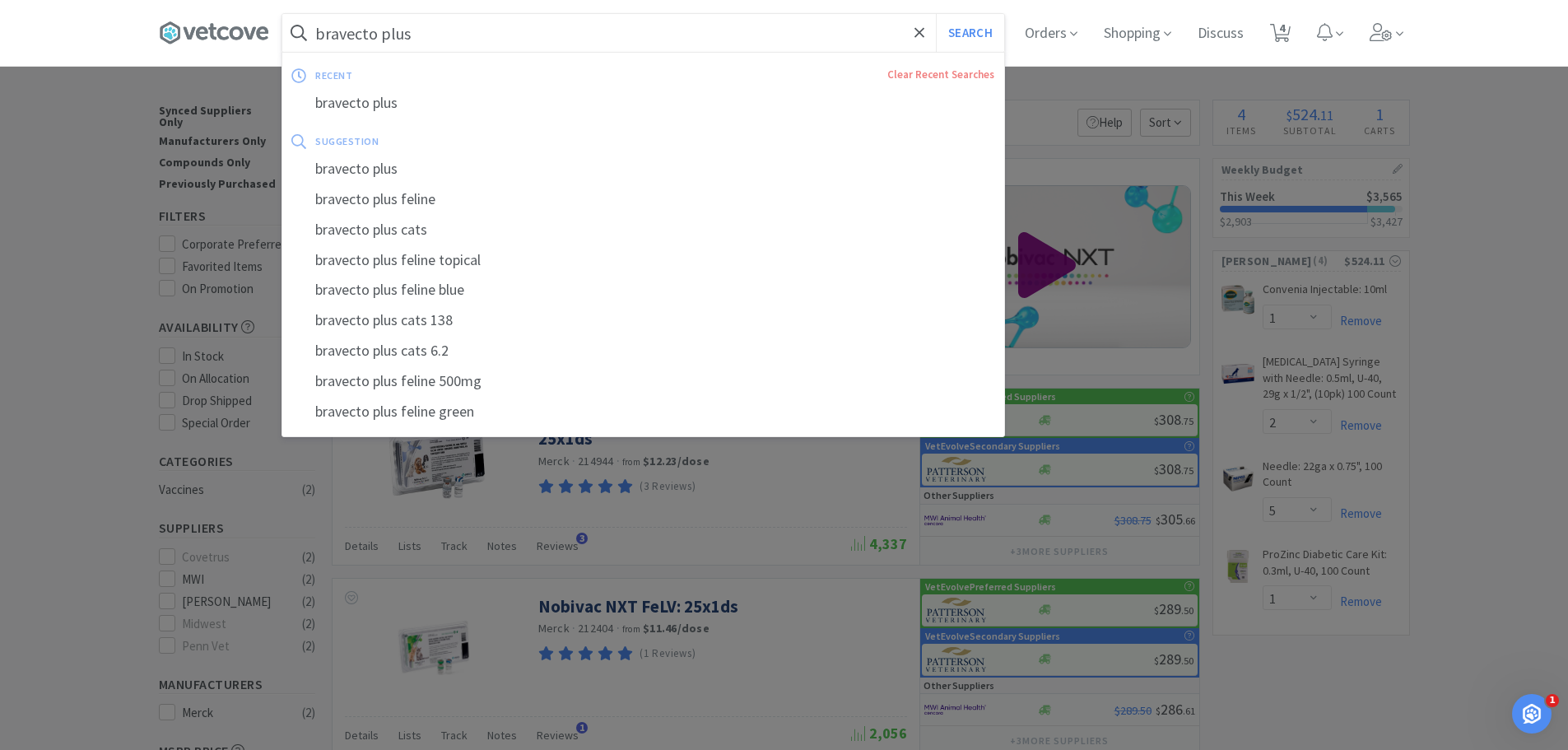
click at [935, 14] on button "Search" at bounding box center [969, 33] width 68 height 38
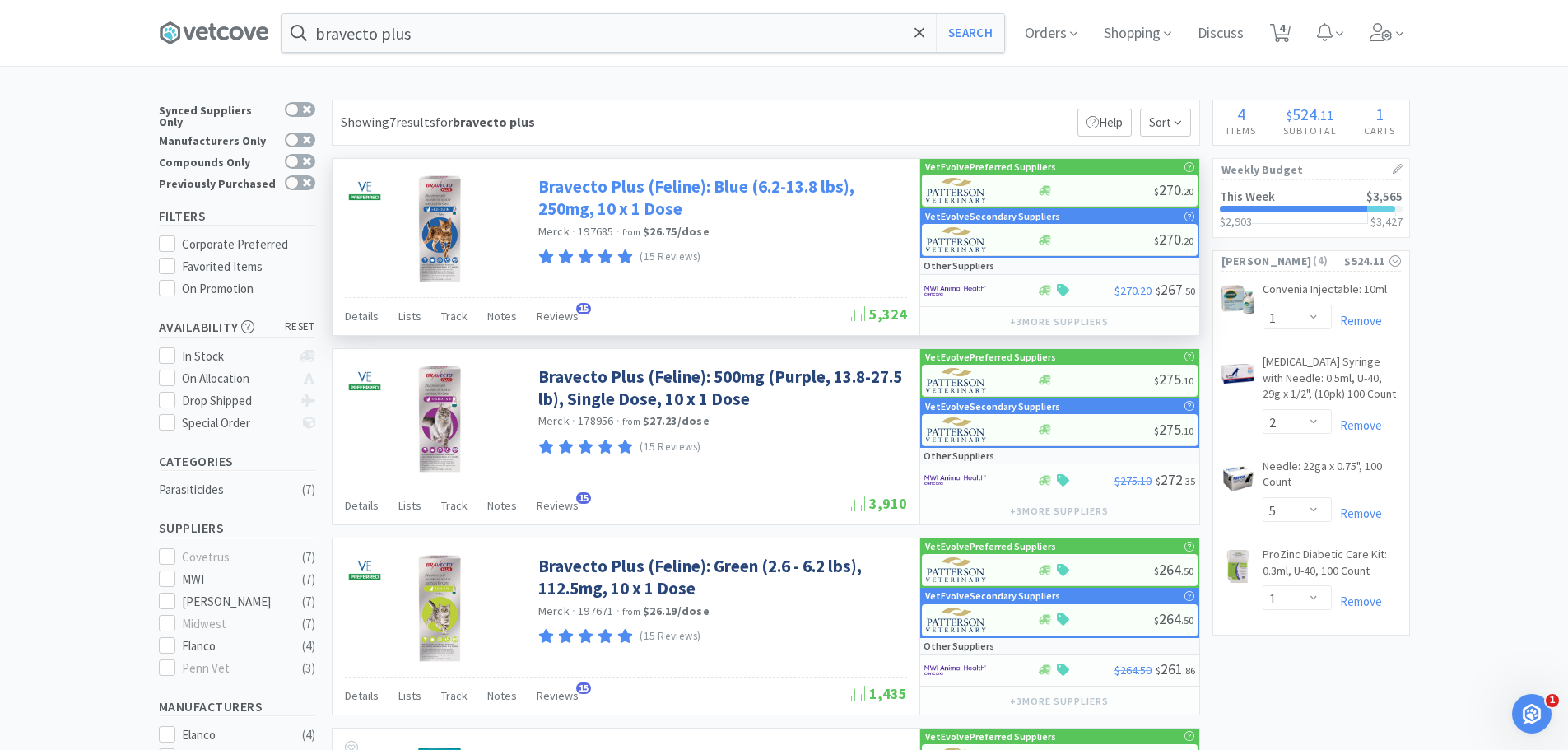
click at [614, 202] on link "Bravecto Plus (Feline): Blue (6.2-13.8 lbs), 250mg, 10 x 1 Dose" at bounding box center [720, 198] width 365 height 45
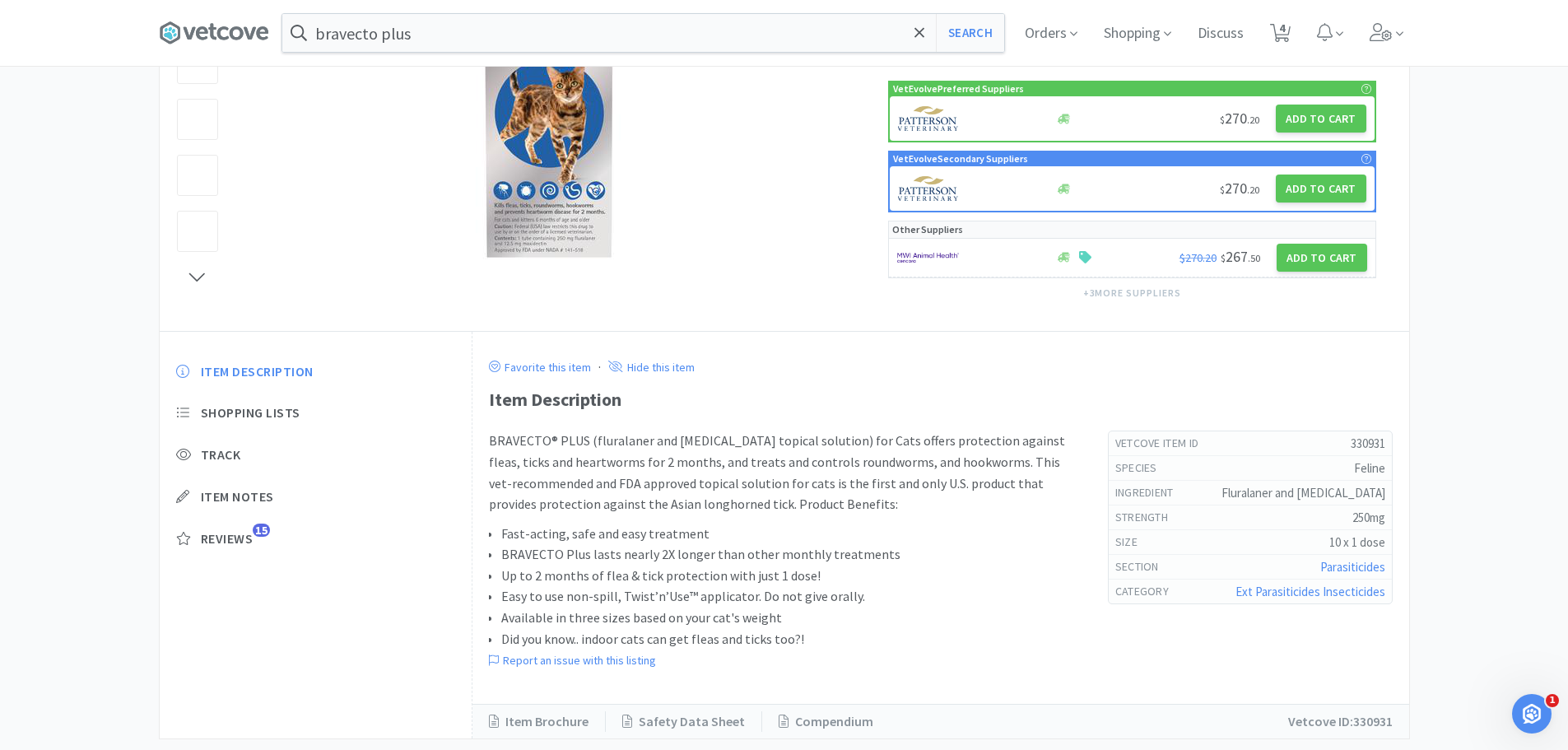
scroll to position [309, 0]
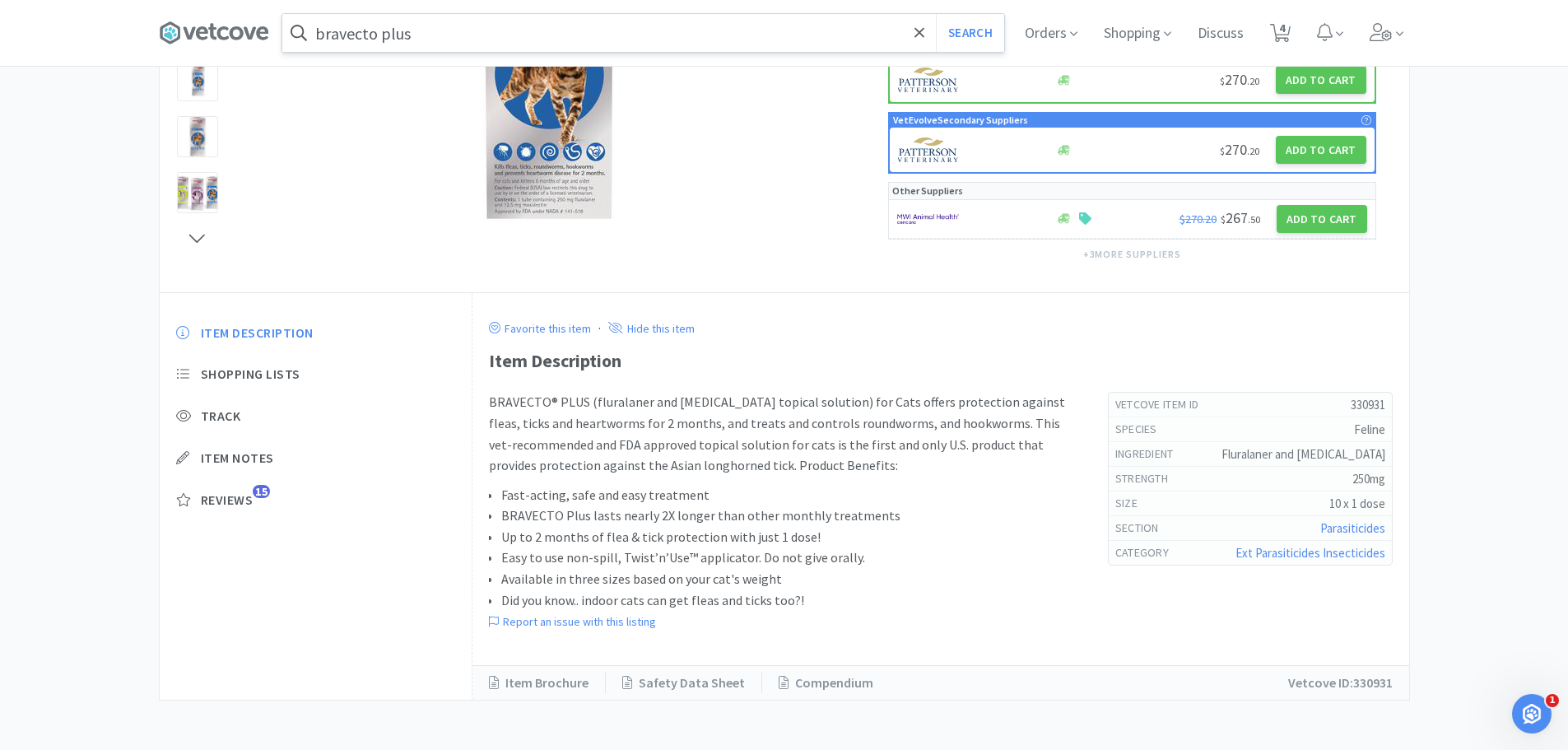
click at [432, 30] on input "bravecto plus" at bounding box center [642, 33] width 721 height 38
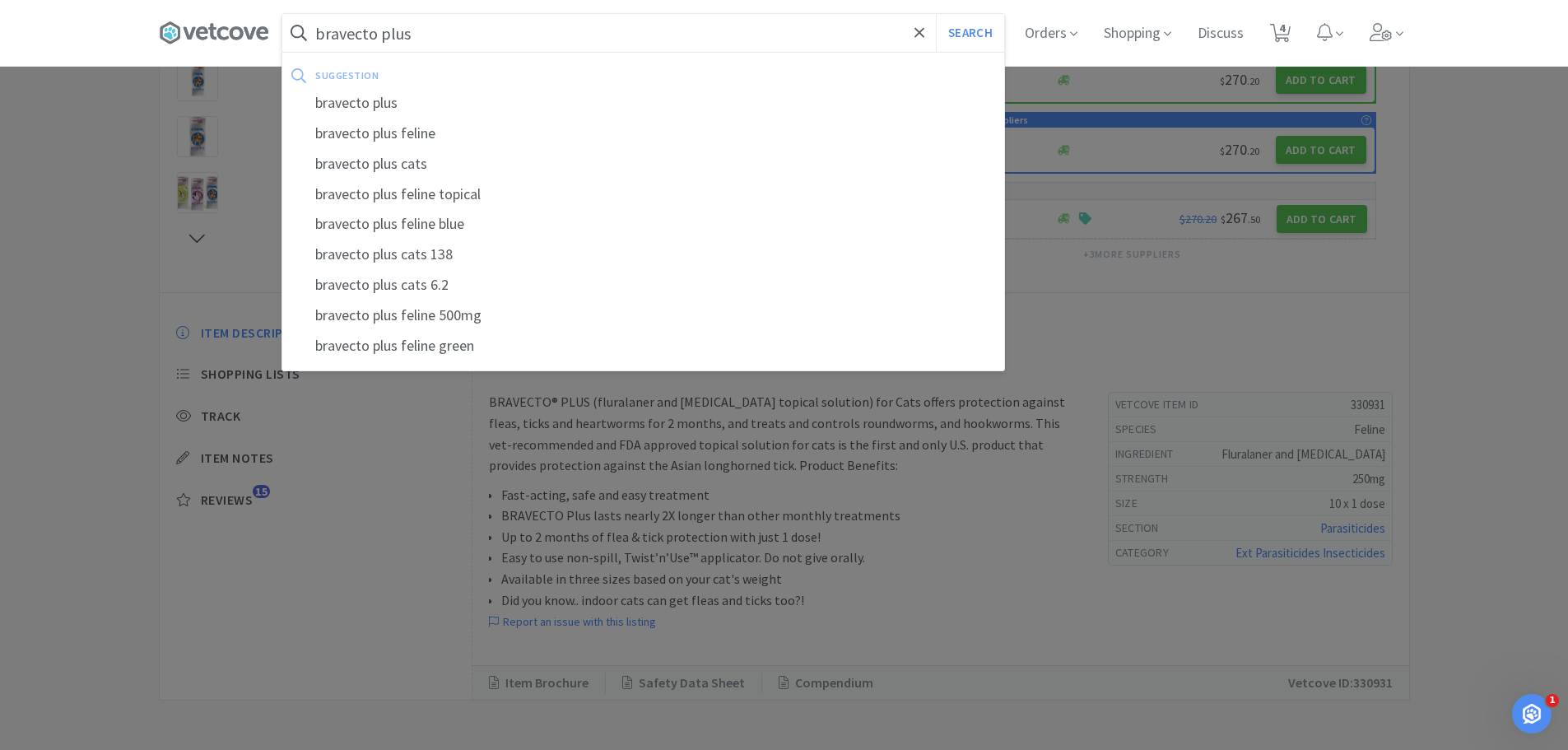
type input "r"
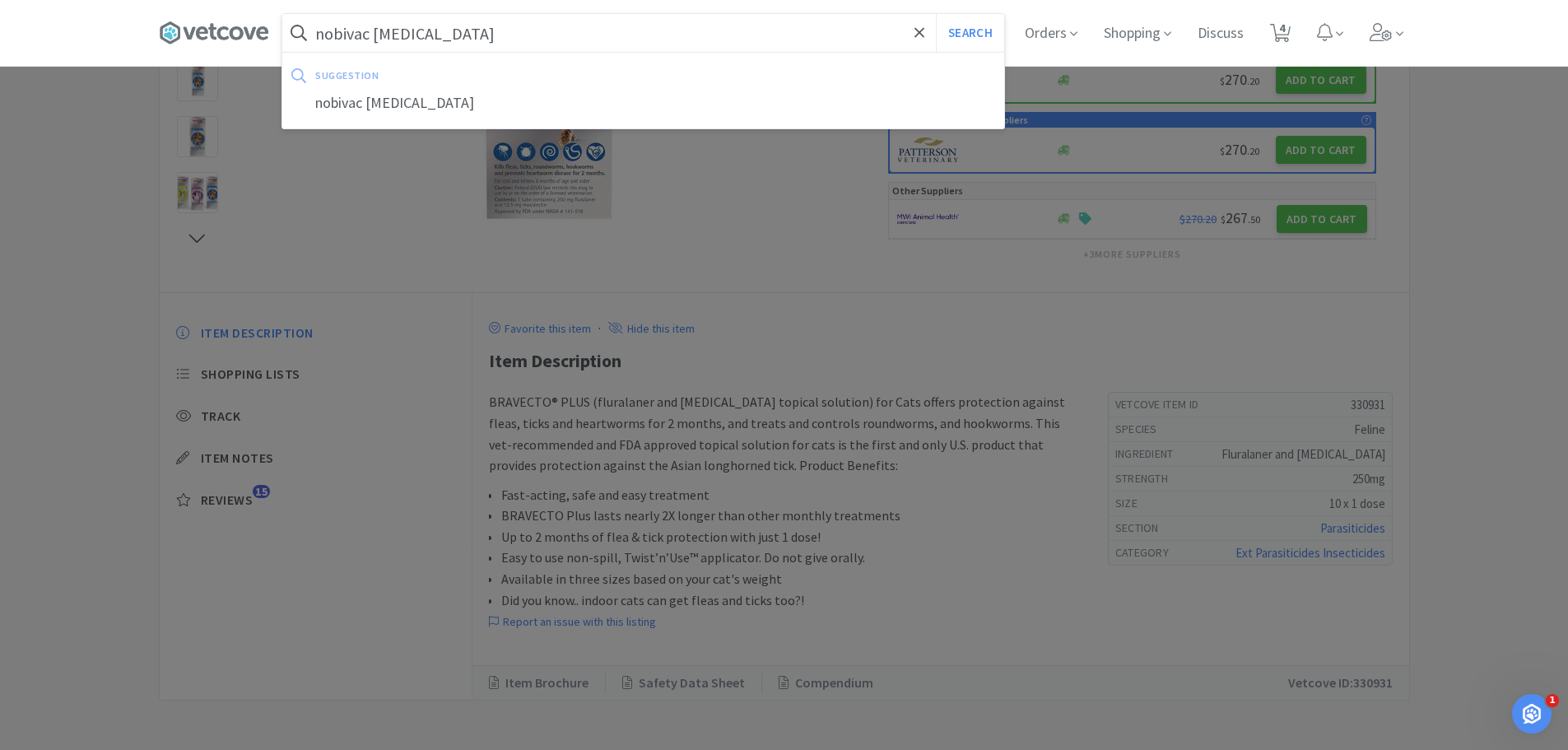
type input "nobivac [MEDICAL_DATA]"
click at [935, 14] on button "Search" at bounding box center [969, 33] width 68 height 38
select select "1"
select select "2"
select select "5"
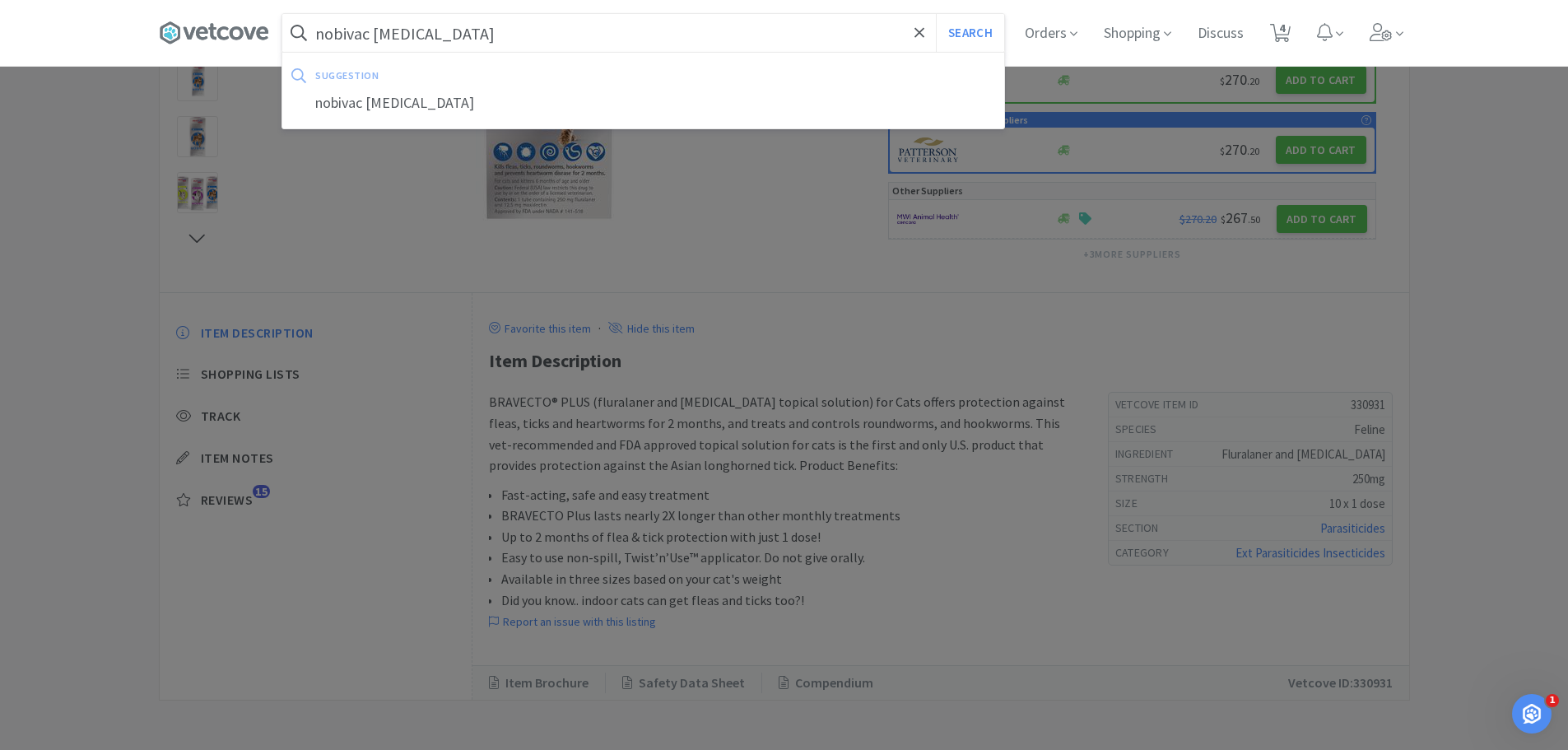
select select "1"
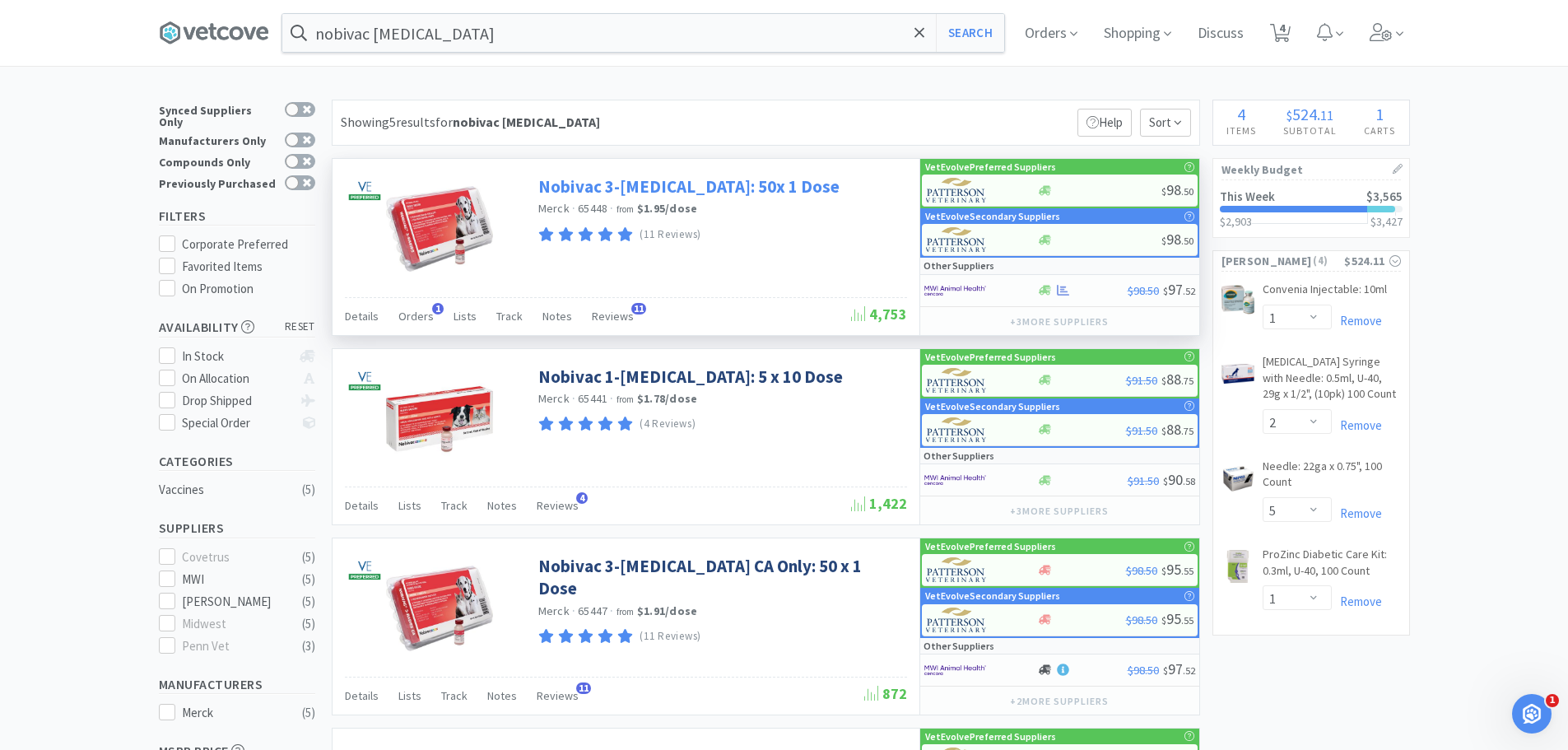
click at [626, 185] on link "Nobivac 3-[MEDICAL_DATA]: 50x 1 Dose" at bounding box center [688, 186] width 301 height 22
select select "58311"
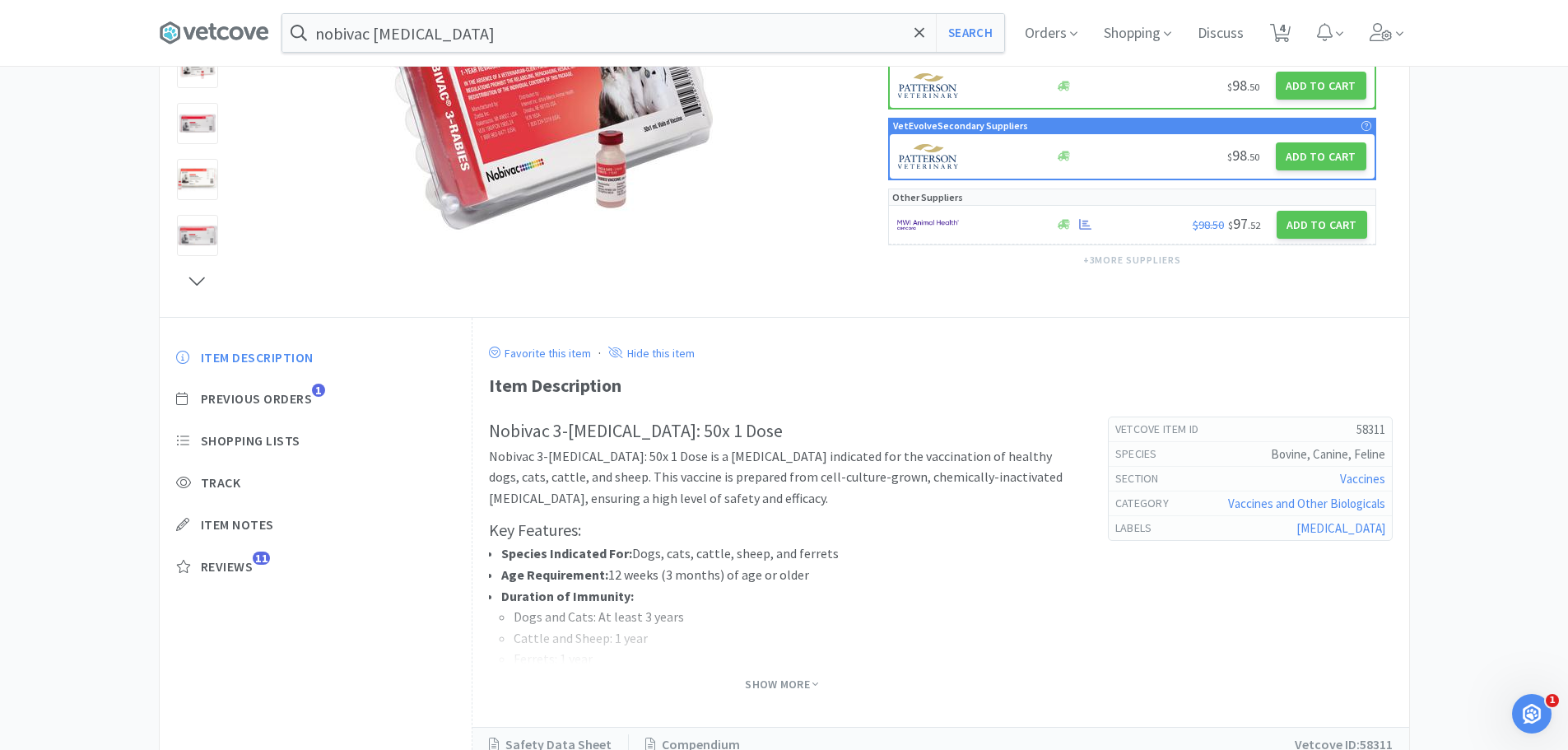
scroll to position [328, 0]
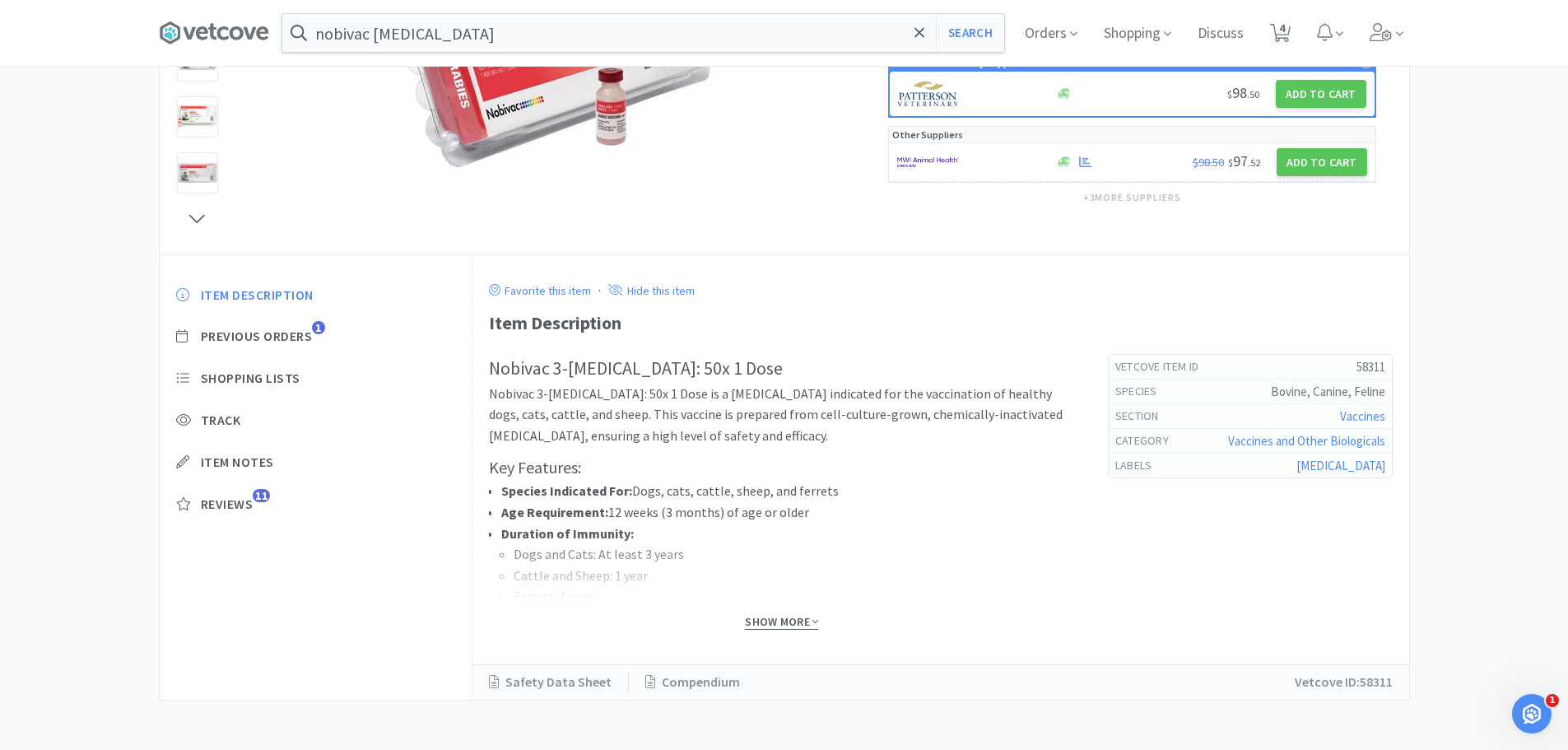
click at [790, 622] on span "Show More" at bounding box center [781, 622] width 74 height 16
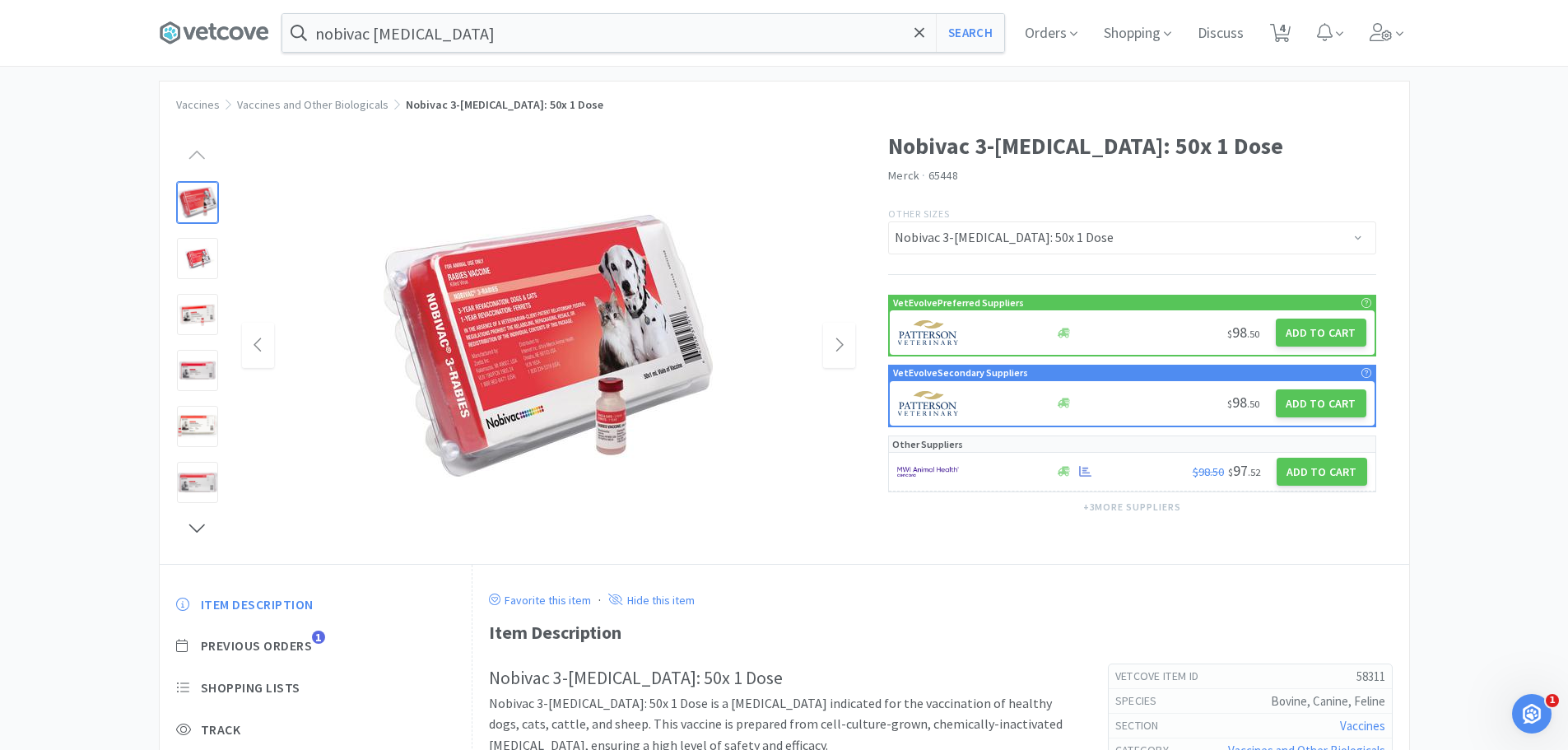
scroll to position [0, 0]
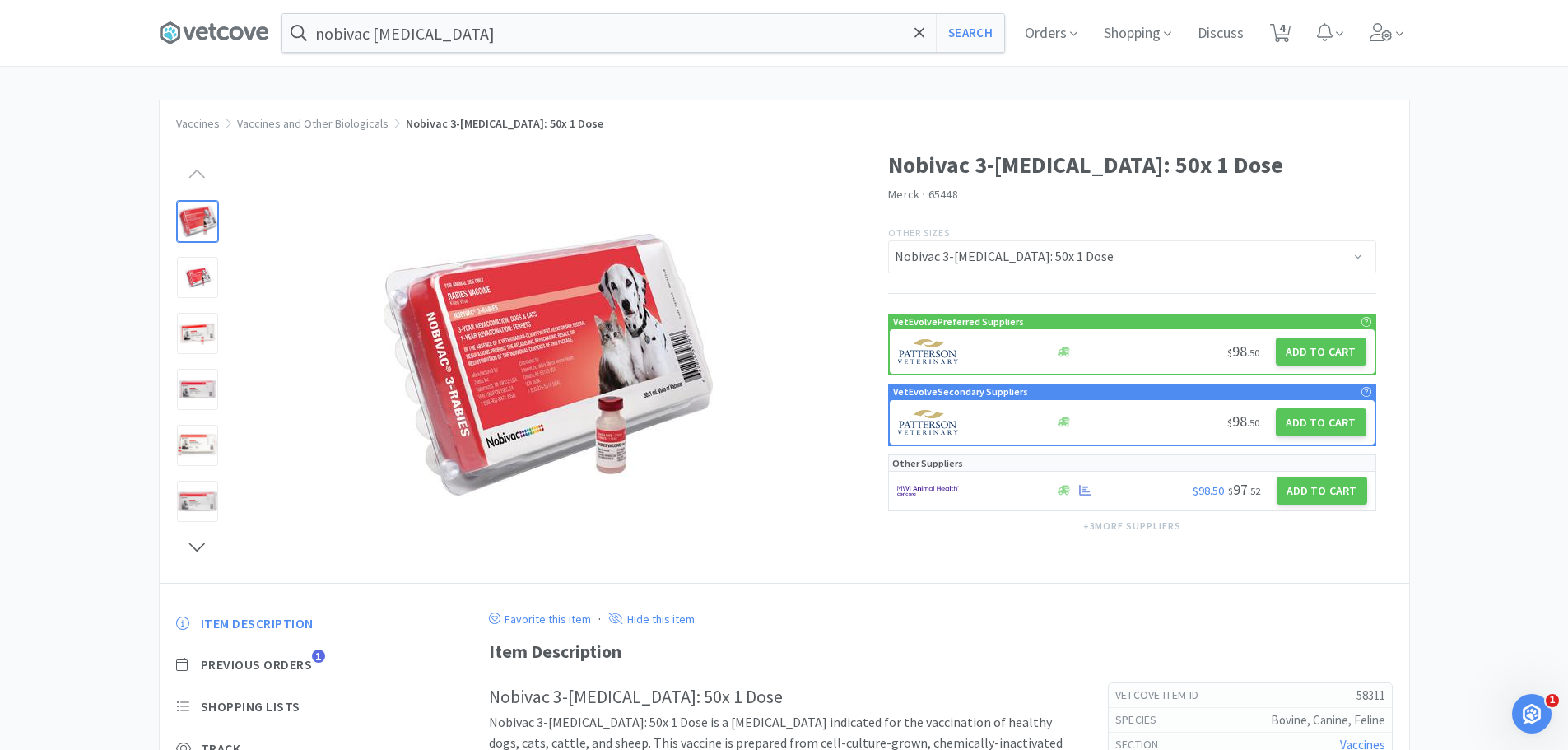
select select "1"
select select "2"
select select "5"
select select "1"
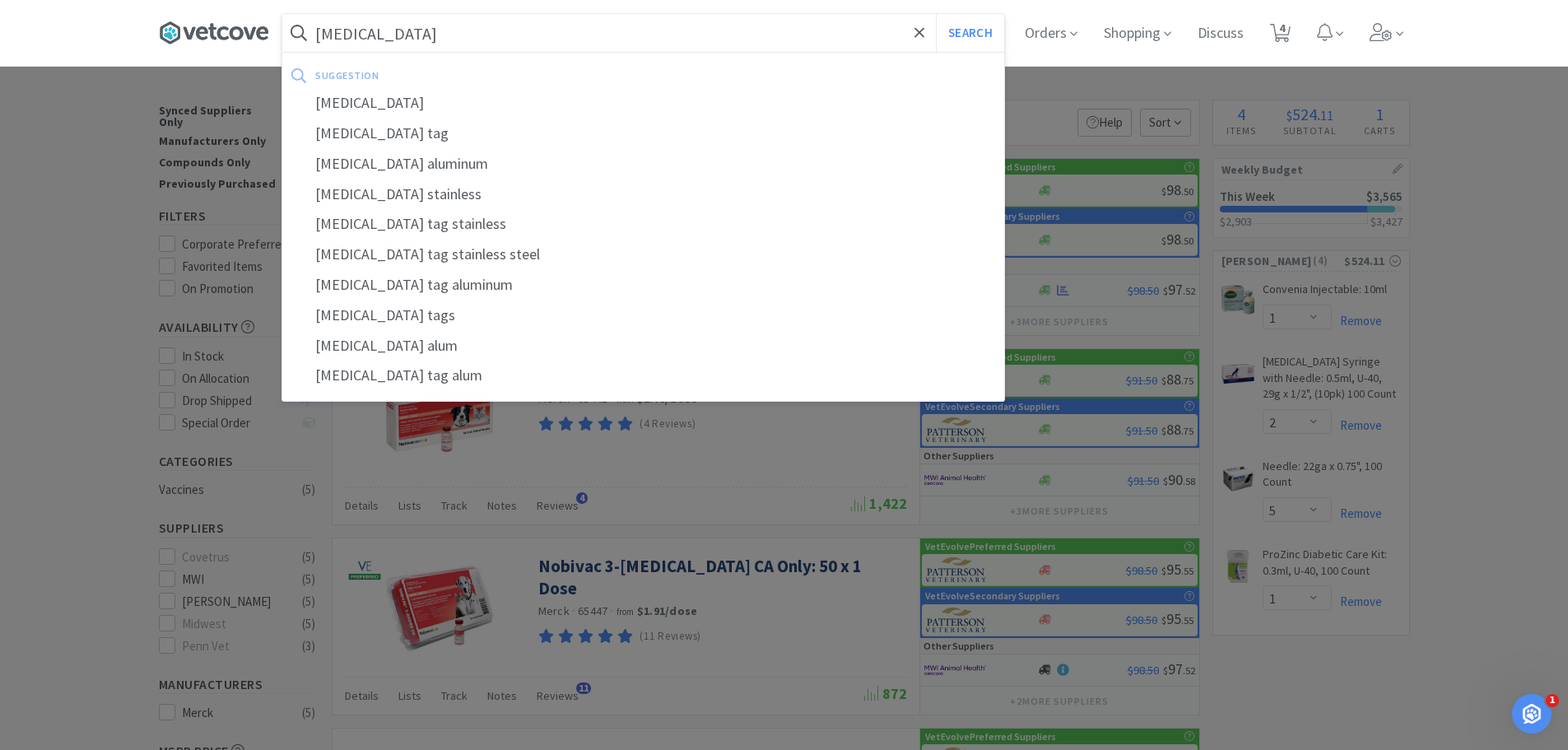
type input "[MEDICAL_DATA]"
click at [935, 14] on button "Search" at bounding box center [969, 33] width 68 height 38
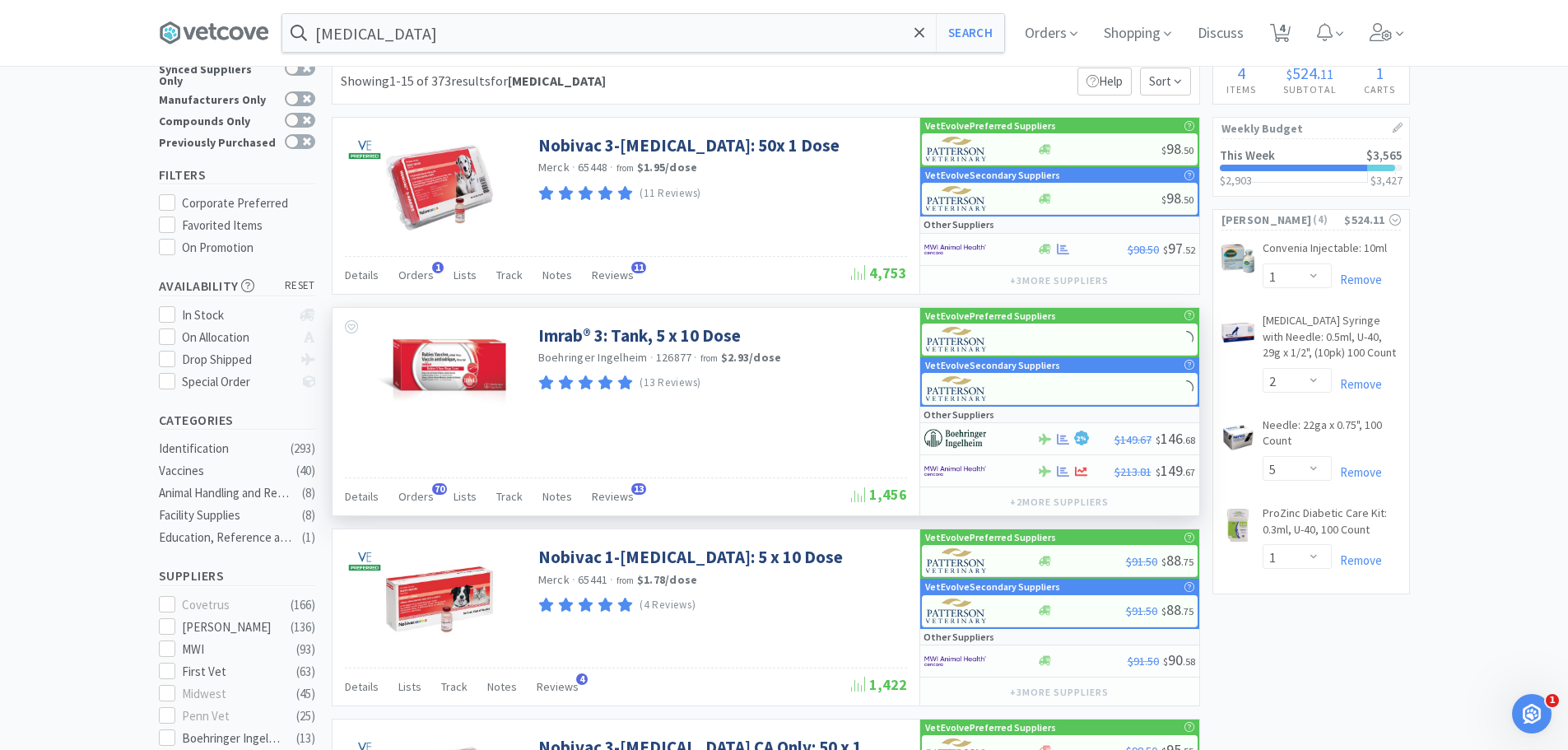
scroll to position [83, 0]
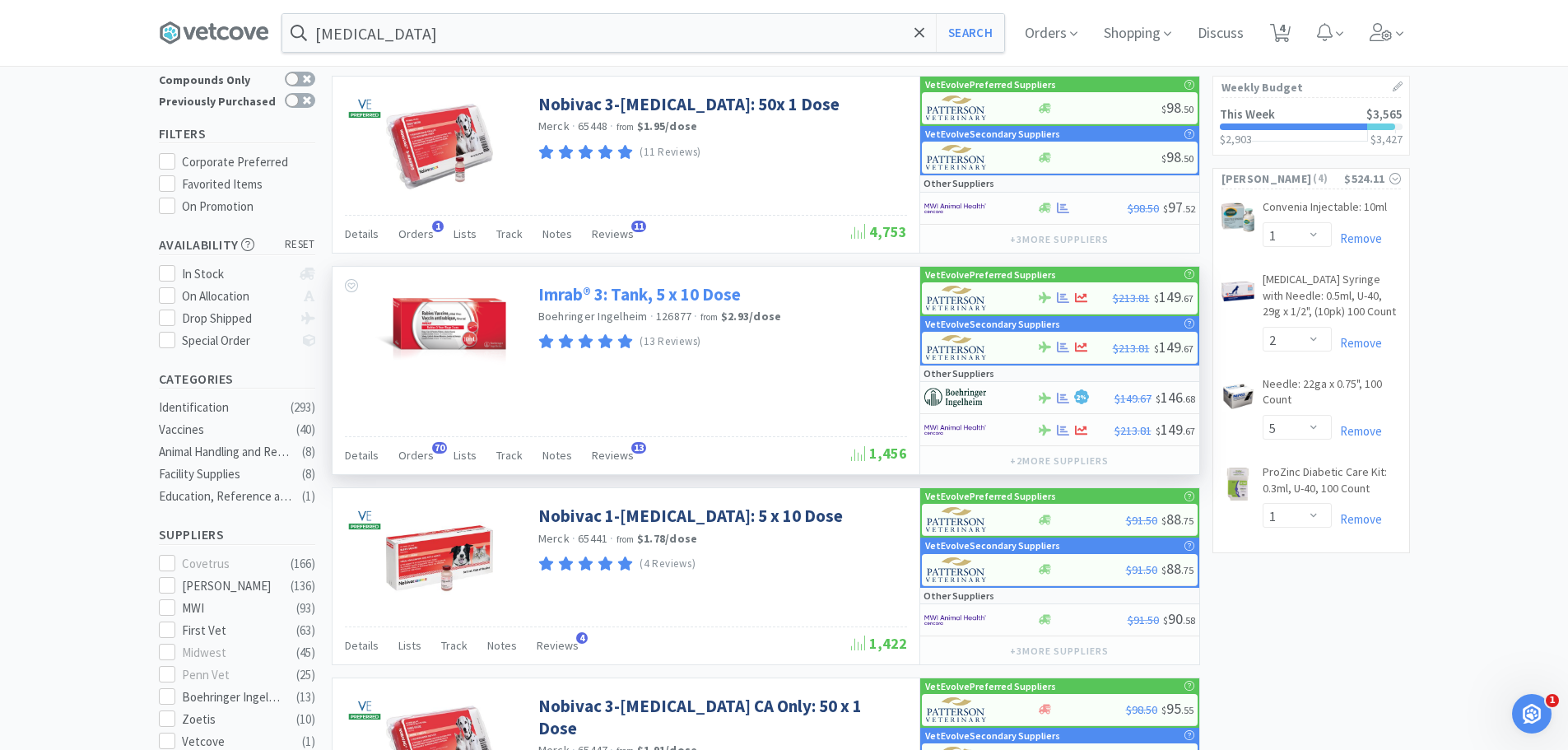
click at [693, 289] on link "Imrab® 3: Tank, 5 x 10 Dose" at bounding box center [639, 294] width 202 height 22
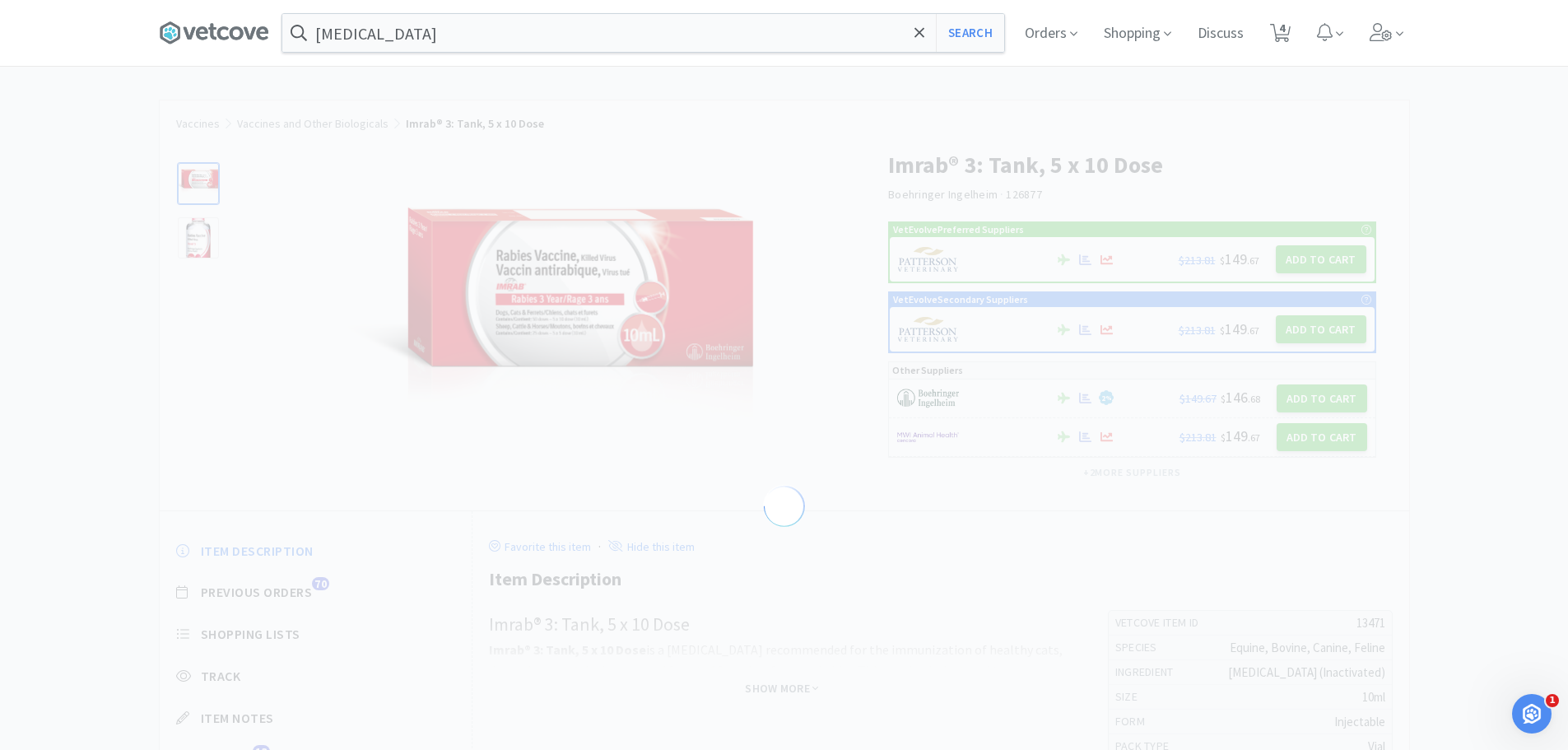
select select "13471"
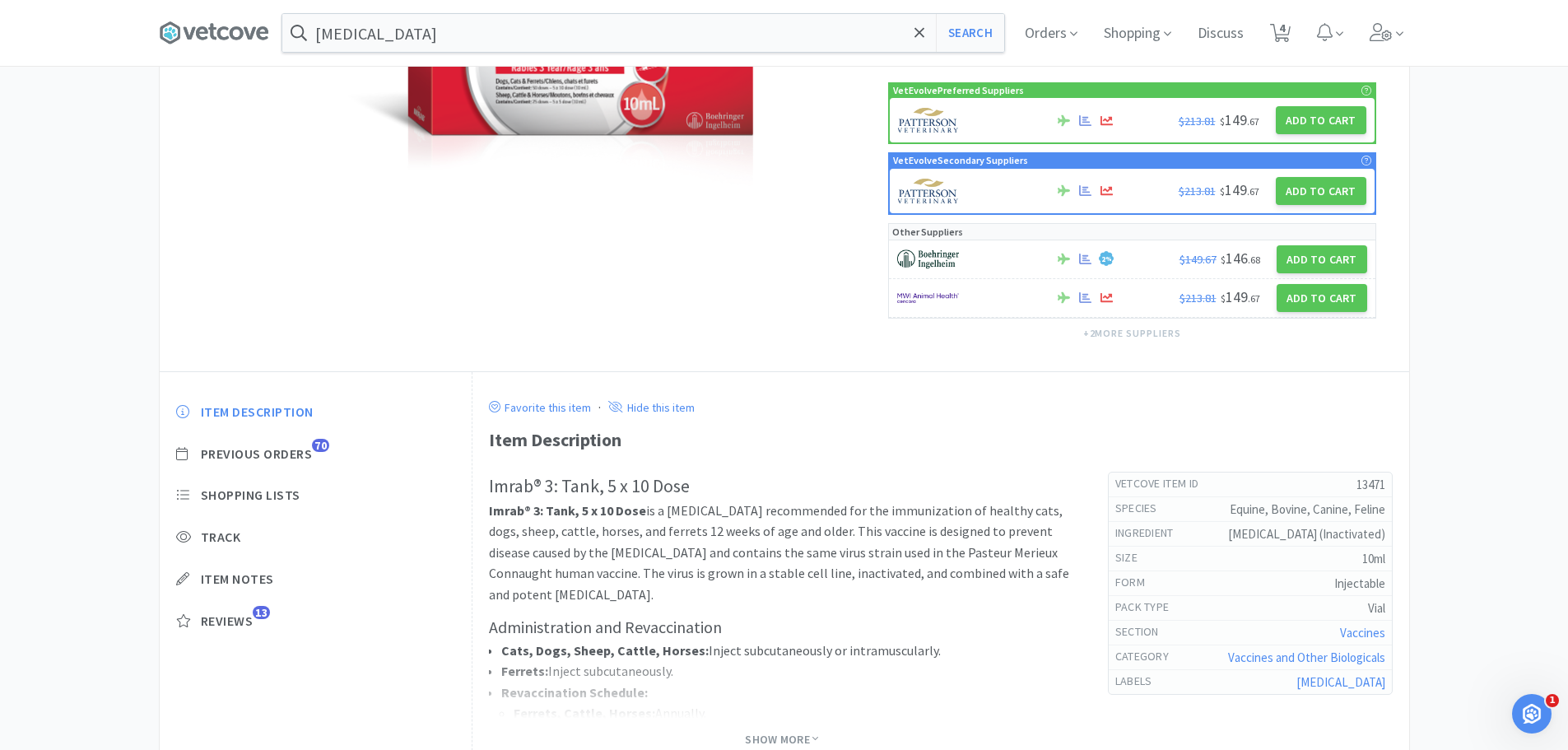
scroll to position [329, 0]
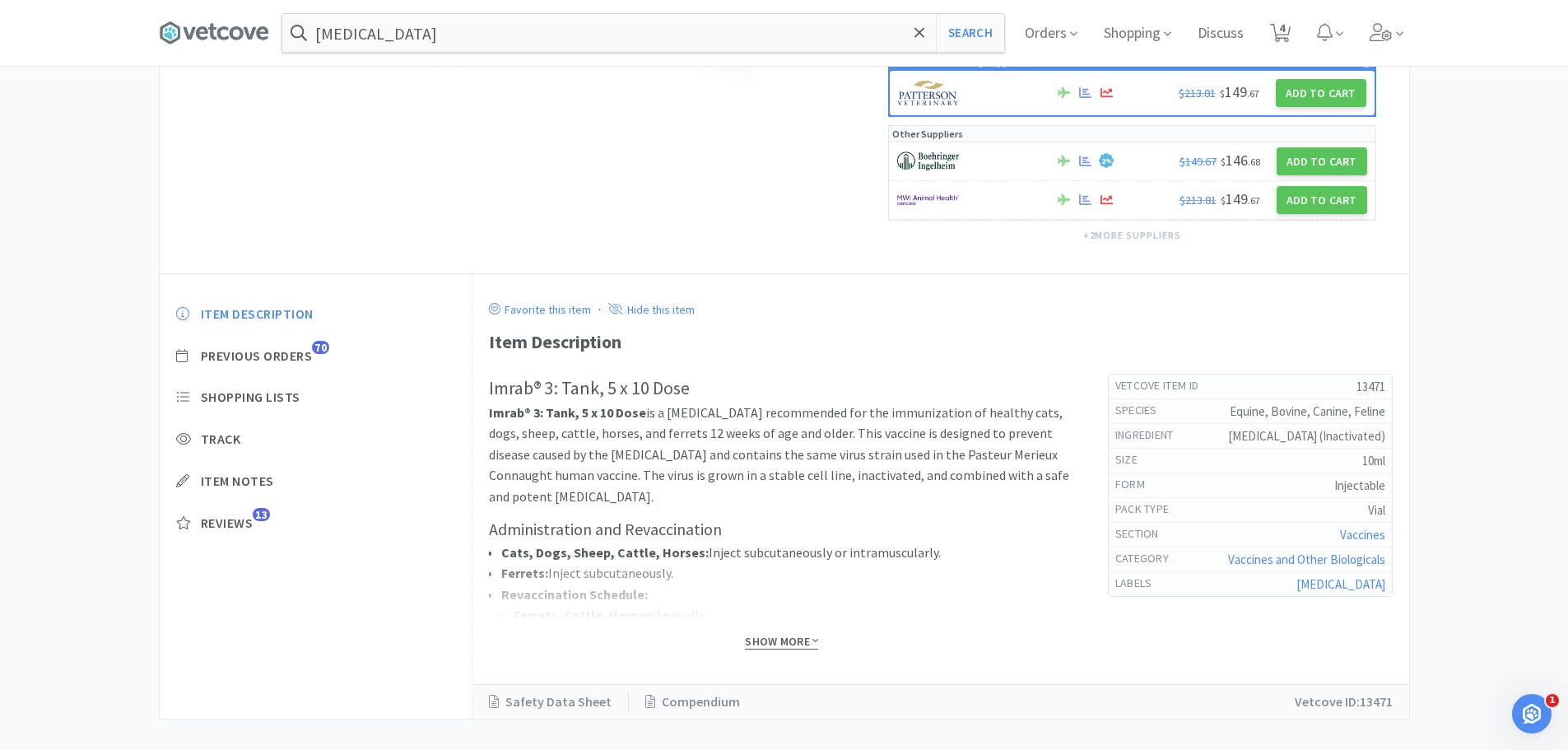
click at [765, 648] on span "Show More" at bounding box center [781, 642] width 74 height 16
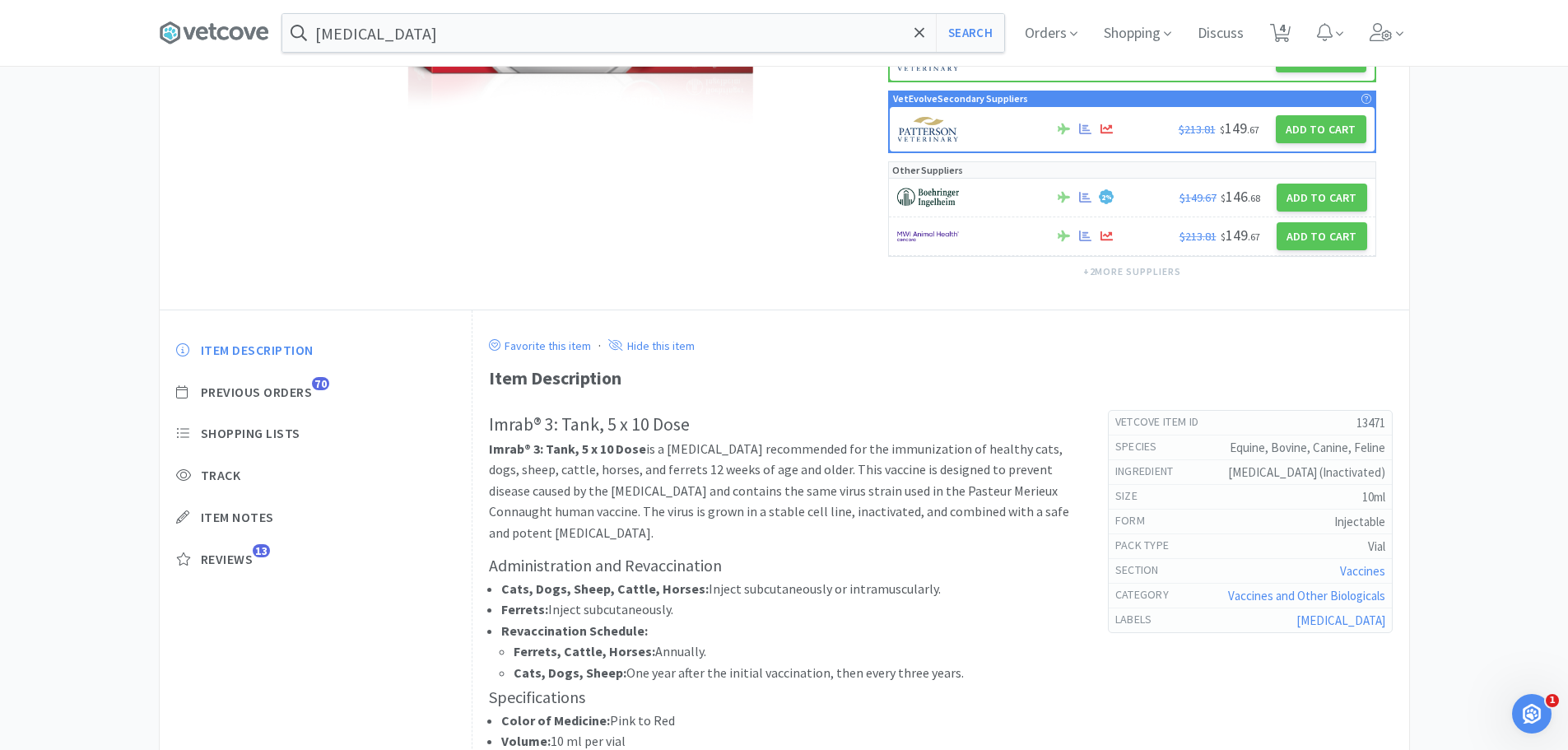
scroll to position [247, 0]
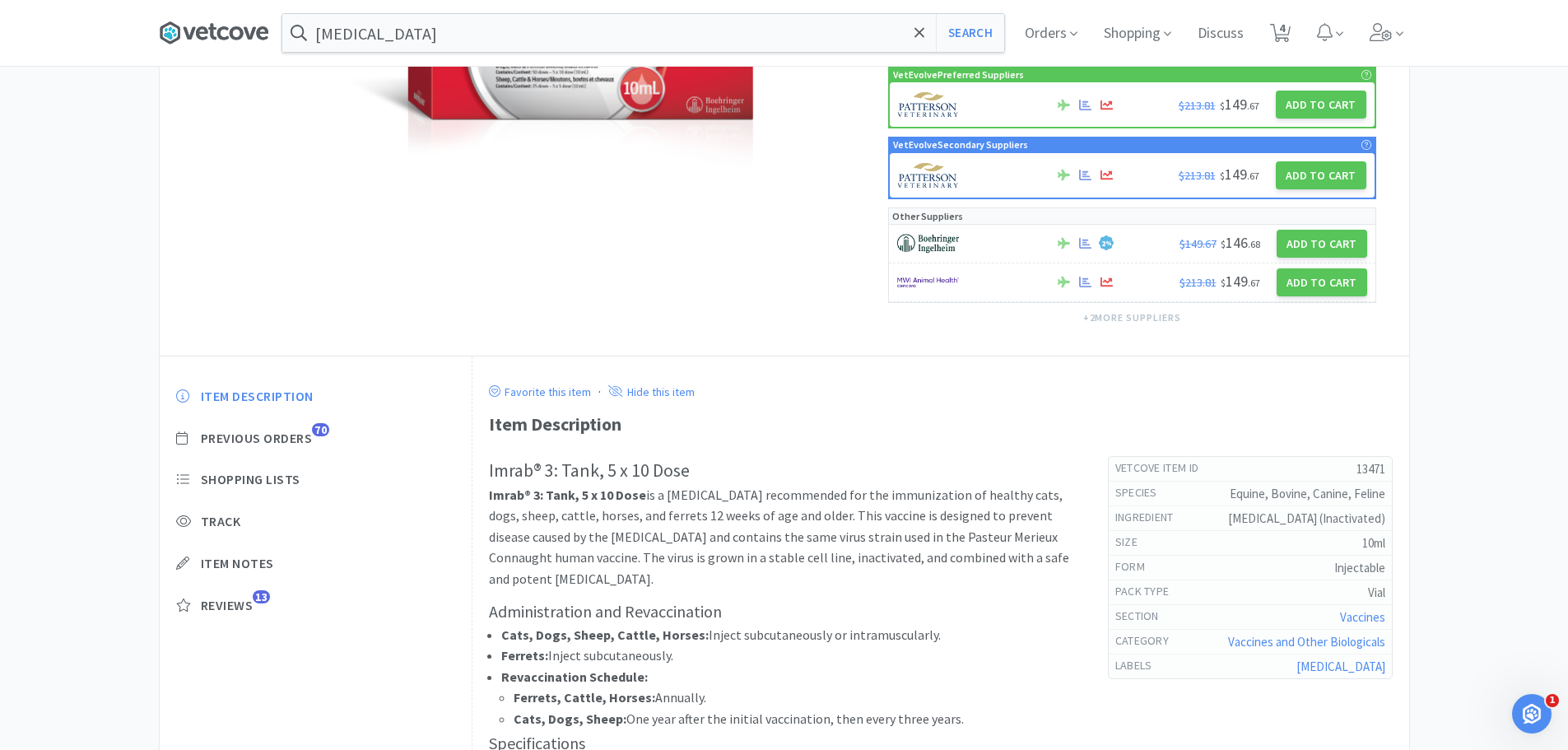
select select "1"
select select "2"
select select "5"
select select "1"
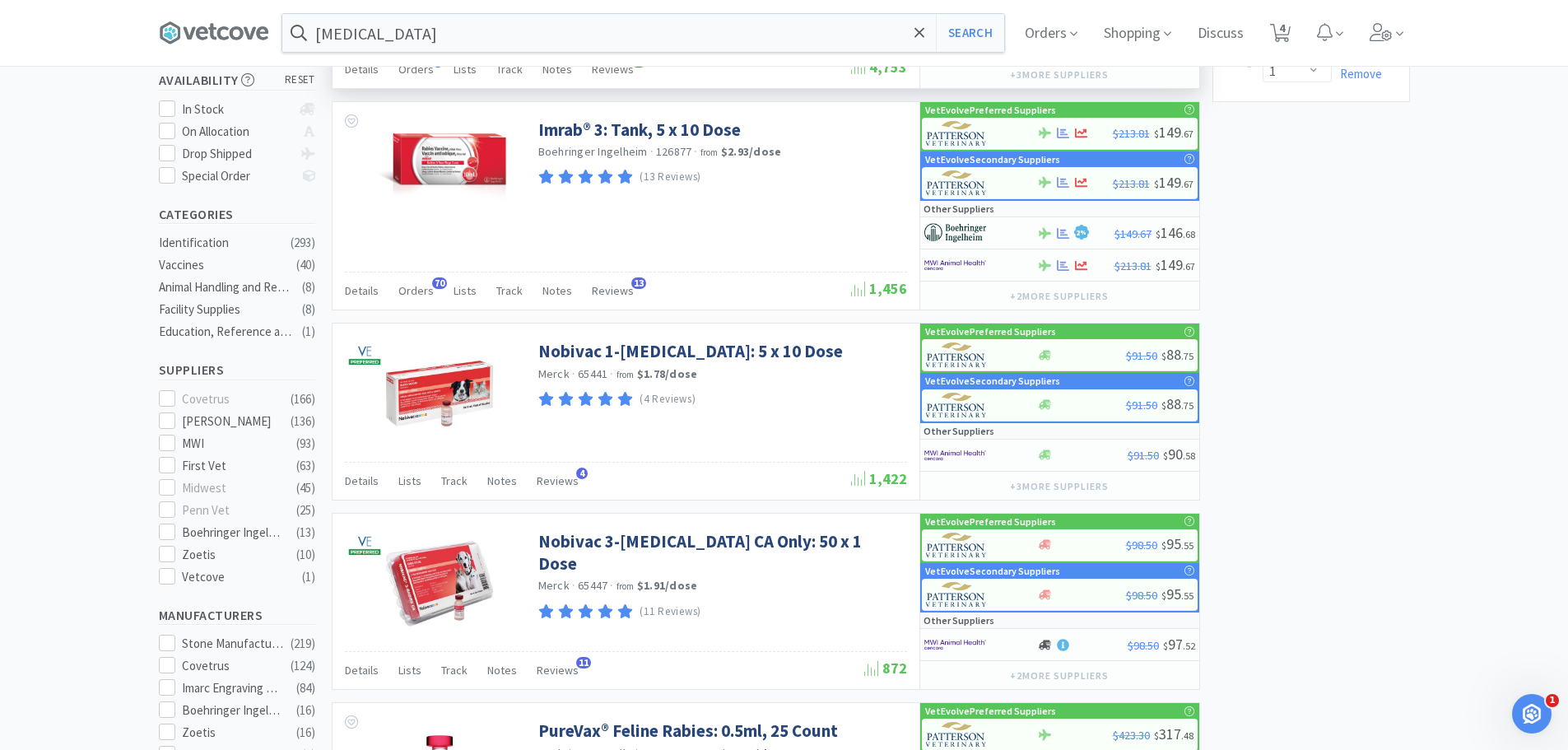
scroll to position [83, 0]
